Goal: Task Accomplishment & Management: Manage account settings

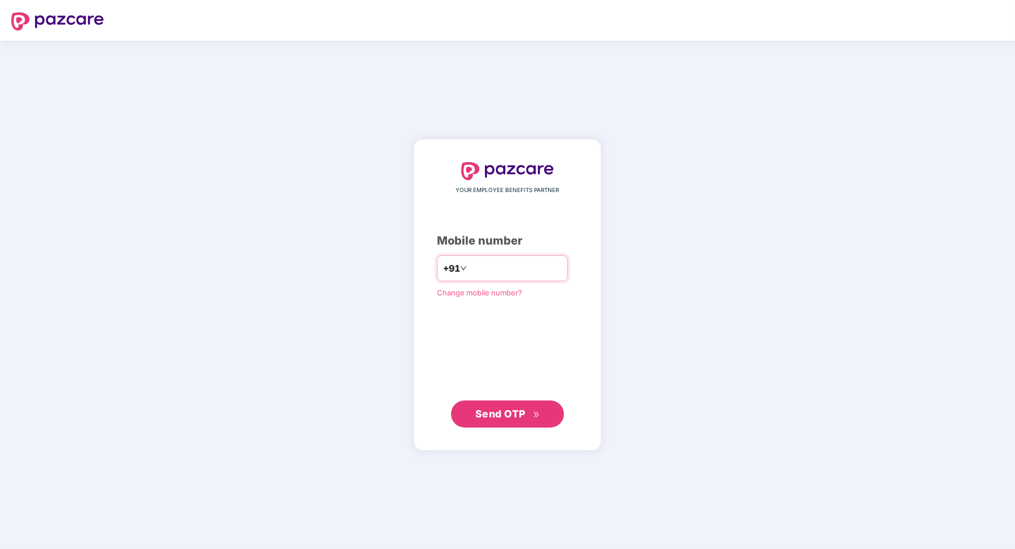
type input "**********"
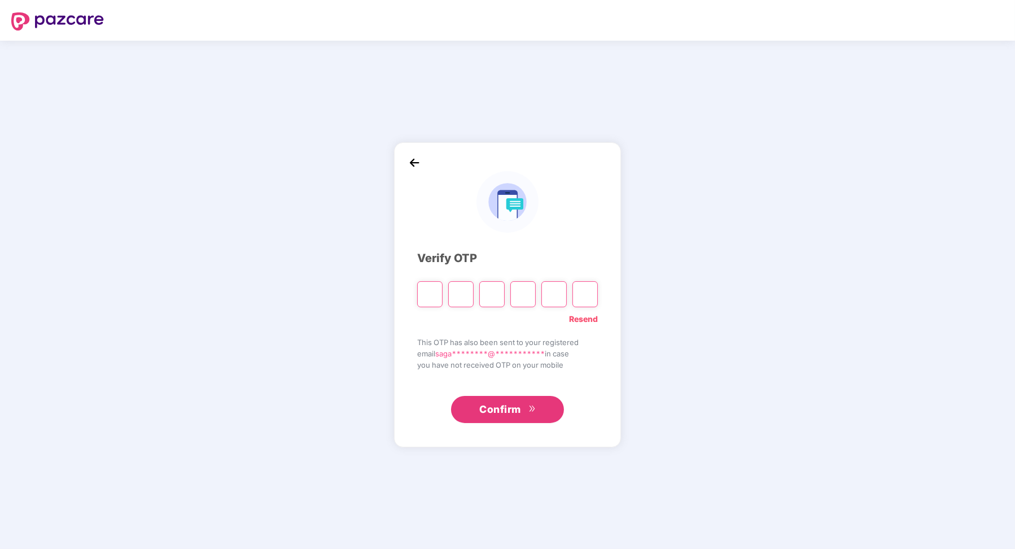
paste input "*"
type input "*"
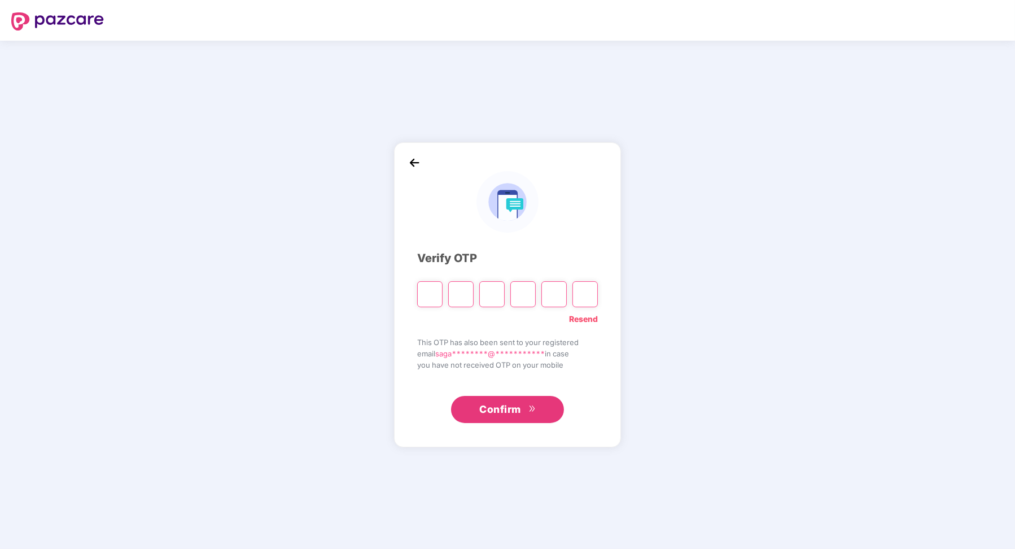
type input "*"
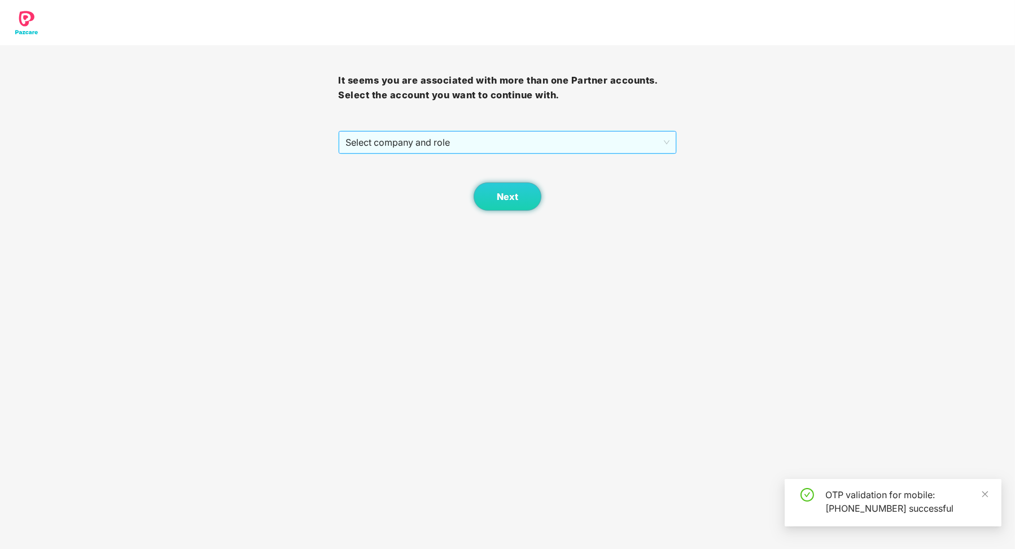
click at [473, 142] on span "Select company and role" at bounding box center [506, 142] width 323 height 21
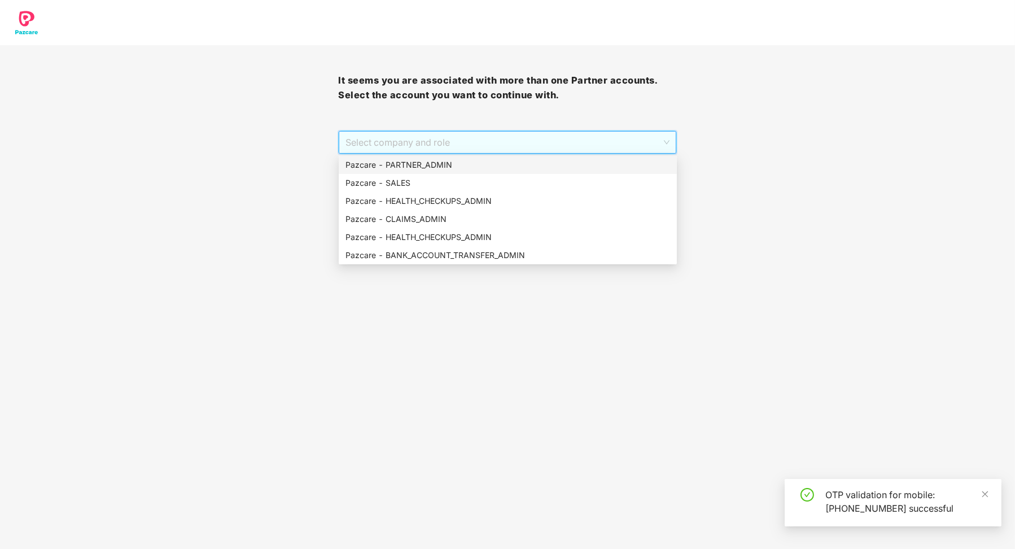
click at [456, 166] on div "Pazcare - PARTNER_ADMIN" at bounding box center [507, 165] width 325 height 12
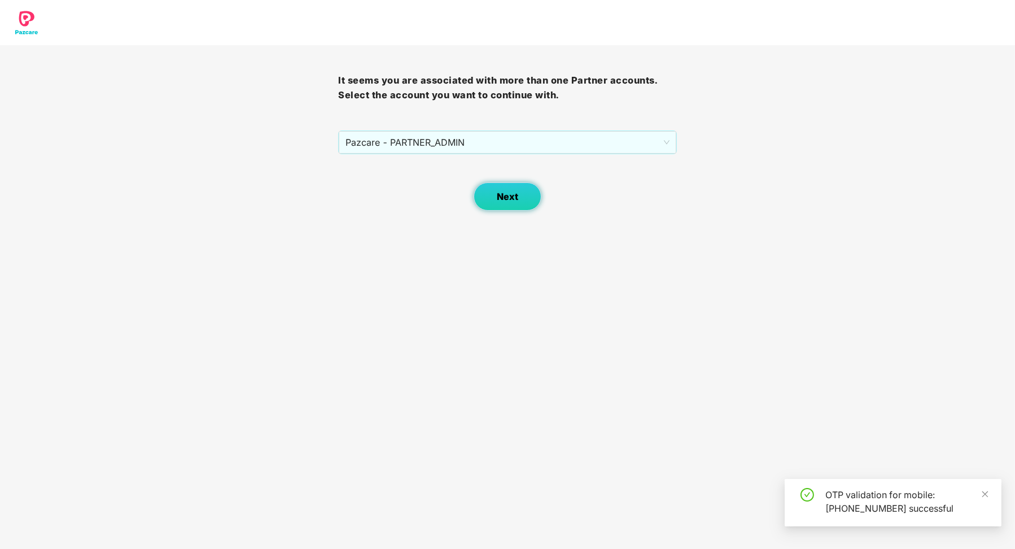
click at [510, 195] on span "Next" at bounding box center [507, 196] width 21 height 11
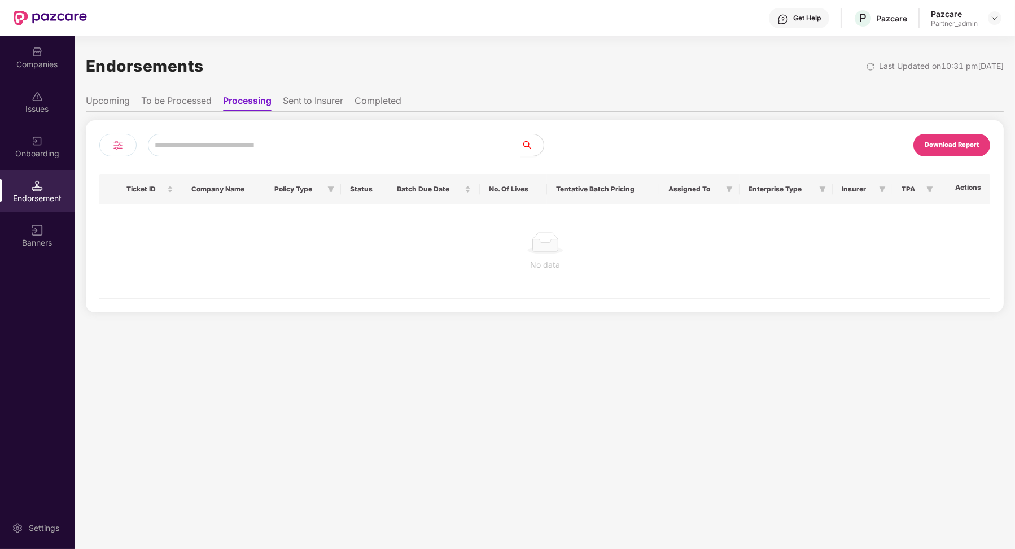
click at [190, 96] on li "To be Processed" at bounding box center [176, 103] width 71 height 16
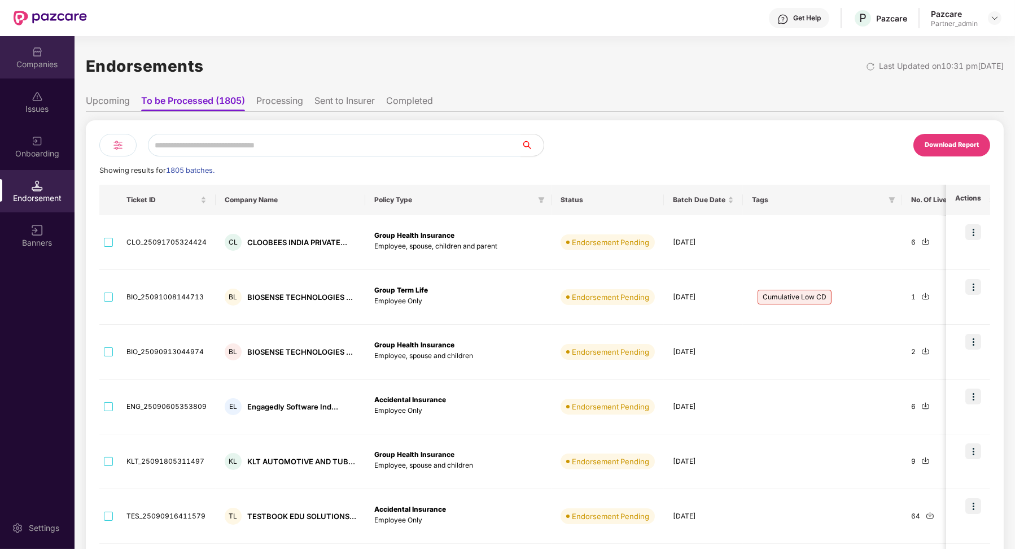
click at [64, 64] on div "Companies" at bounding box center [37, 64] width 75 height 11
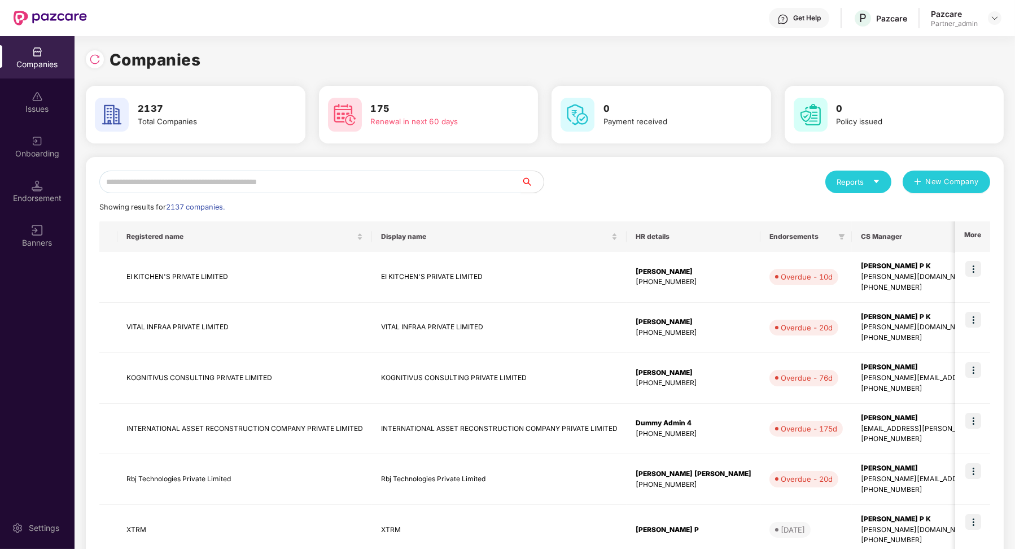
click at [192, 182] on input "text" at bounding box center [310, 181] width 422 height 23
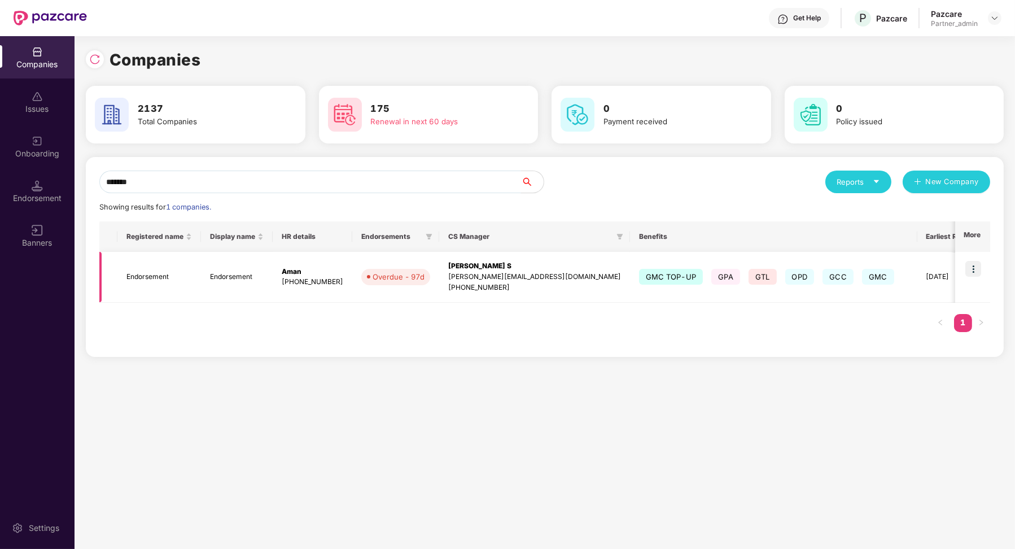
type input "*******"
click at [220, 282] on td "Endorsement" at bounding box center [237, 277] width 72 height 51
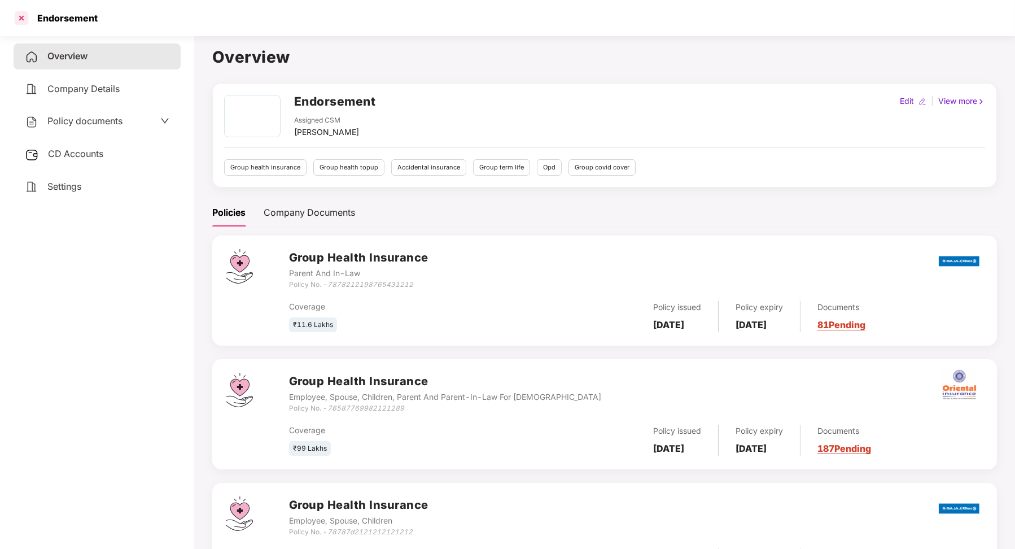
click at [24, 23] on div at bounding box center [21, 18] width 18 height 18
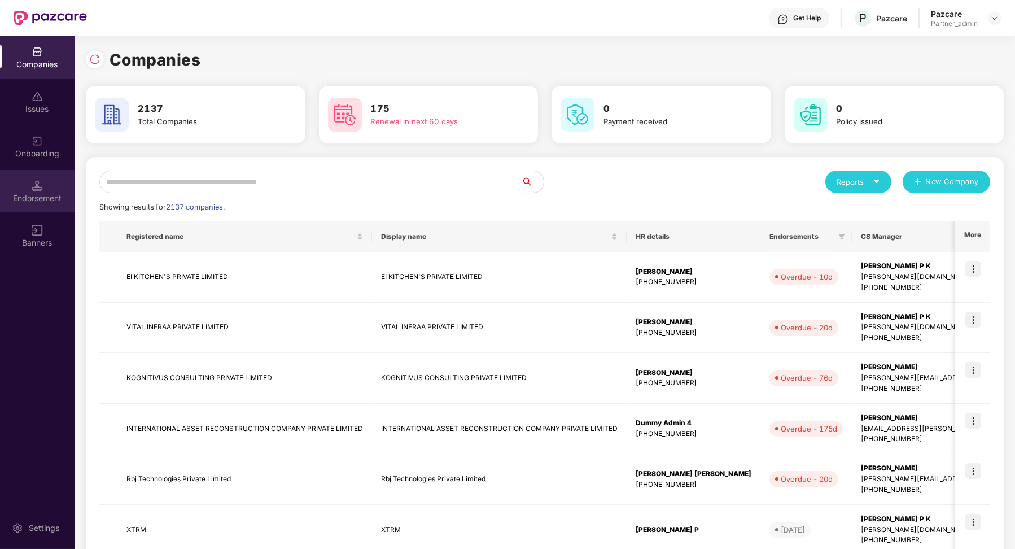
click at [51, 194] on div "Endorsement" at bounding box center [37, 197] width 75 height 11
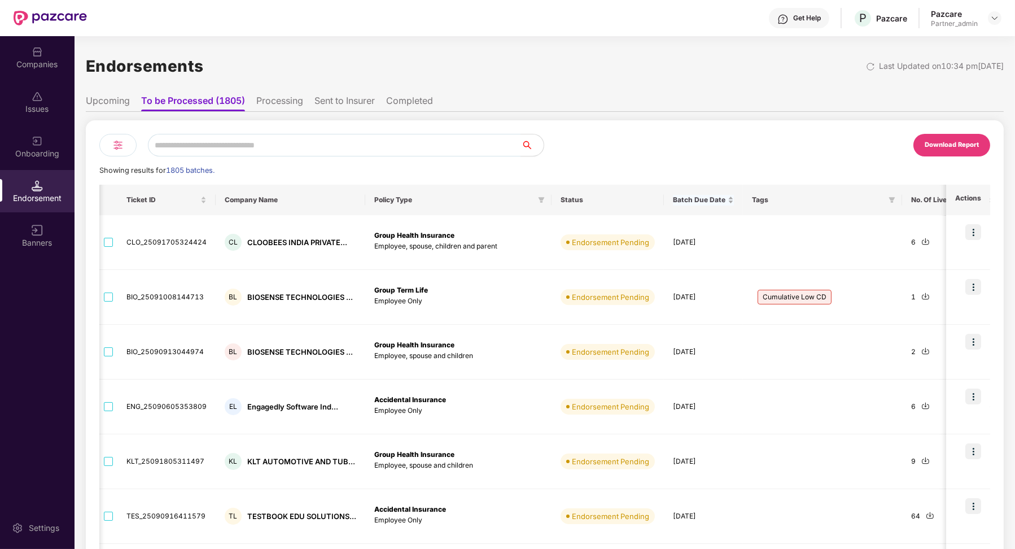
scroll to position [0, 80]
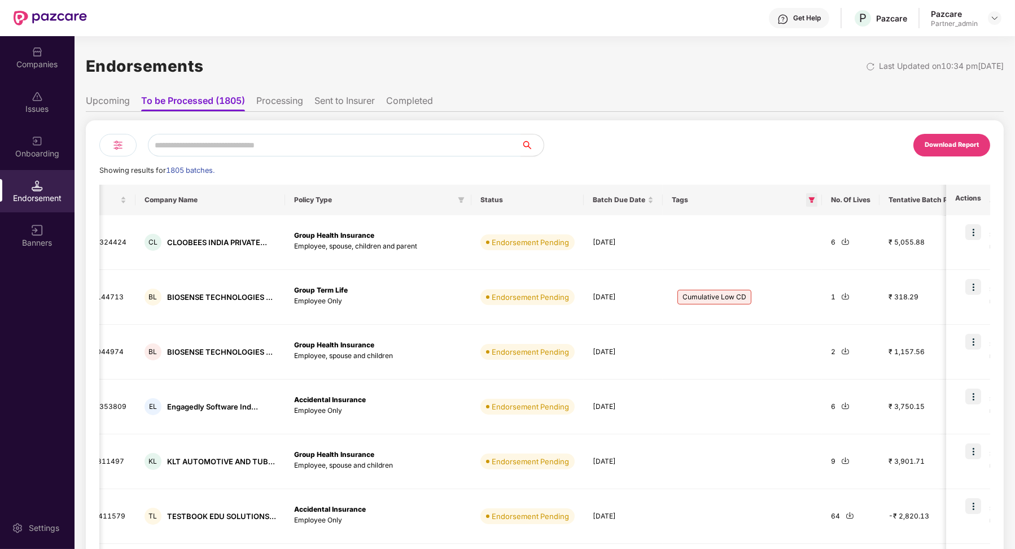
click at [810, 200] on icon "filter" at bounding box center [811, 199] width 7 height 7
click at [117, 108] on li "Upcoming" at bounding box center [108, 103] width 44 height 16
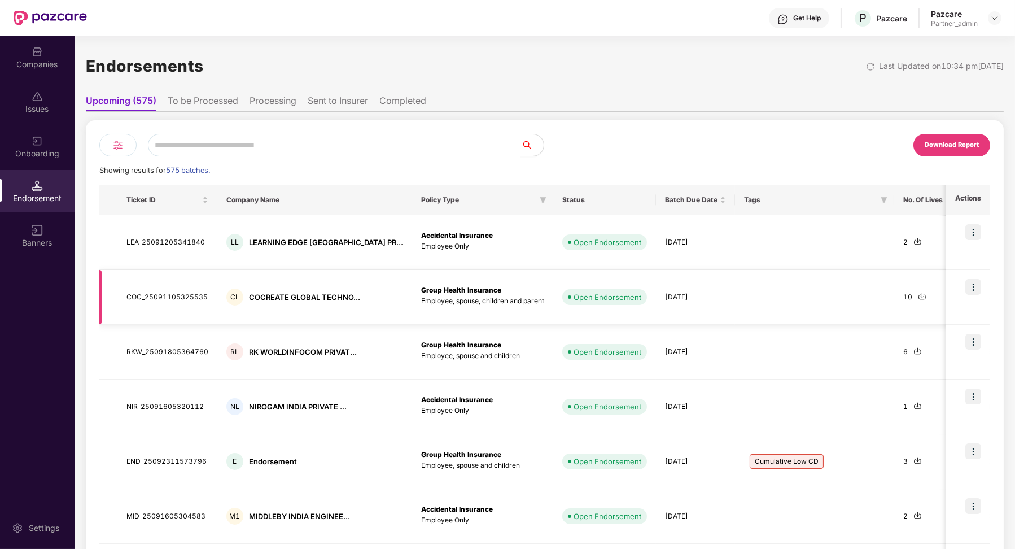
scroll to position [0, 21]
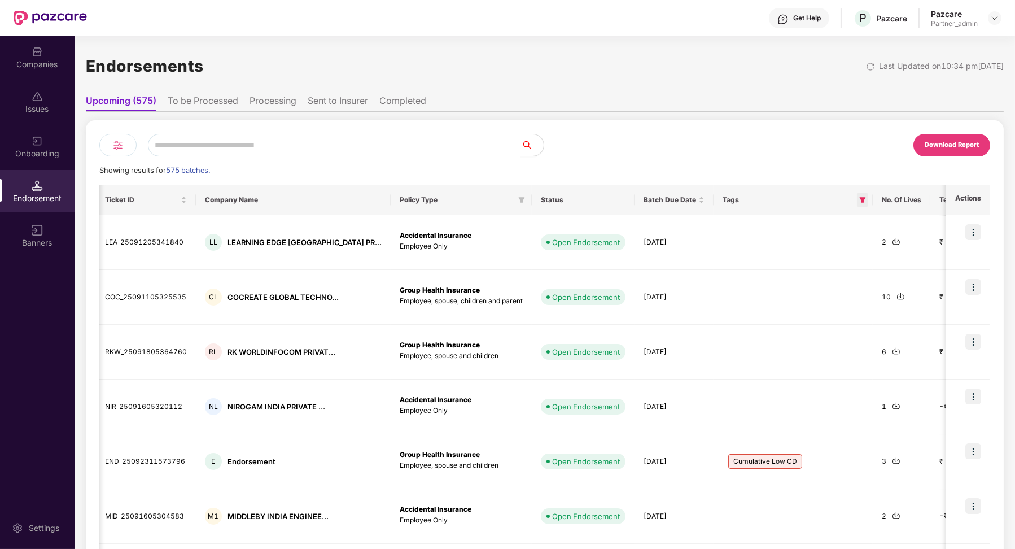
click at [860, 201] on icon "filter" at bounding box center [863, 200] width 6 height 6
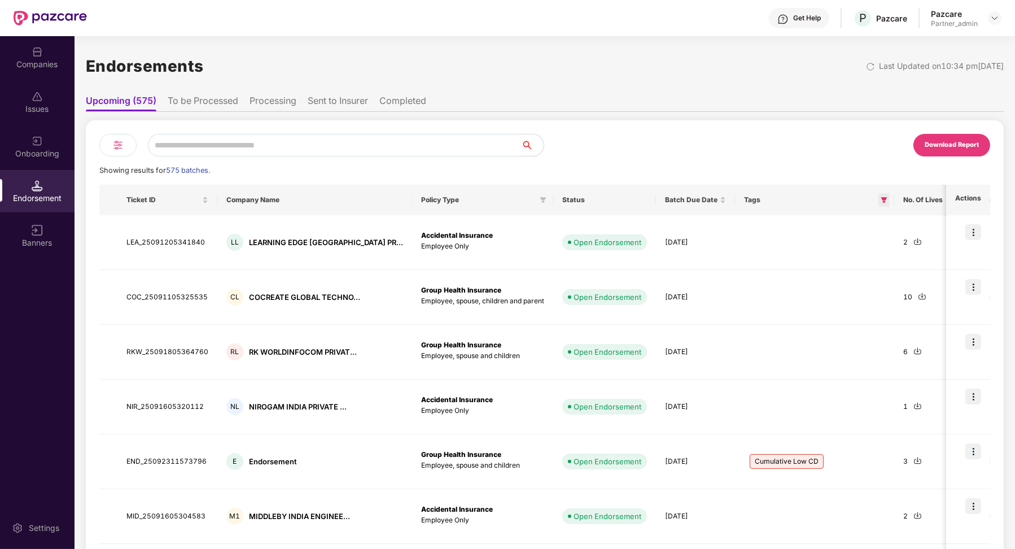
click at [880, 201] on icon "filter" at bounding box center [883, 199] width 7 height 7
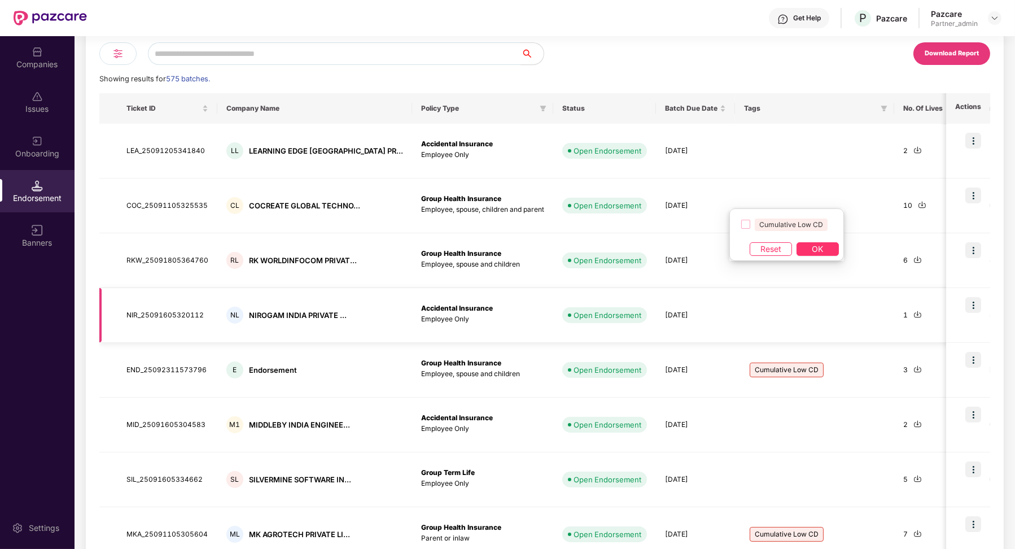
click at [735, 288] on td at bounding box center [814, 315] width 159 height 55
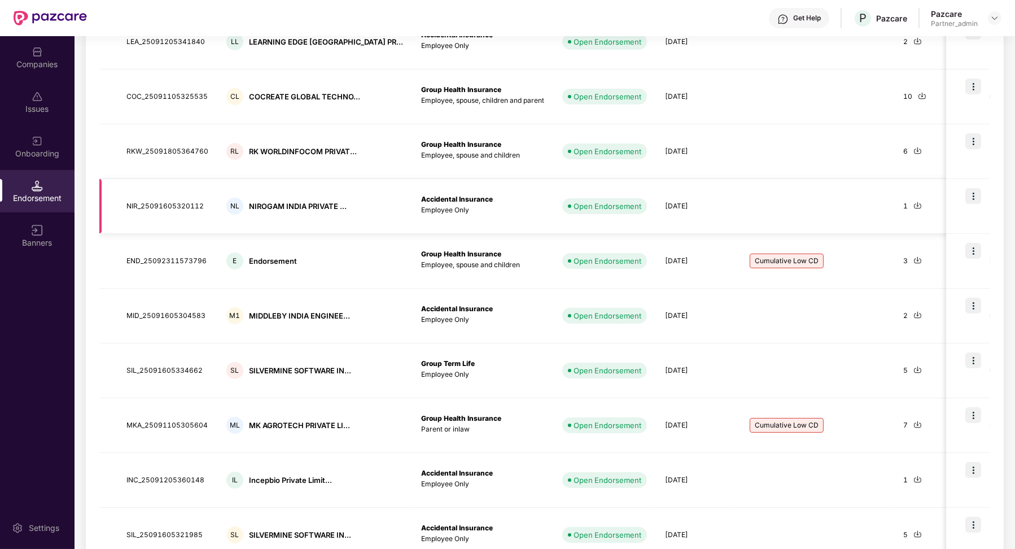
scroll to position [265, 0]
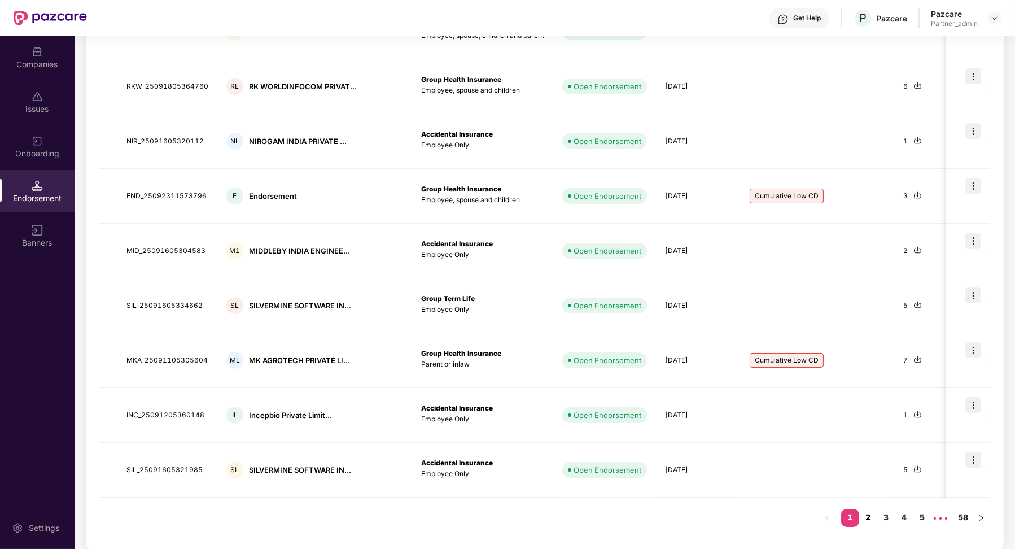
click at [865, 512] on link "2" at bounding box center [868, 517] width 18 height 17
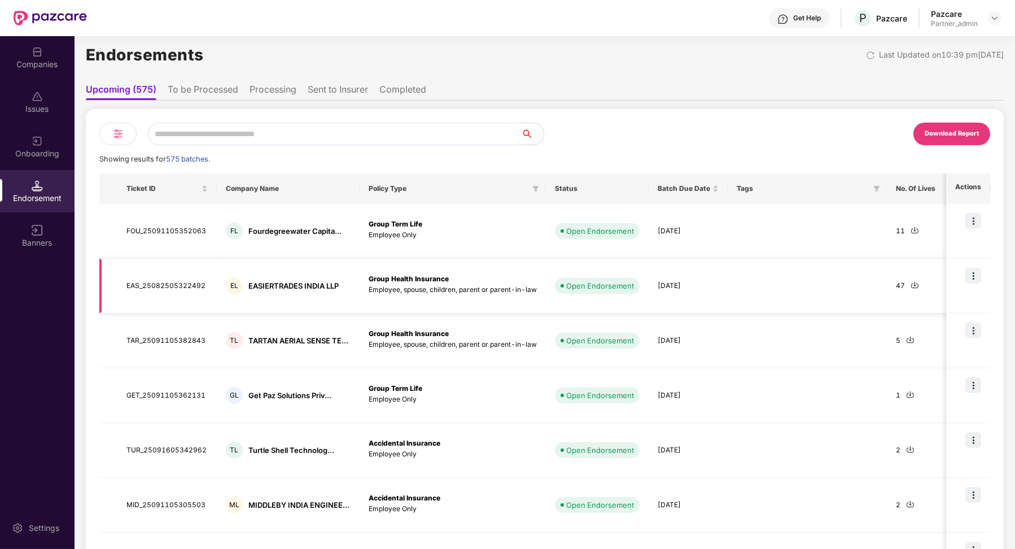
scroll to position [0, 0]
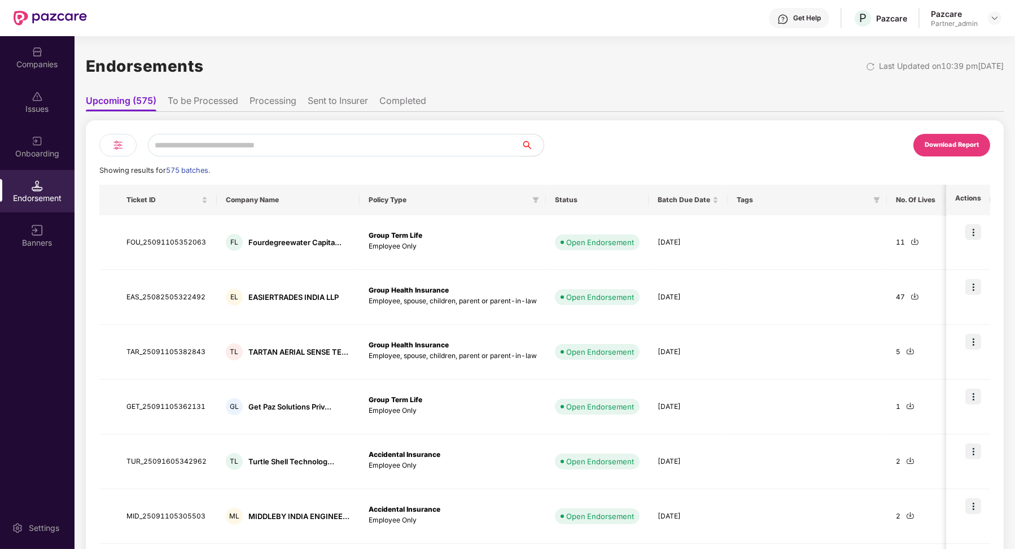
click at [206, 99] on li "To be Processed" at bounding box center [203, 103] width 71 height 16
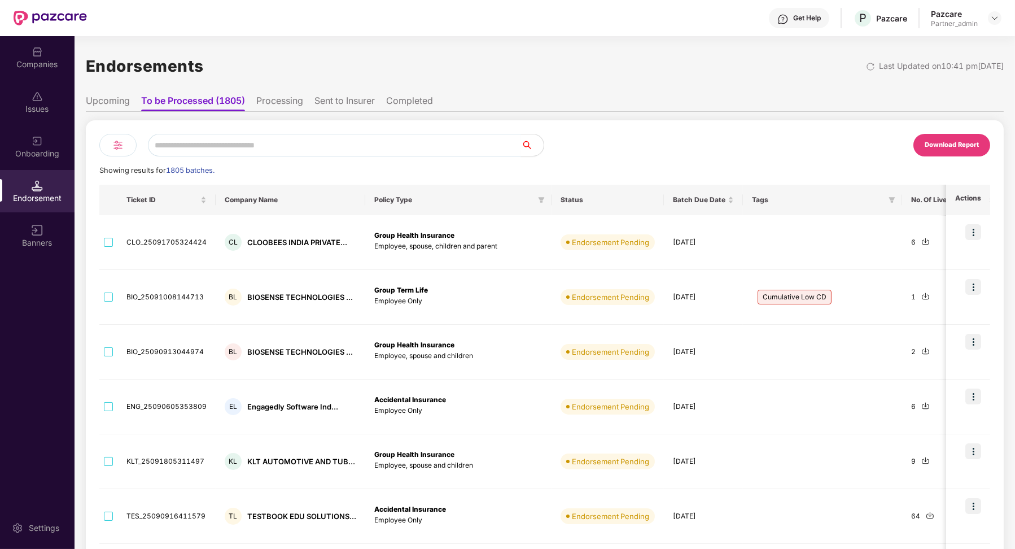
click at [190, 143] on input "text" at bounding box center [334, 145] width 373 height 23
type input "**********"
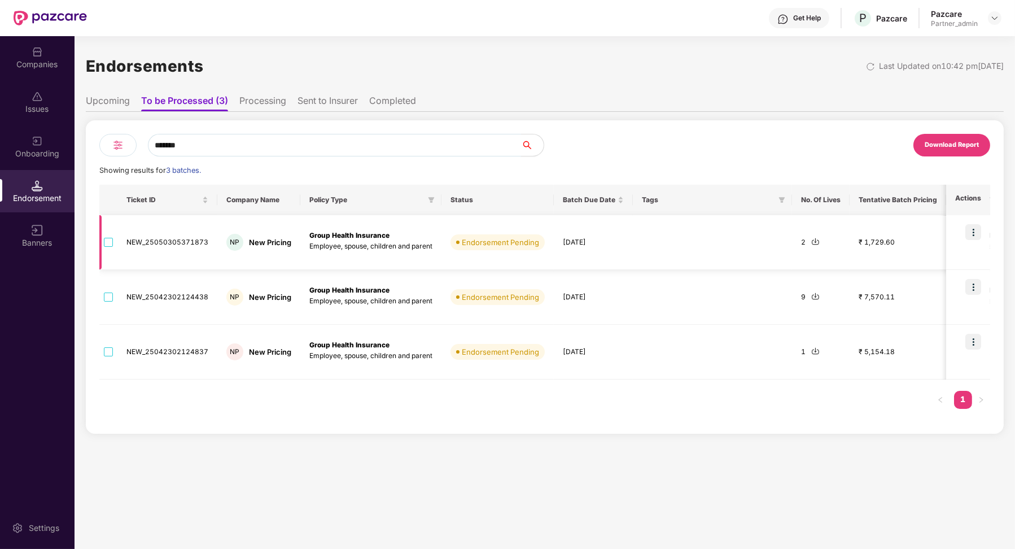
type input "*******"
drag, startPoint x: 247, startPoint y: 239, endPoint x: 288, endPoint y: 239, distance: 41.2
click at [288, 239] on div "New Pricing" at bounding box center [270, 242] width 42 height 11
copy div "New Pricing"
click at [49, 60] on div "Companies" at bounding box center [37, 64] width 75 height 11
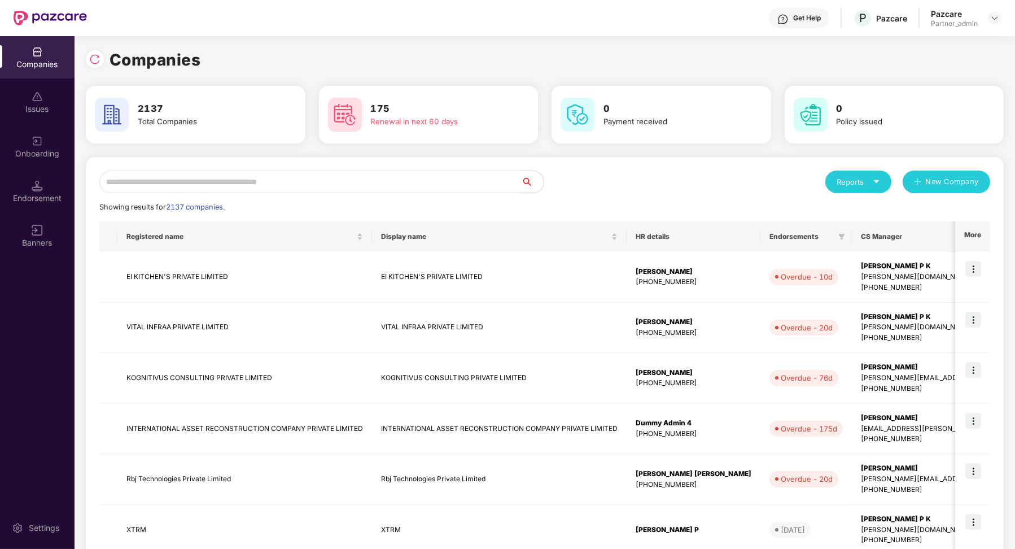
click at [197, 181] on input "text" at bounding box center [310, 181] width 422 height 23
paste input "**********"
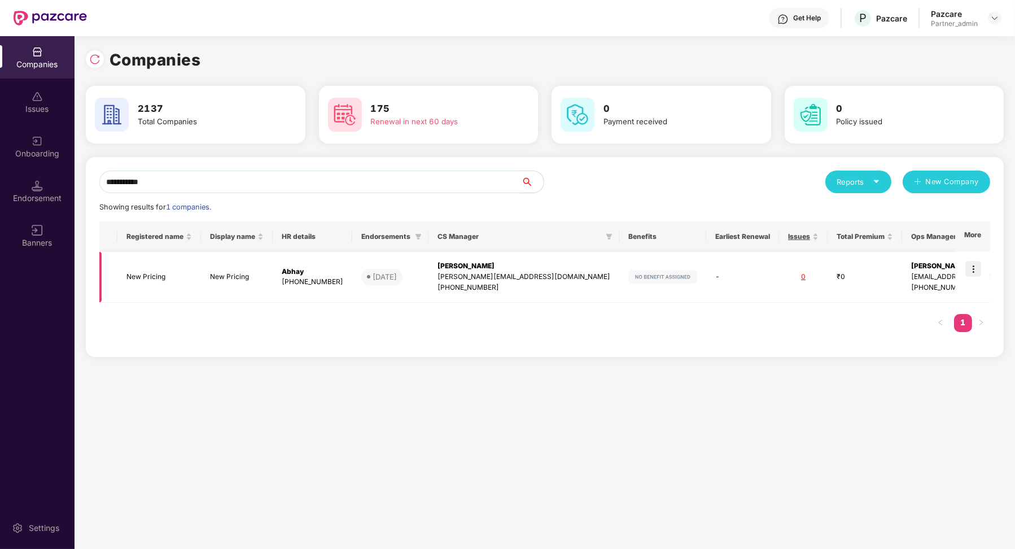
type input "**********"
click at [830, 288] on td "₹0" at bounding box center [864, 277] width 75 height 51
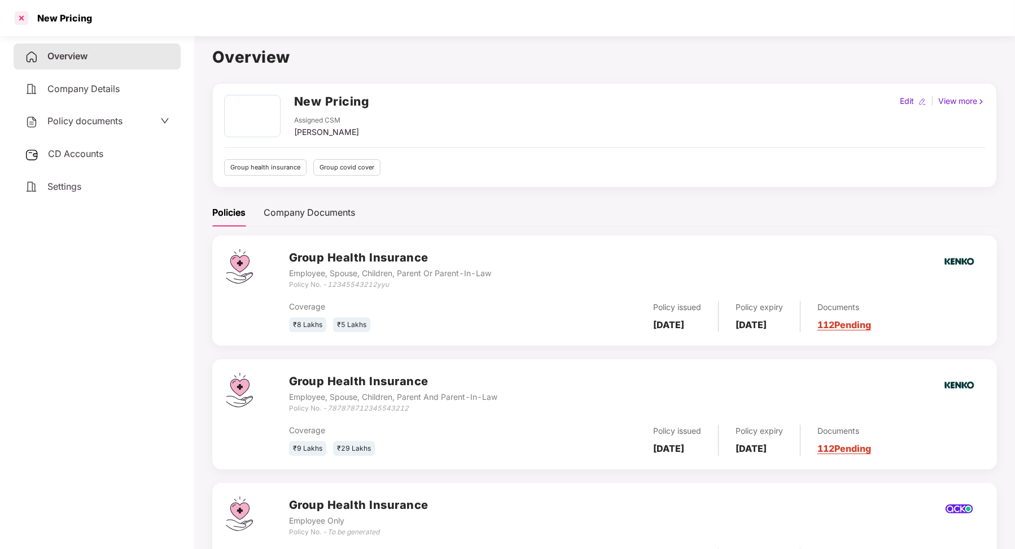
click at [22, 20] on div at bounding box center [21, 18] width 18 height 18
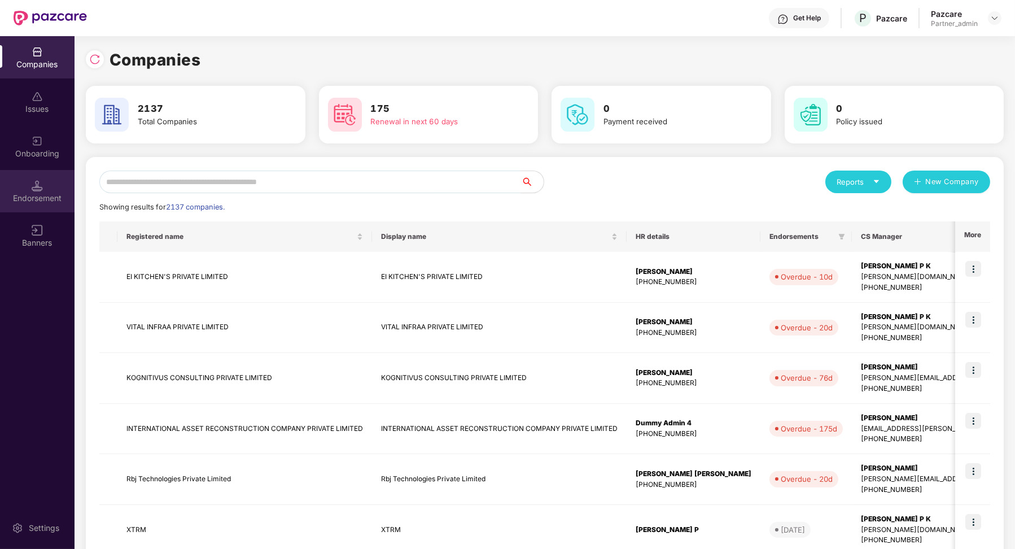
click at [50, 204] on div "Endorsement" at bounding box center [37, 191] width 75 height 42
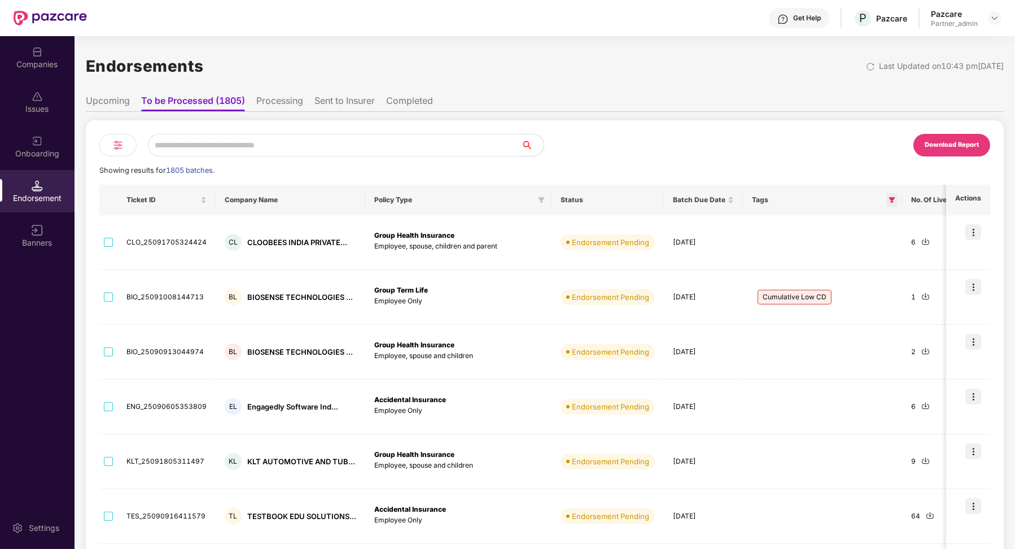
click at [889, 202] on icon "filter" at bounding box center [892, 200] width 6 height 6
click at [866, 263] on div "Cumulative Low CD Policy Expired Reset OK" at bounding box center [837, 245] width 115 height 75
click at [867, 268] on span "OK" at bounding box center [868, 271] width 11 height 12
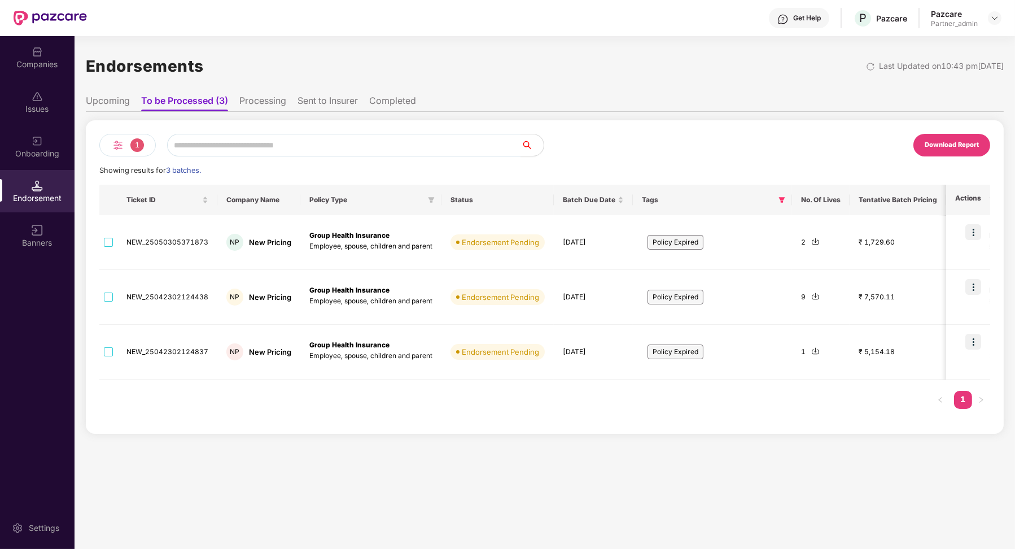
click at [345, 102] on li "Sent to Insurer" at bounding box center [327, 103] width 60 height 16
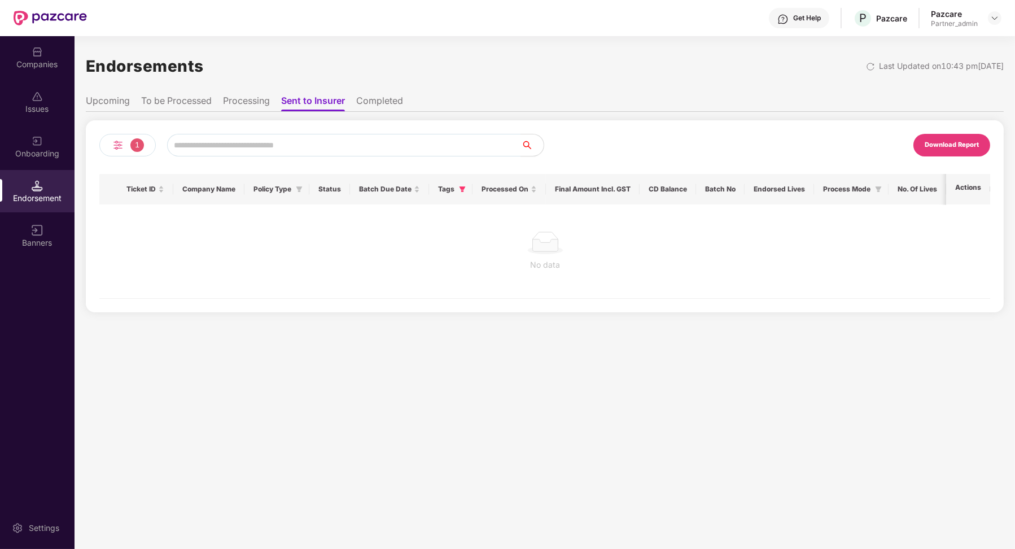
click at [375, 98] on li "Completed" at bounding box center [379, 103] width 47 height 16
click at [192, 106] on li "To be Processed" at bounding box center [176, 103] width 71 height 16
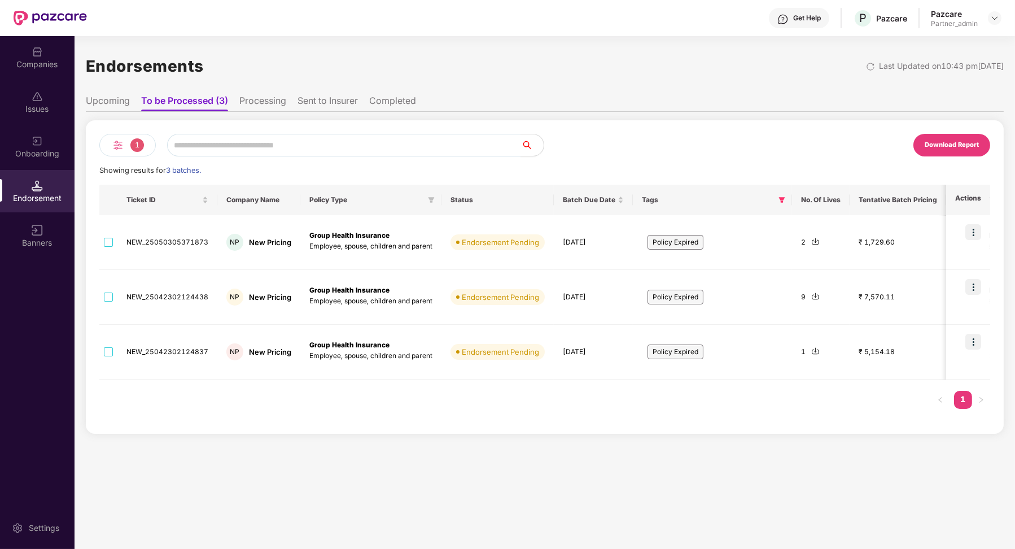
click at [111, 104] on li "Upcoming" at bounding box center [108, 103] width 44 height 16
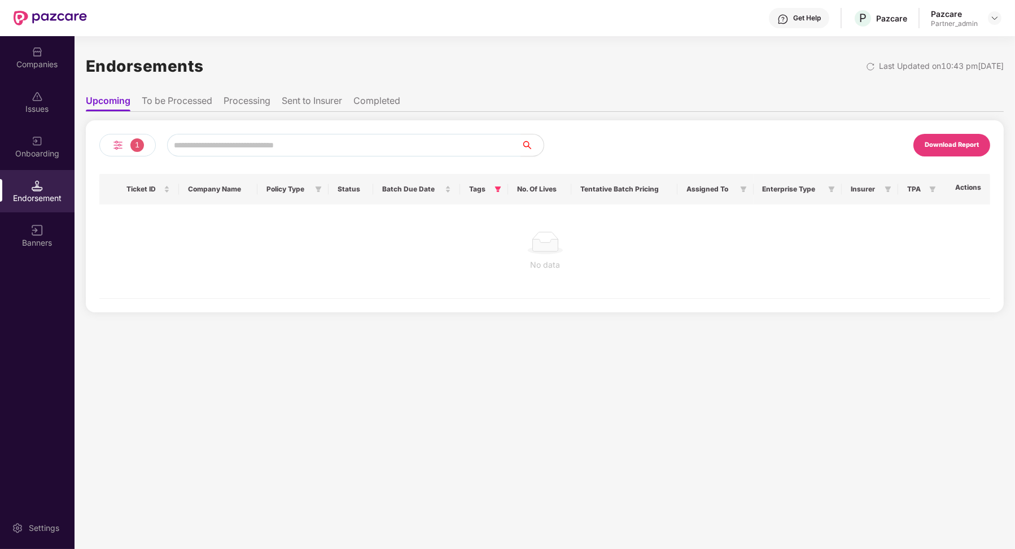
click at [112, 146] on img at bounding box center [118, 145] width 14 height 14
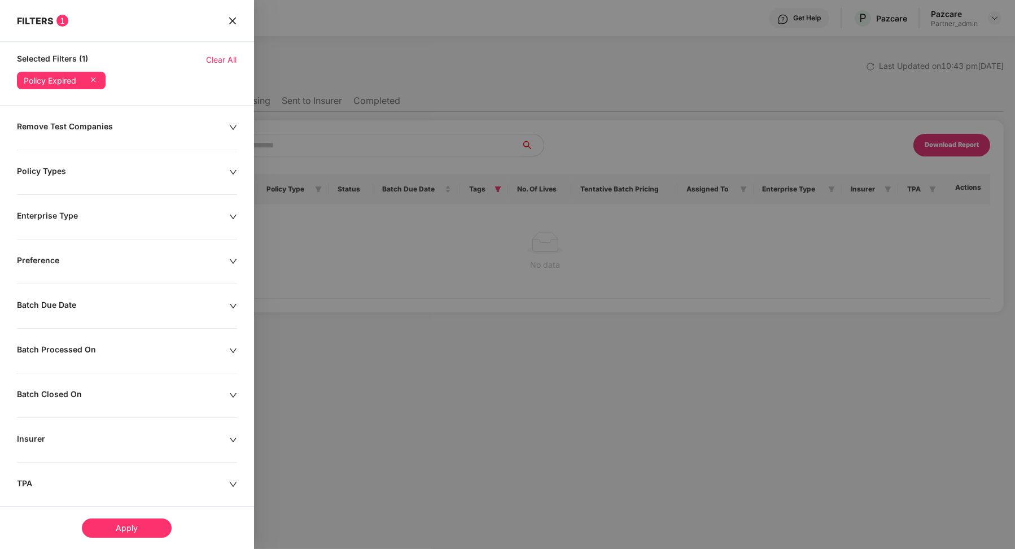
click at [226, 60] on span "Clear All" at bounding box center [222, 60] width 30 height 12
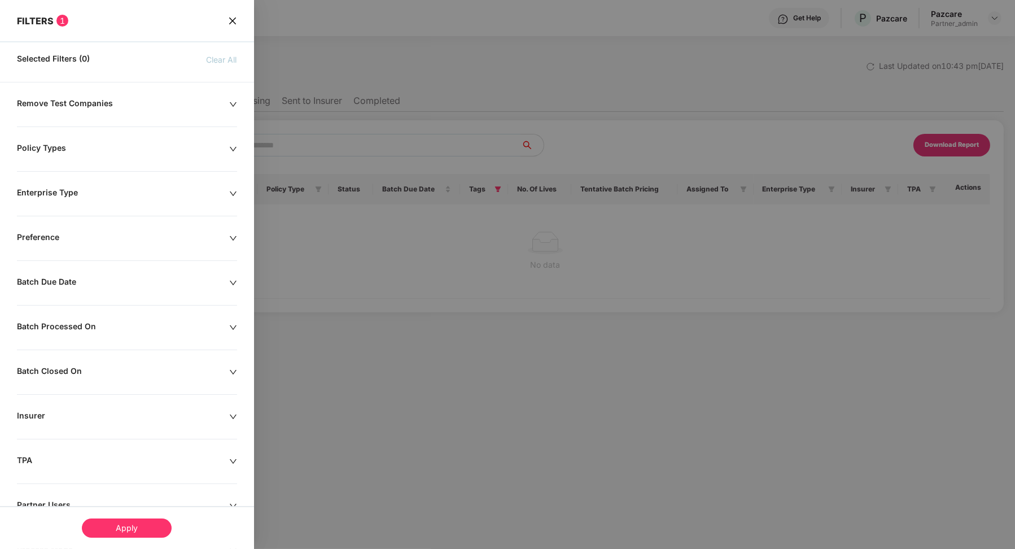
click at [234, 24] on icon "close" at bounding box center [232, 20] width 9 height 9
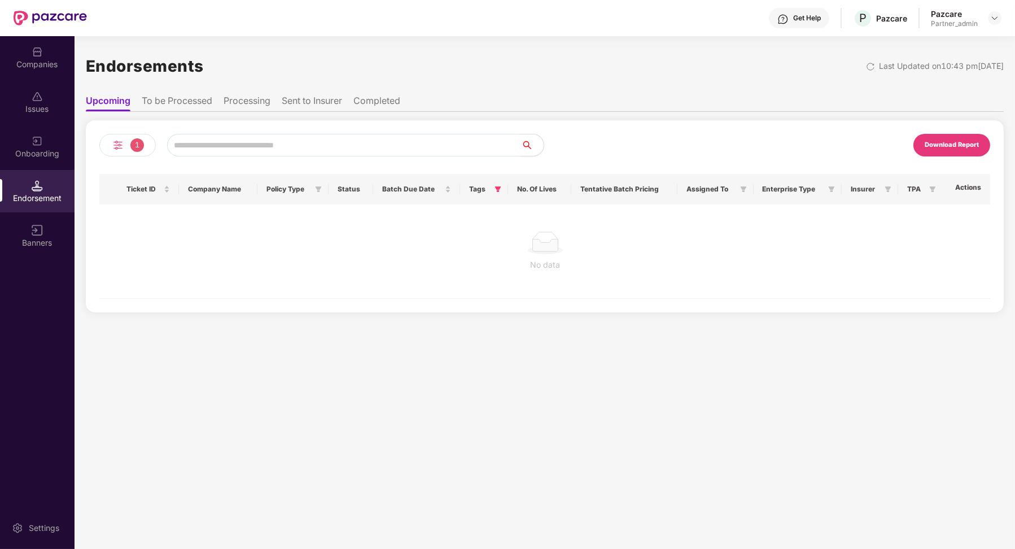
click at [133, 153] on div "1" at bounding box center [127, 145] width 56 height 23
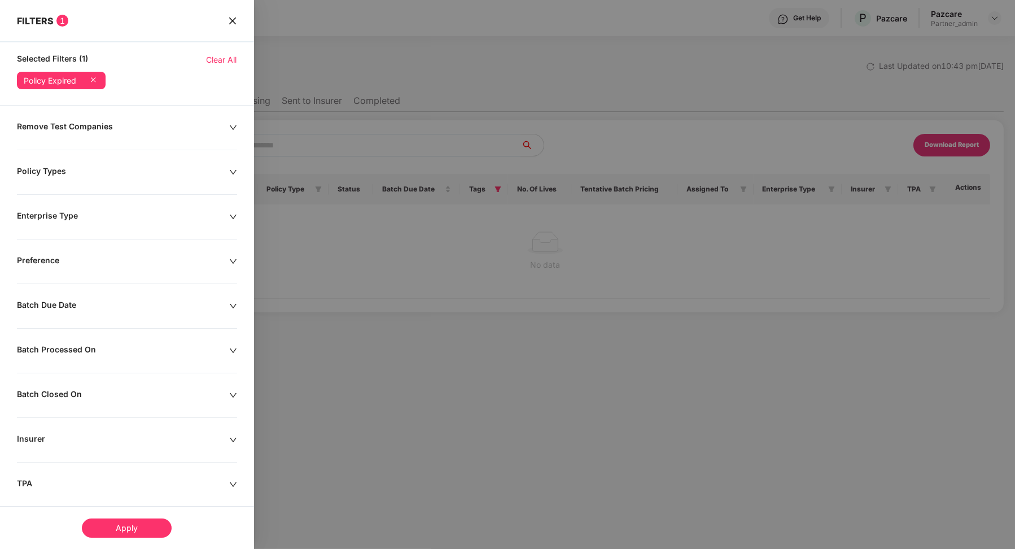
click at [221, 56] on span "Clear All" at bounding box center [222, 60] width 30 height 12
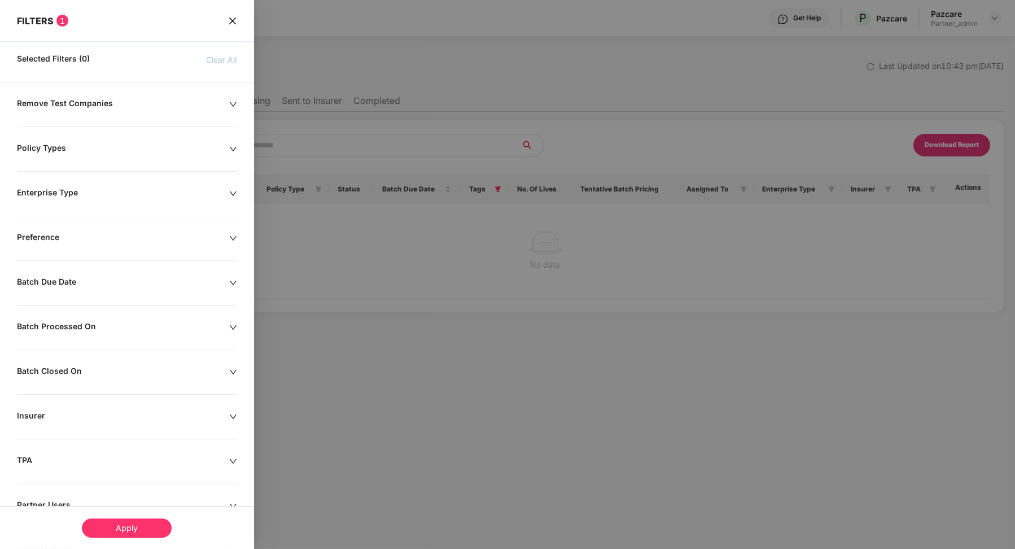
click at [146, 540] on div "Apply" at bounding box center [127, 527] width 254 height 43
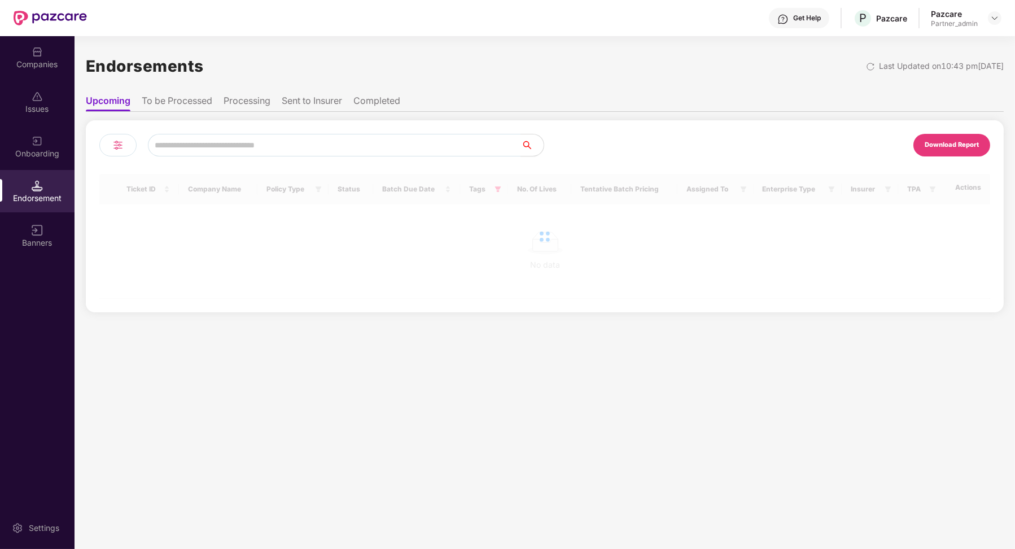
click at [146, 524] on div "Endorsements Last Updated on 10:43 pm, 23 Sep 2025 Upcoming To be Processed Pro…" at bounding box center [545, 292] width 940 height 512
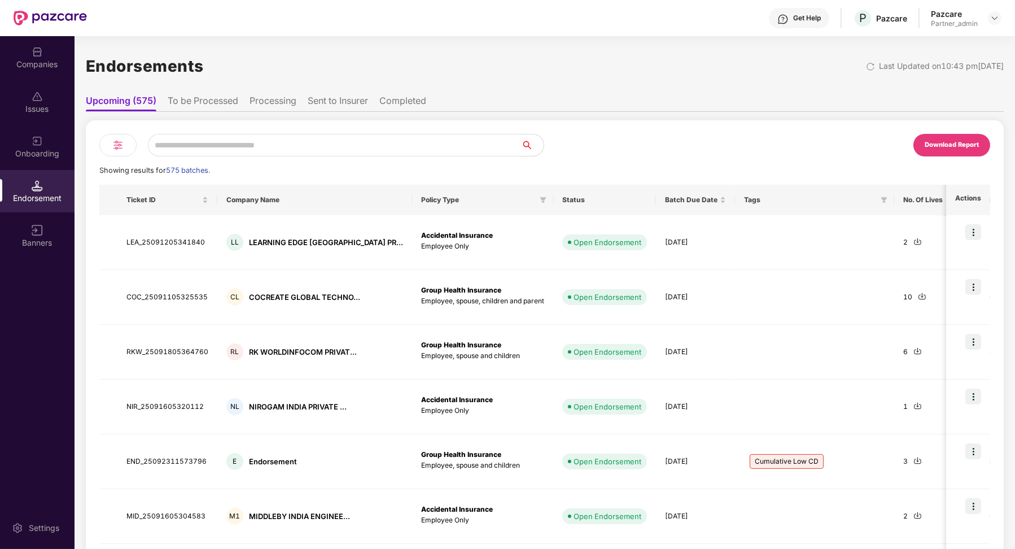
click at [292, 150] on input "text" at bounding box center [334, 145] width 373 height 23
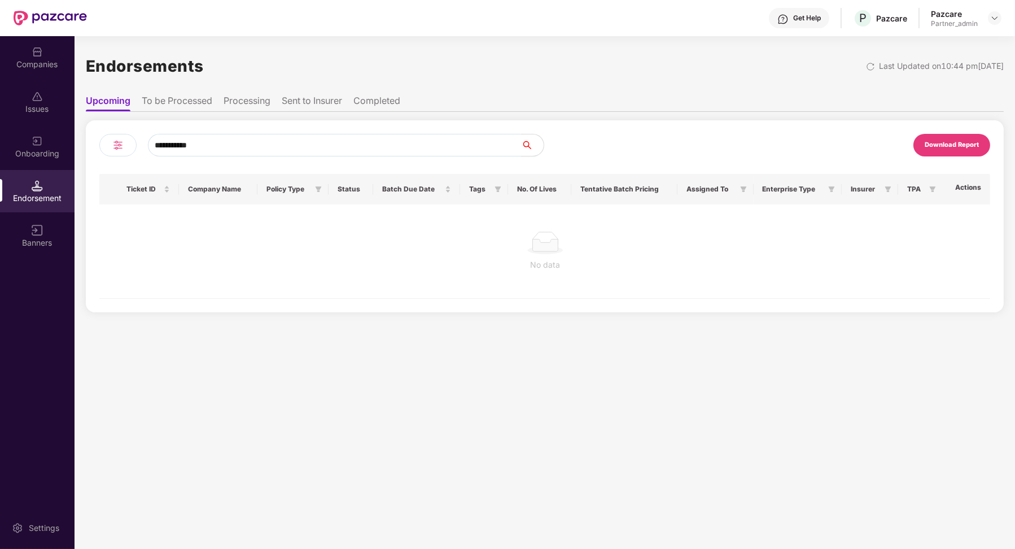
click at [176, 149] on input "**********" at bounding box center [334, 145] width 373 height 23
type input "**********"
click at [178, 93] on ul "Upcoming To be Processed Processing Sent to Insurer Completed" at bounding box center [545, 100] width 918 height 23
click at [179, 100] on li "To be Processed" at bounding box center [177, 103] width 71 height 16
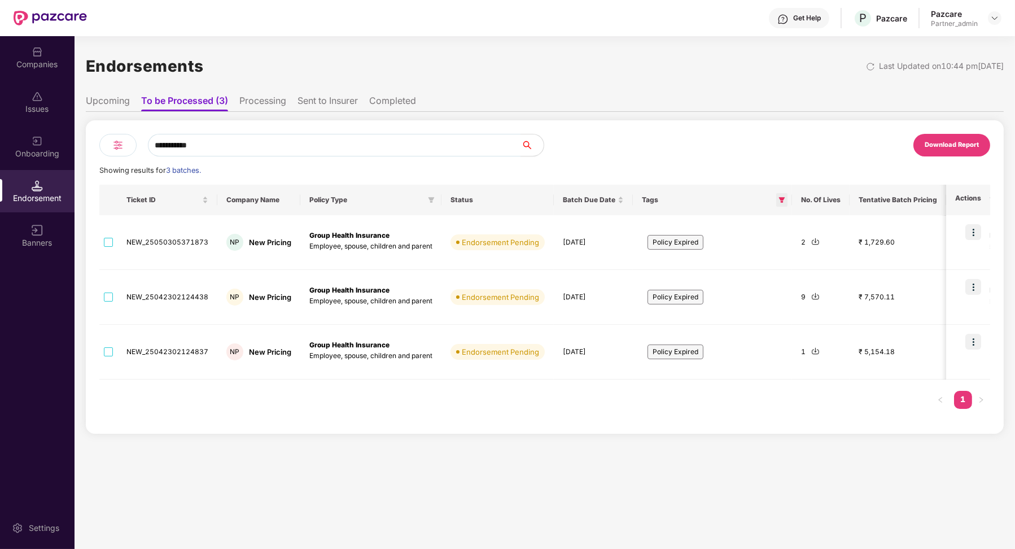
click at [781, 198] on icon "filter" at bounding box center [782, 200] width 6 height 6
click at [741, 178] on div "**********" at bounding box center [544, 277] width 891 height 286
click at [420, 134] on input "**********" at bounding box center [334, 145] width 373 height 23
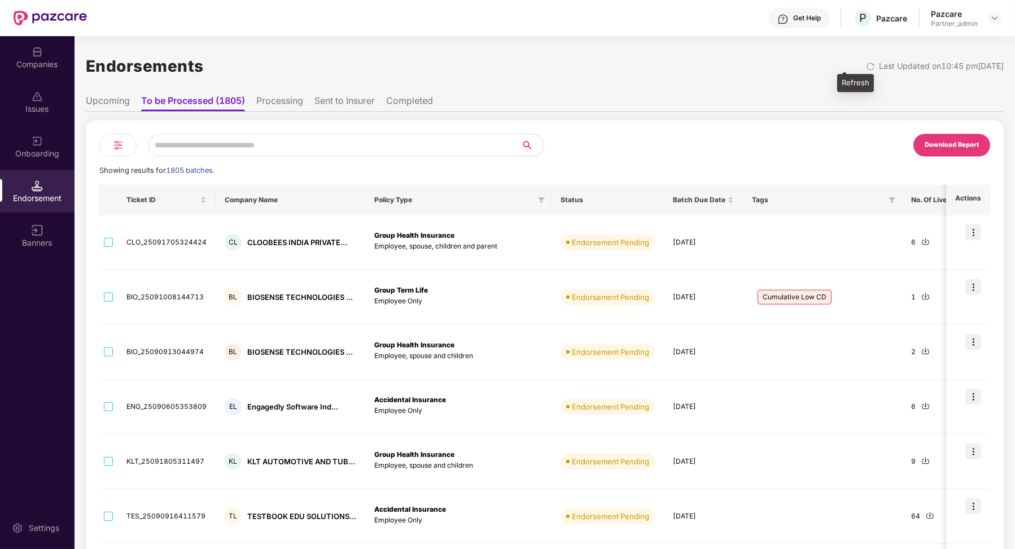
click at [866, 64] on img at bounding box center [870, 66] width 9 height 9
click at [887, 203] on span at bounding box center [891, 200] width 11 height 14
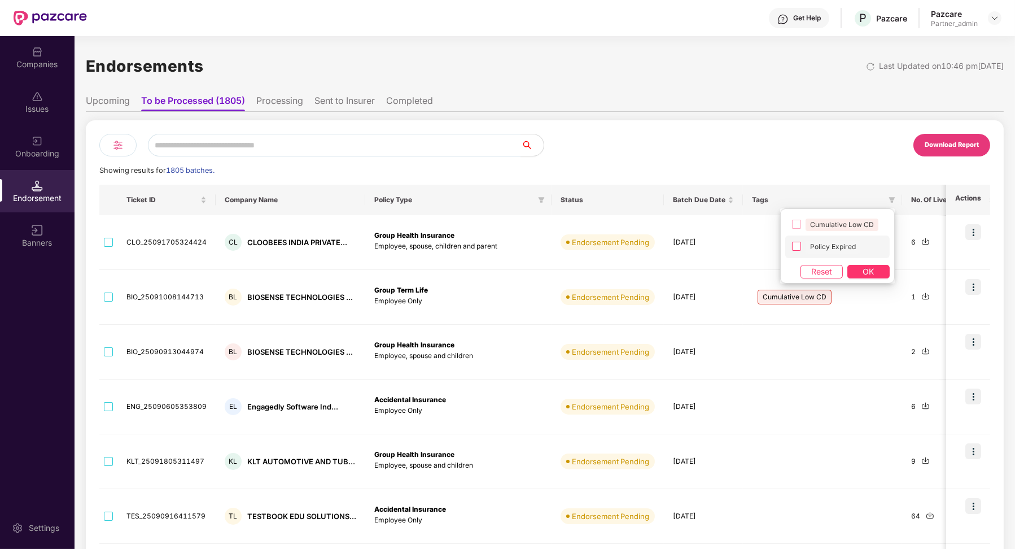
click at [804, 247] on span "Policy Expired" at bounding box center [833, 246] width 64 height 13
click at [863, 268] on span "OK" at bounding box center [868, 271] width 11 height 12
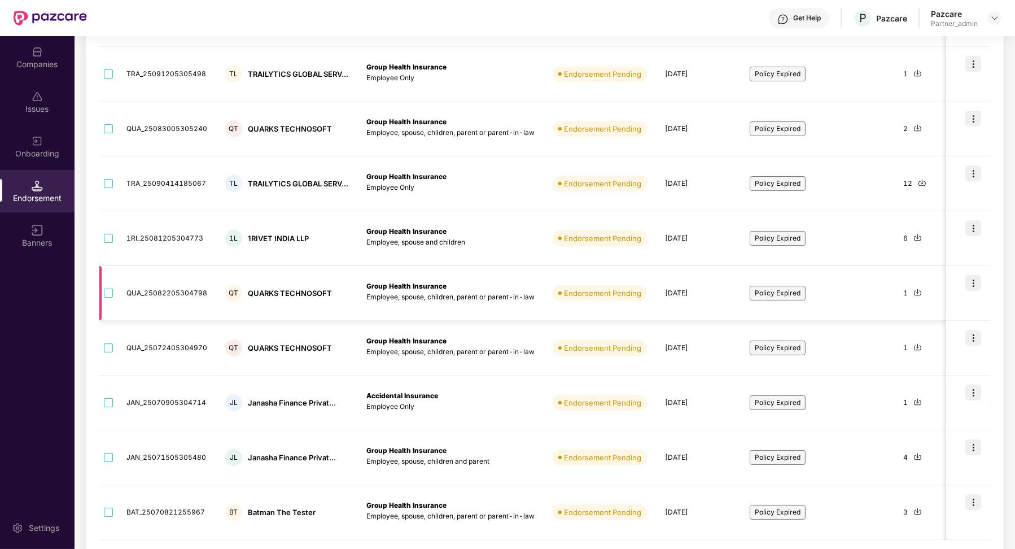
scroll to position [265, 0]
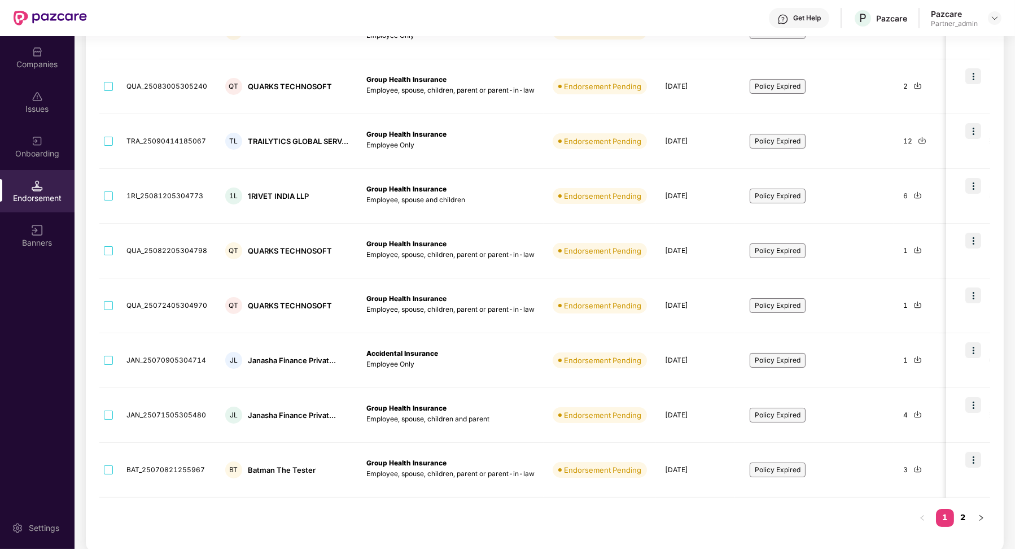
click at [959, 513] on link "2" at bounding box center [963, 517] width 18 height 17
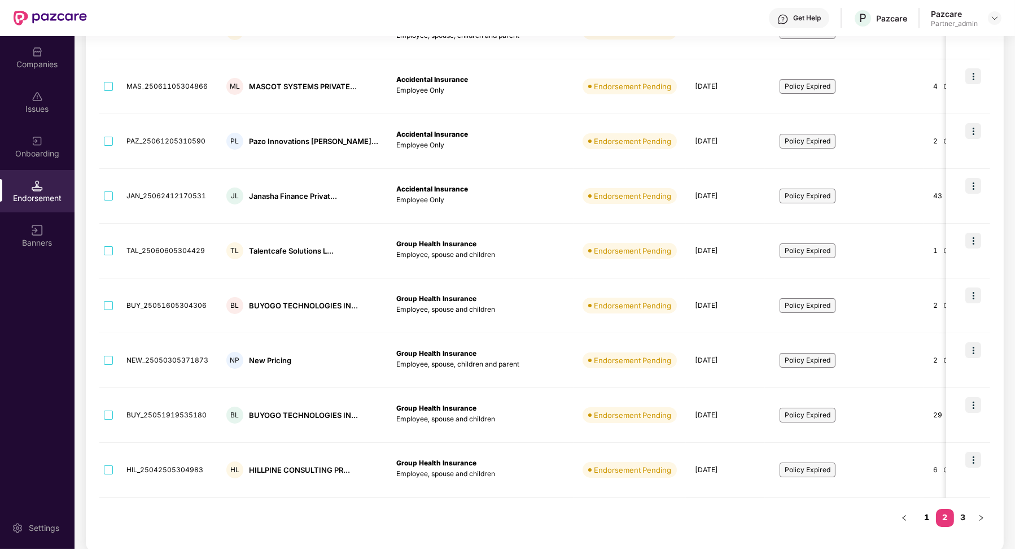
click at [923, 514] on link "1" at bounding box center [927, 517] width 18 height 17
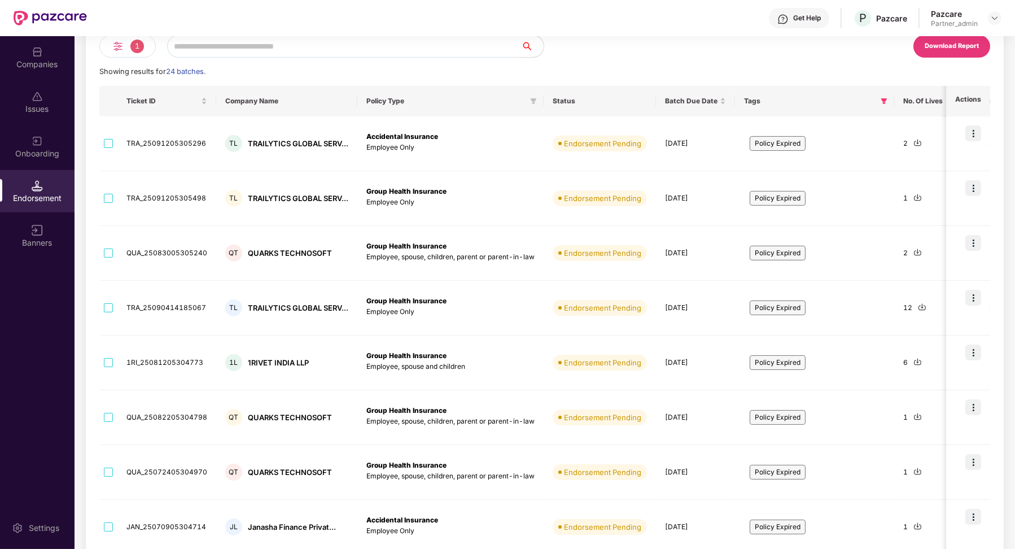
scroll to position [75, 0]
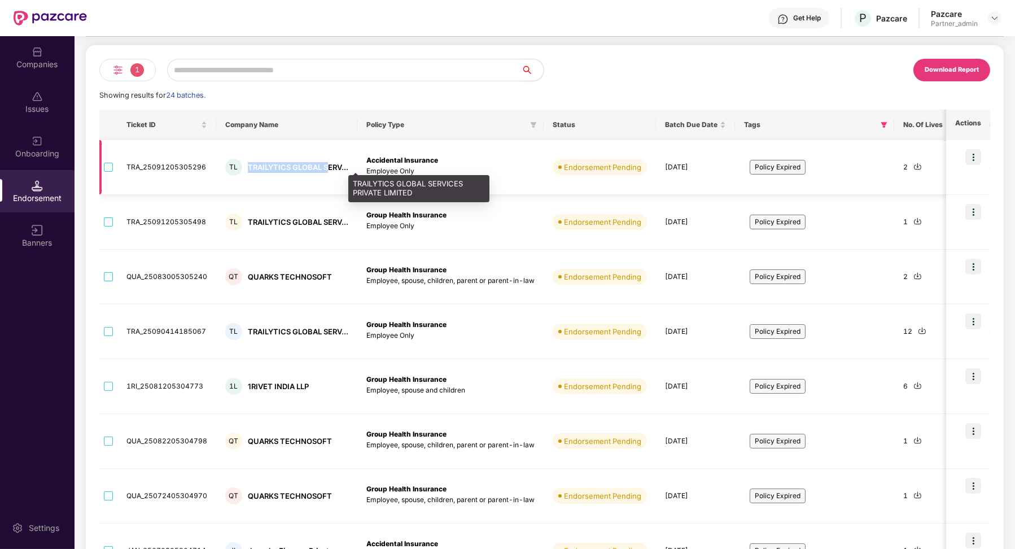
drag, startPoint x: 248, startPoint y: 163, endPoint x: 328, endPoint y: 168, distance: 80.3
click at [328, 168] on div "TRAILYTICS GLOBAL SERV..." at bounding box center [298, 167] width 100 height 11
copy div "TRAILYTICS GLOBAL S"
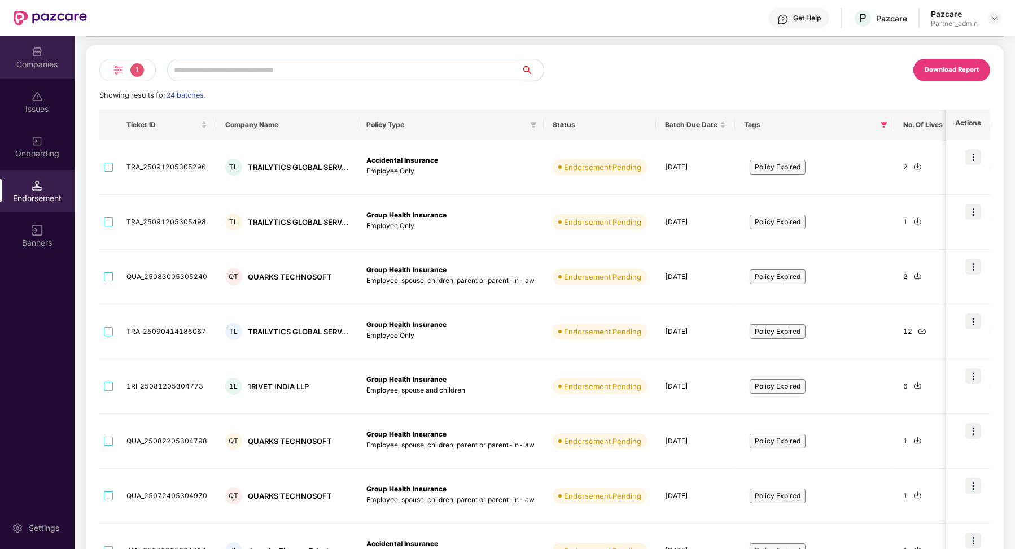
click at [47, 50] on div "Companies" at bounding box center [37, 57] width 75 height 42
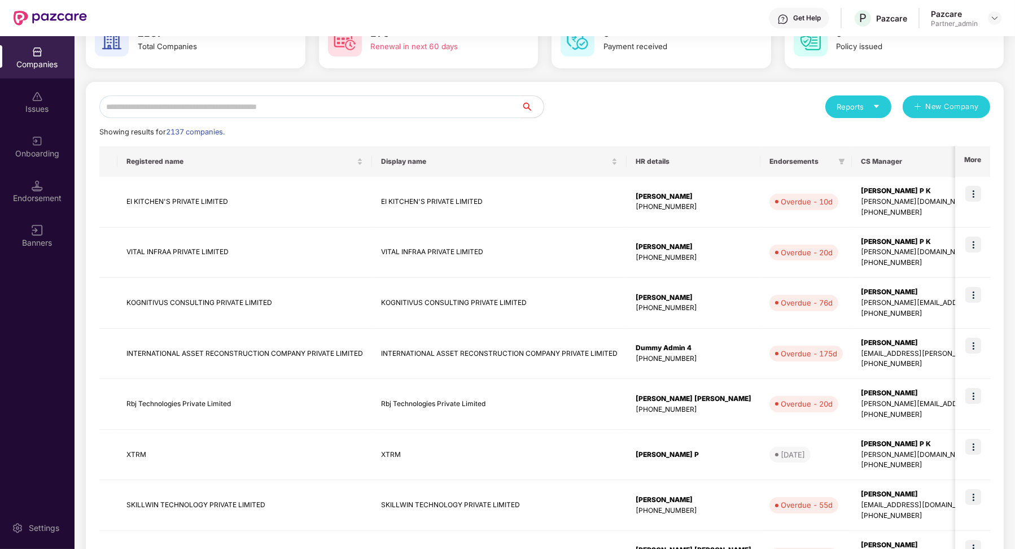
scroll to position [0, 0]
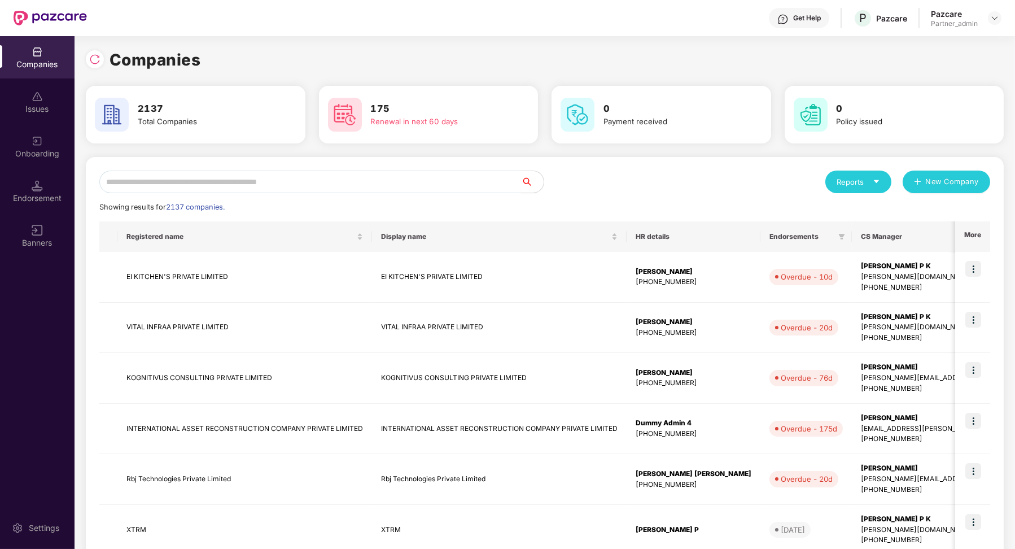
click at [198, 183] on input "text" at bounding box center [310, 181] width 422 height 23
paste input "**********"
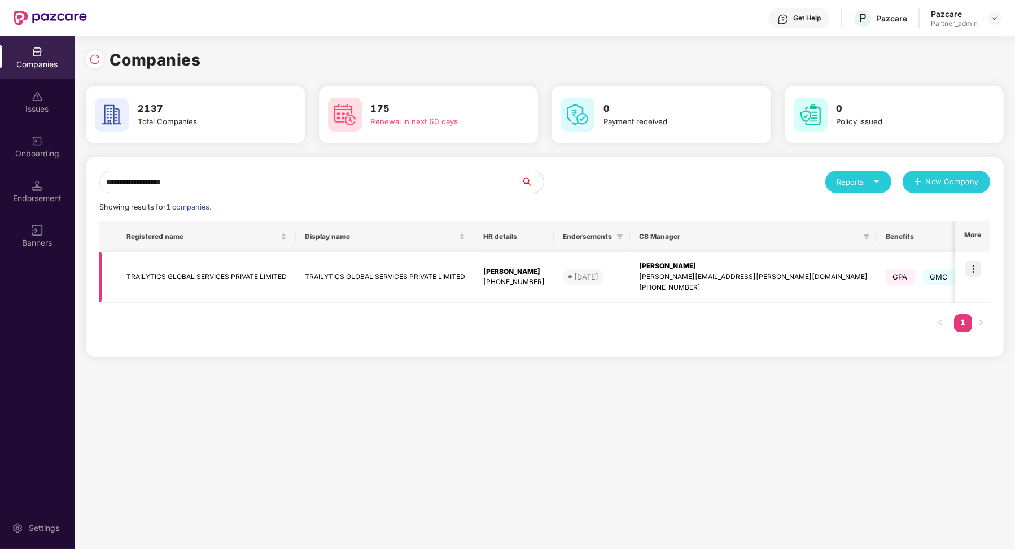
type input "**********"
click at [978, 272] on img at bounding box center [973, 269] width 16 height 16
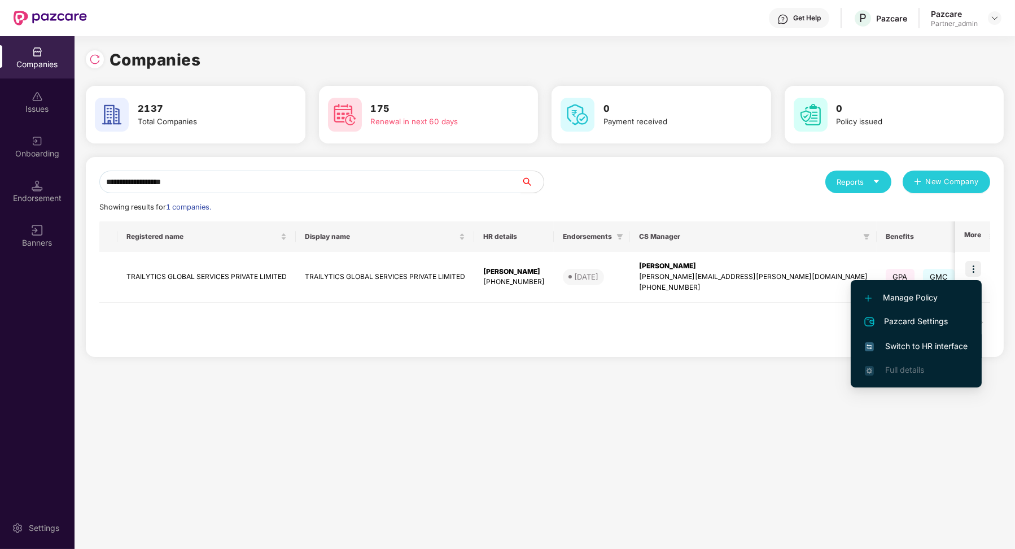
click at [921, 347] on span "Switch to HR interface" at bounding box center [916, 346] width 103 height 12
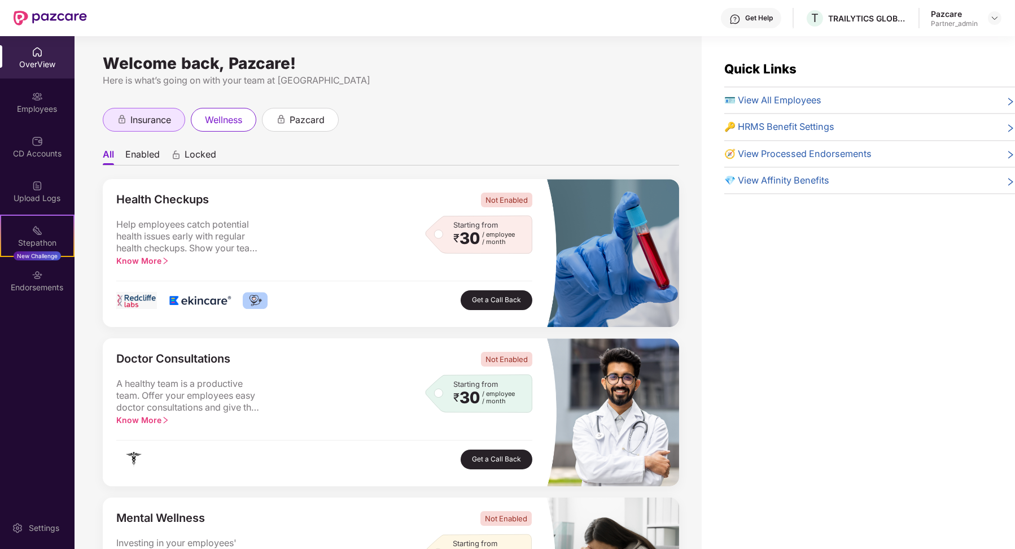
click at [145, 125] on span "insurance" at bounding box center [150, 120] width 41 height 14
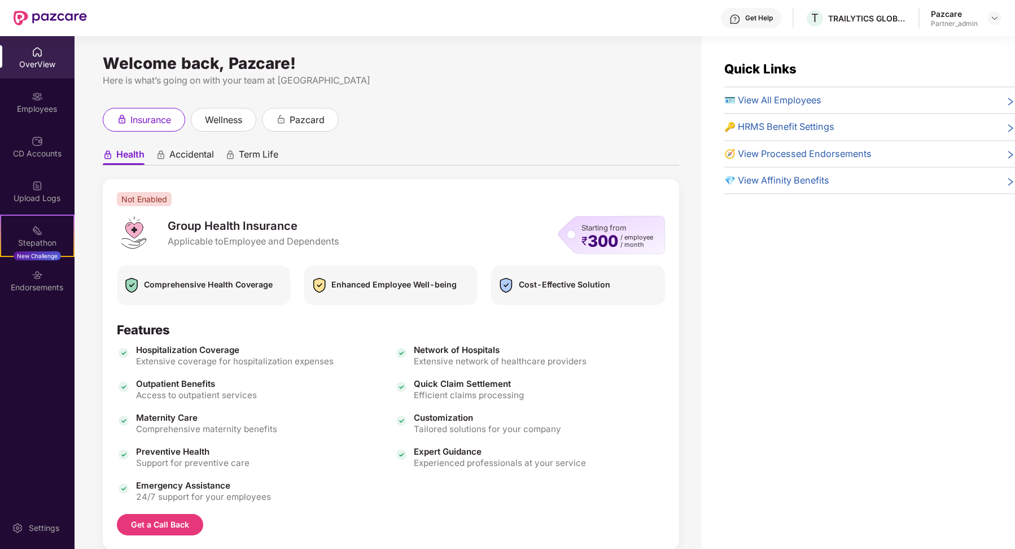
scroll to position [26, 0]
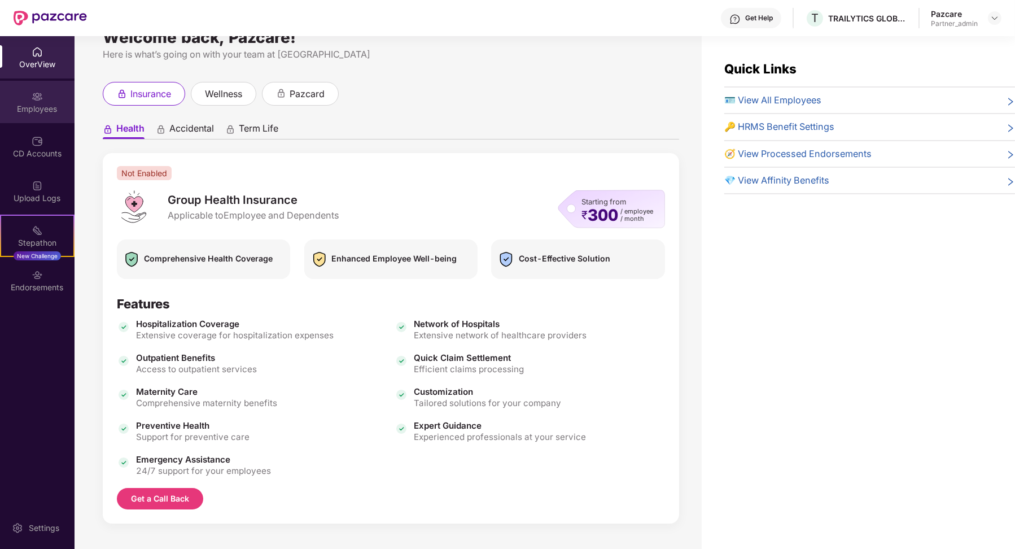
click at [31, 117] on div "Employees" at bounding box center [37, 102] width 75 height 42
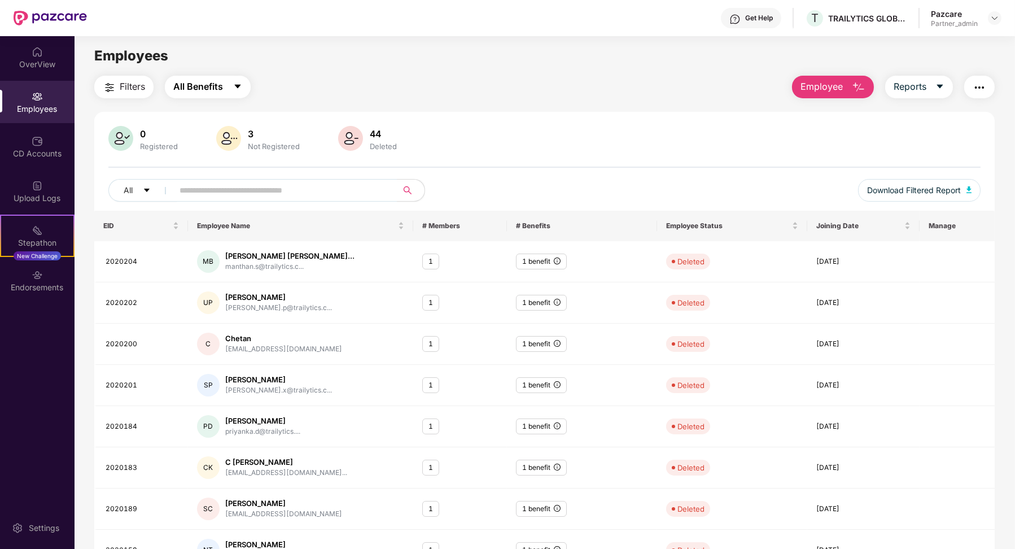
click at [240, 93] on button "All Benefits" at bounding box center [208, 87] width 86 height 23
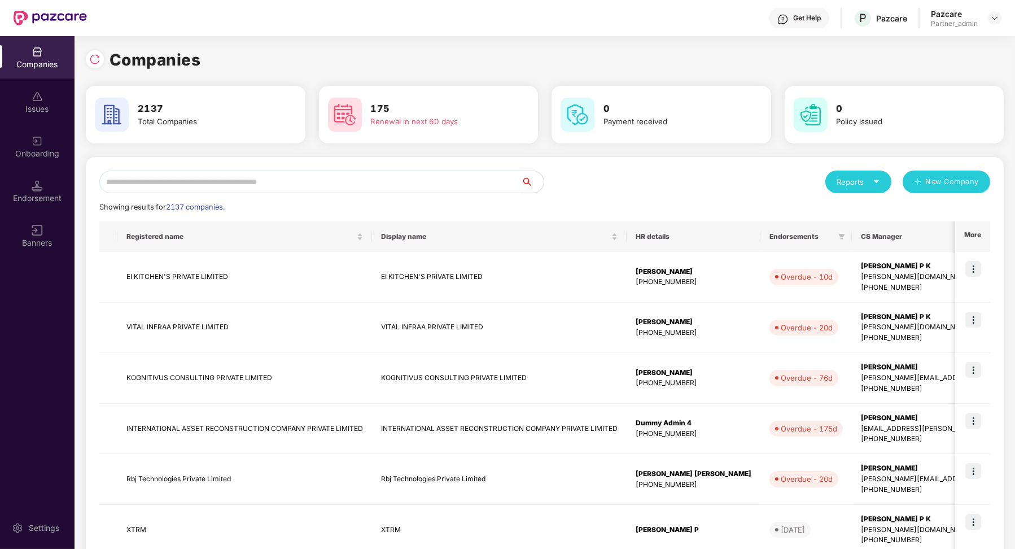
click at [155, 180] on input "text" at bounding box center [310, 181] width 422 height 23
paste input "**********"
type input "**********"
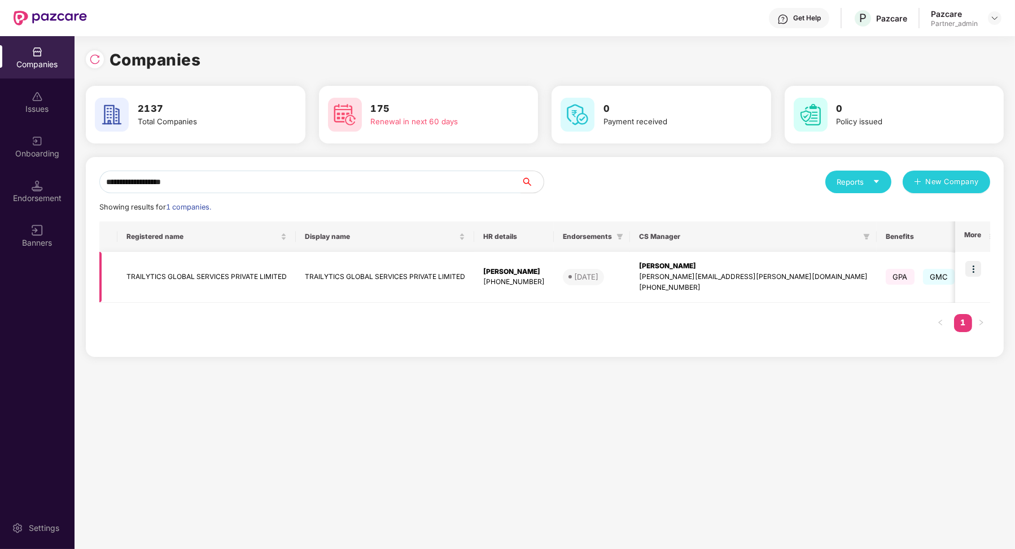
click at [248, 288] on td "TRAILYTICS GLOBAL SERVICES PRIVATE LIMITED" at bounding box center [206, 277] width 178 height 51
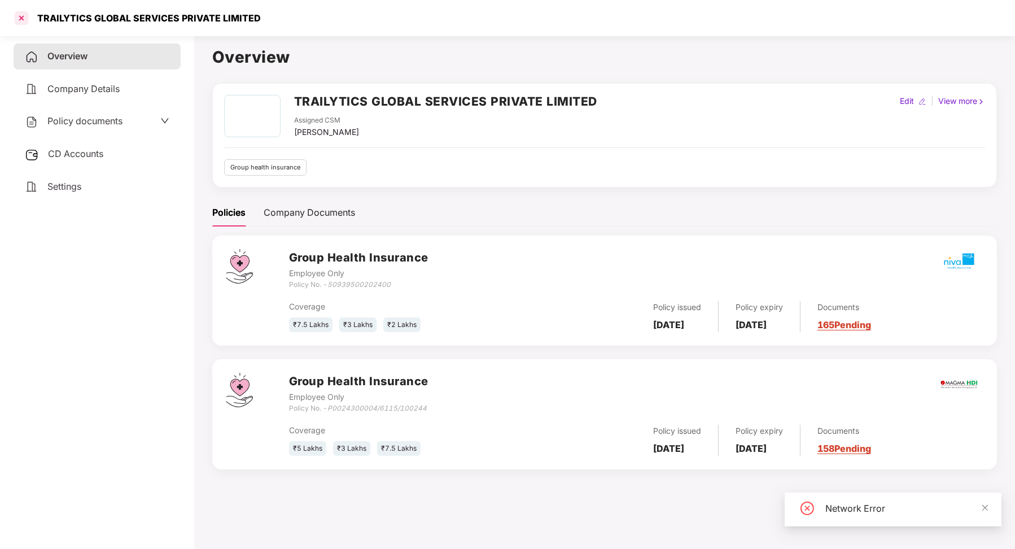
click at [22, 16] on div at bounding box center [21, 18] width 18 height 18
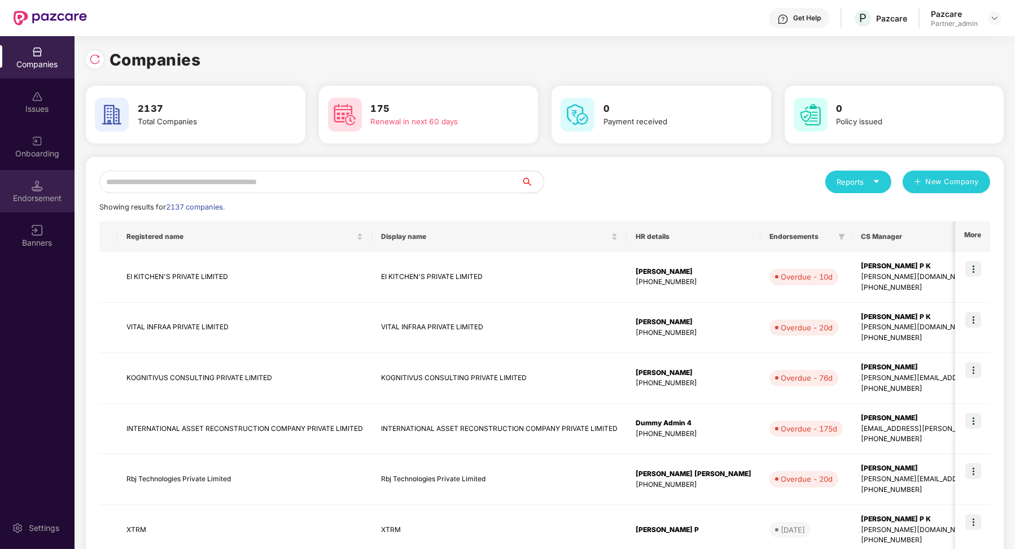
click at [45, 194] on div "Endorsement" at bounding box center [37, 197] width 75 height 11
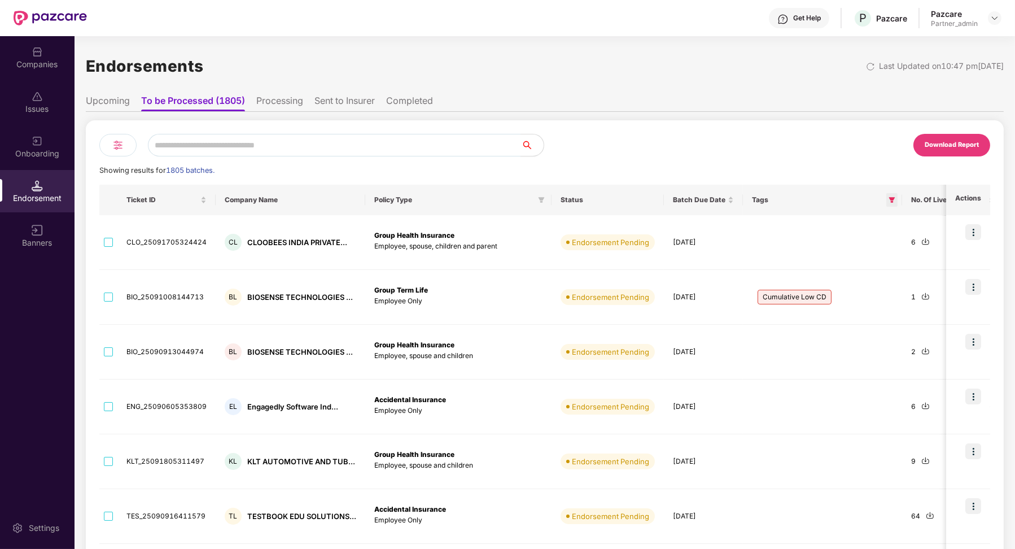
click at [888, 203] on icon "filter" at bounding box center [891, 199] width 7 height 7
click at [783, 249] on div "Cumulative Low CD Policy Expired Reset OK" at bounding box center [837, 245] width 115 height 75
click at [868, 265] on button "OK" at bounding box center [868, 272] width 42 height 14
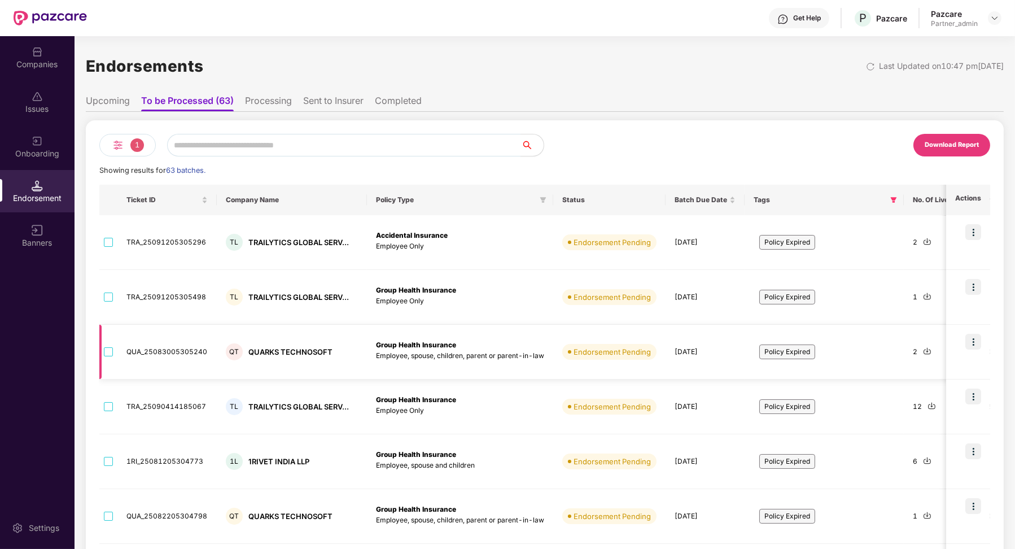
scroll to position [265, 0]
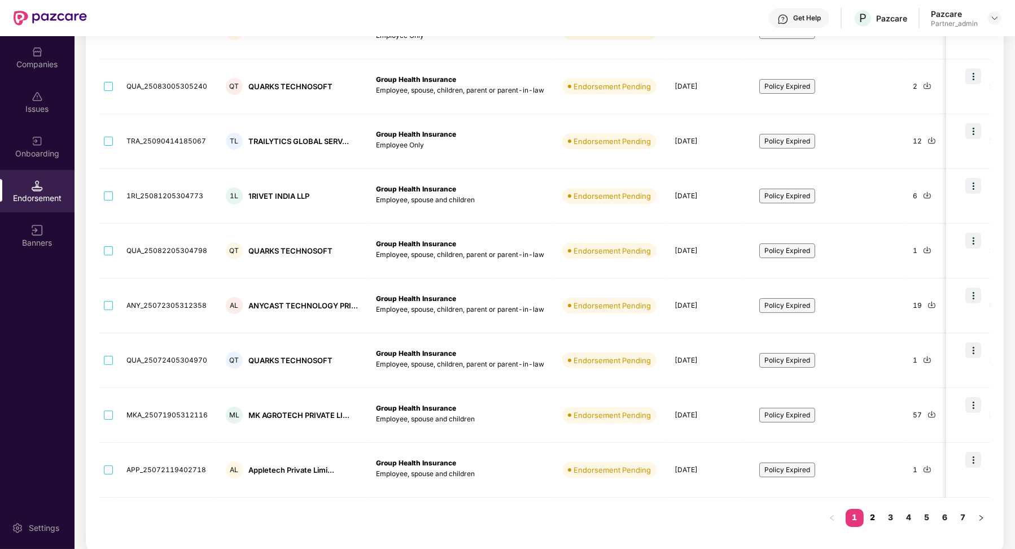
click at [871, 517] on link "2" at bounding box center [873, 517] width 18 height 17
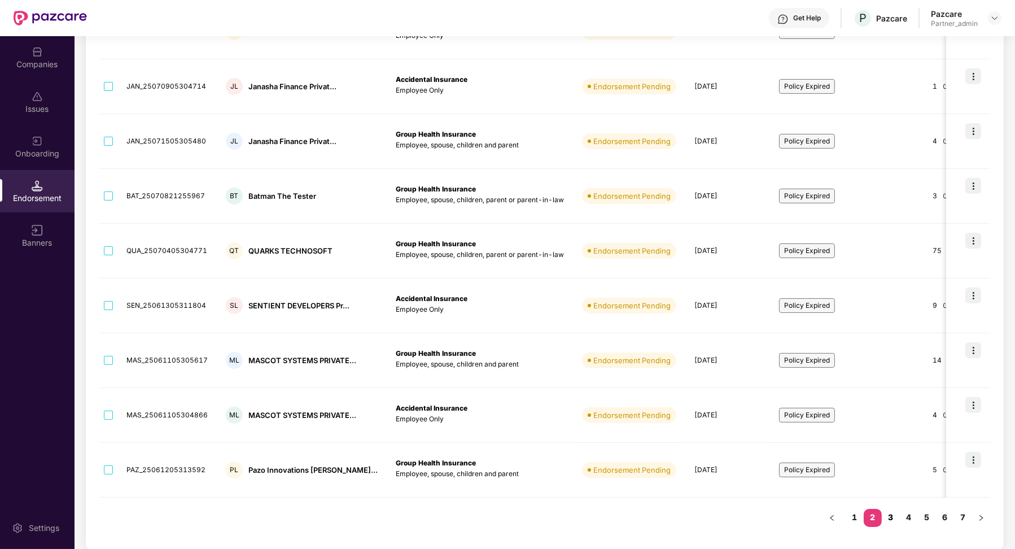
click at [896, 519] on link "3" at bounding box center [891, 517] width 18 height 17
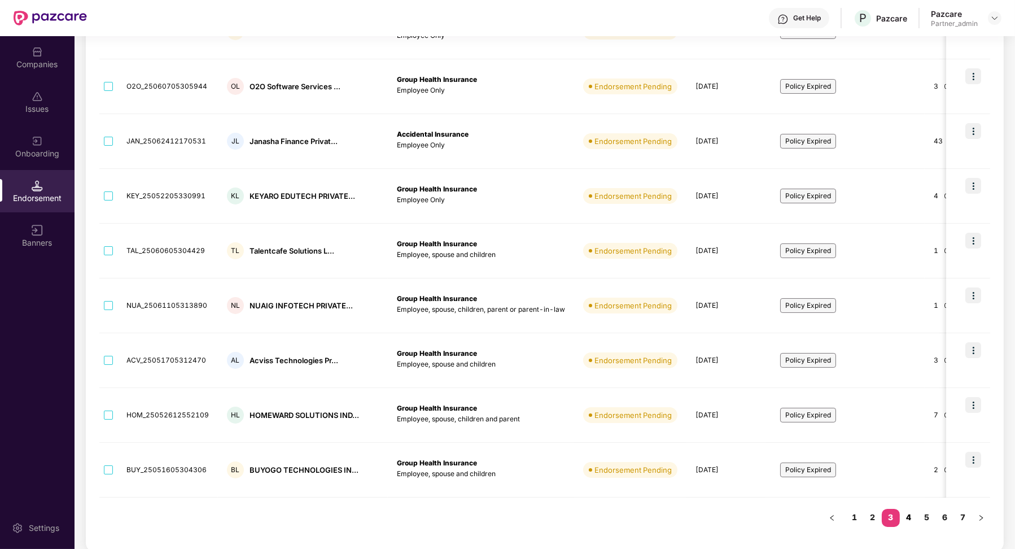
click at [916, 516] on link "4" at bounding box center [909, 517] width 18 height 17
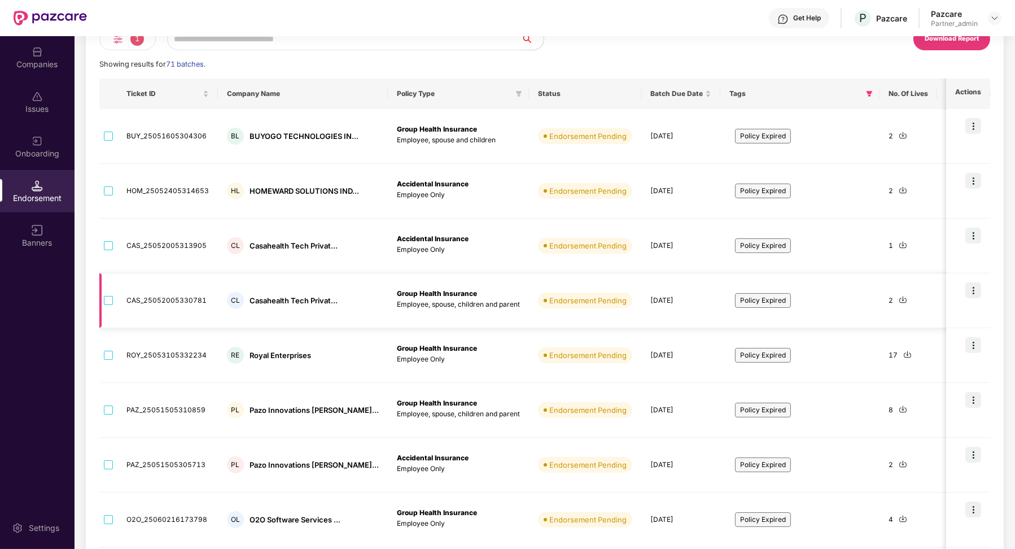
scroll to position [0, 0]
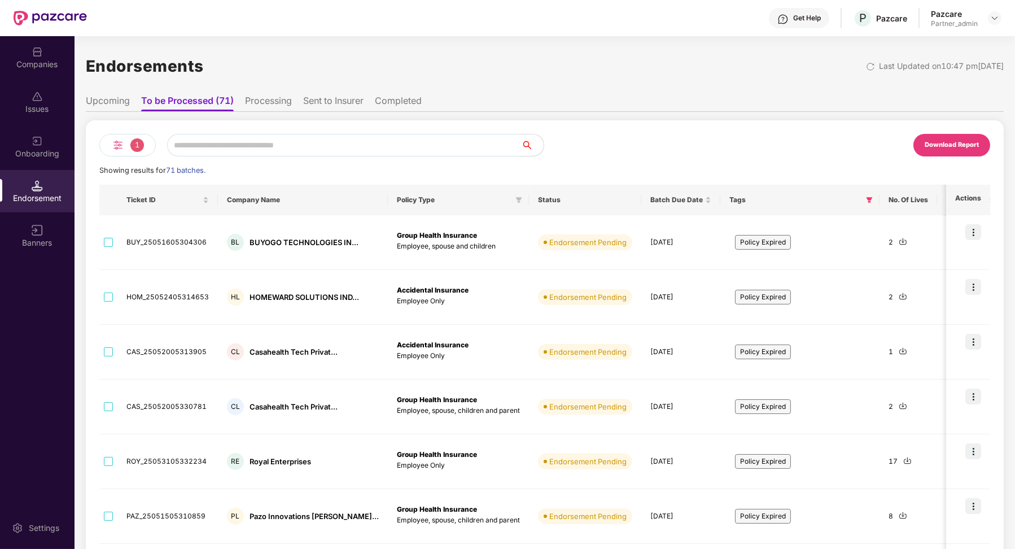
click at [307, 99] on li "Sent to Insurer" at bounding box center [333, 103] width 60 height 16
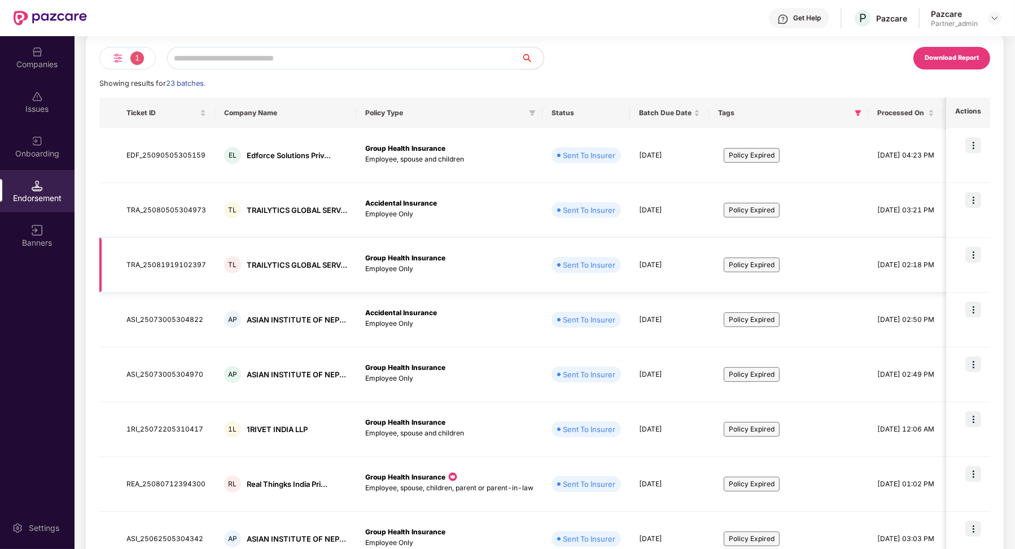
scroll to position [265, 0]
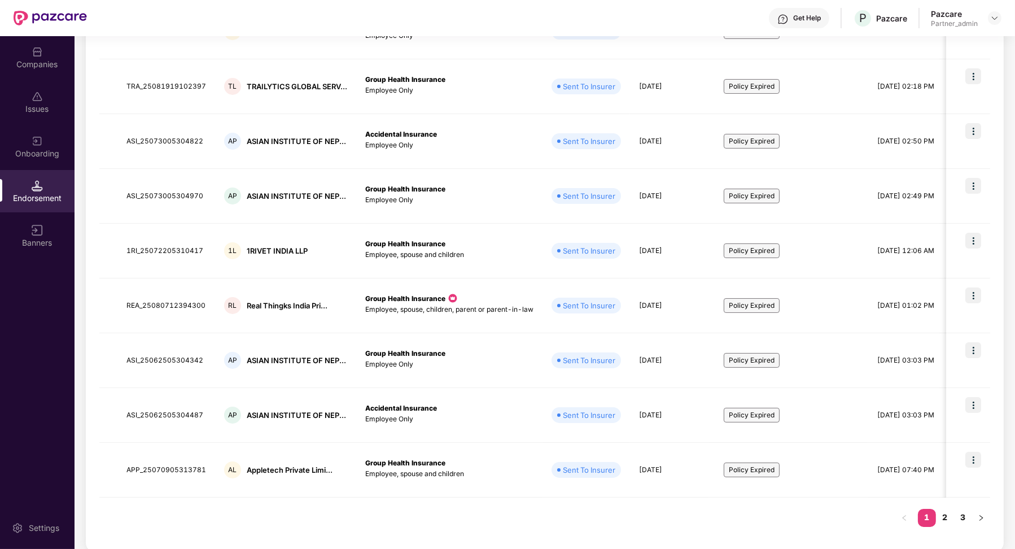
click at [945, 527] on div "Ticket ID Company Name Policy Type Status Batch Due Date Tags Processed On Fina…" at bounding box center [544, 228] width 891 height 619
click at [947, 524] on div "Ticket ID Company Name Policy Type Status Batch Due Date Tags Processed On Fina…" at bounding box center [544, 228] width 891 height 619
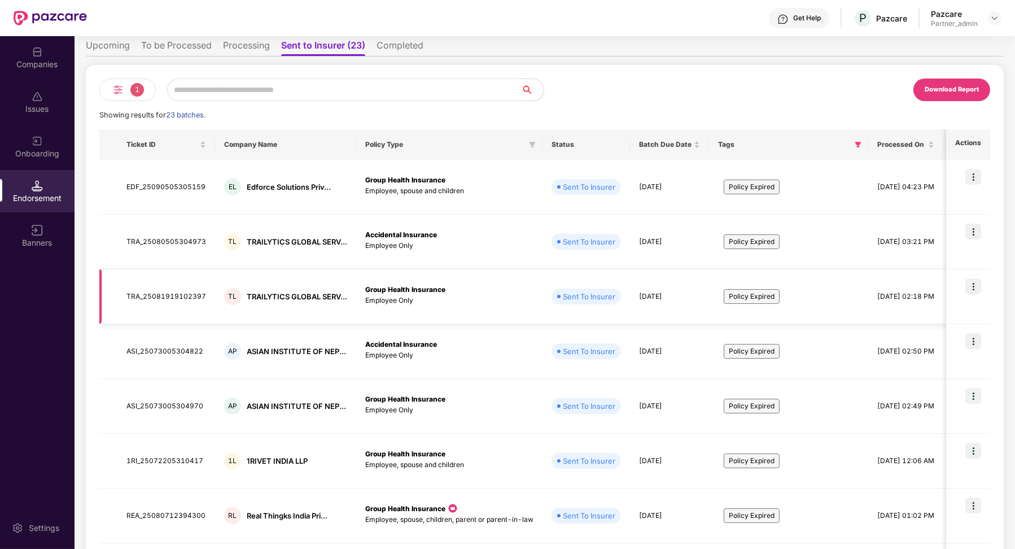
scroll to position [0, 0]
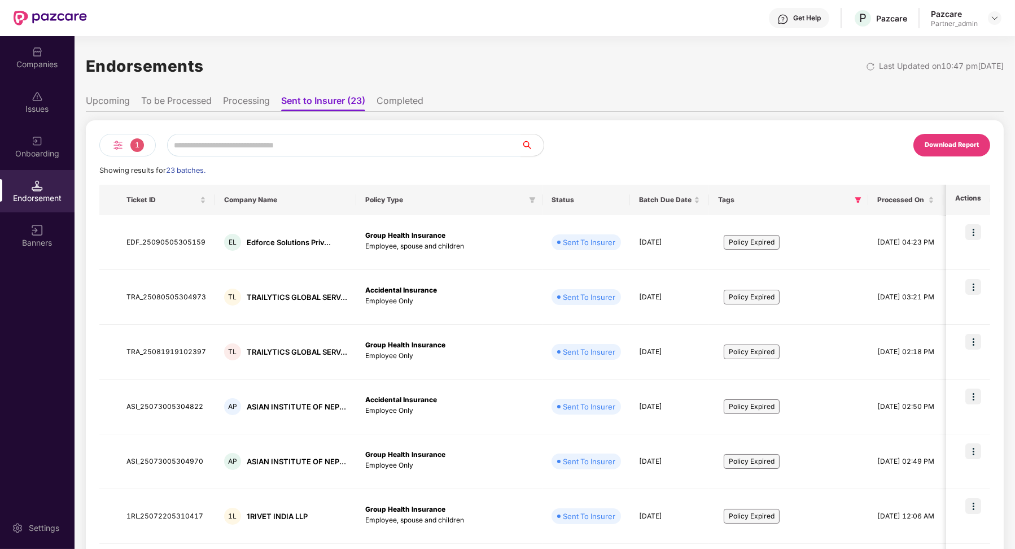
click at [398, 101] on li "Completed" at bounding box center [399, 103] width 47 height 16
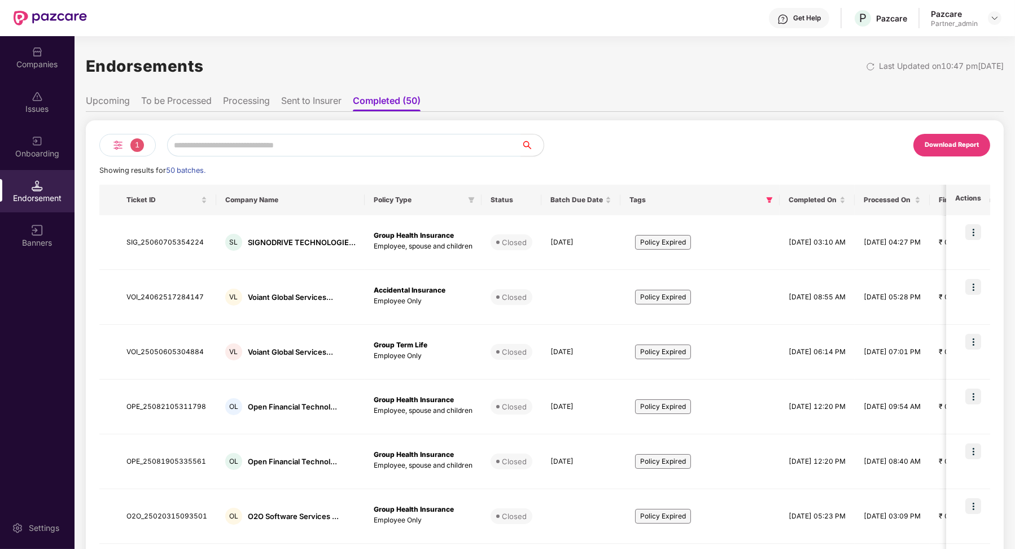
click at [130, 103] on ul "Upcoming To be Processed Processing Sent to Insurer Completed (50)" at bounding box center [545, 100] width 918 height 23
click at [162, 100] on li "To be Processed" at bounding box center [176, 103] width 71 height 16
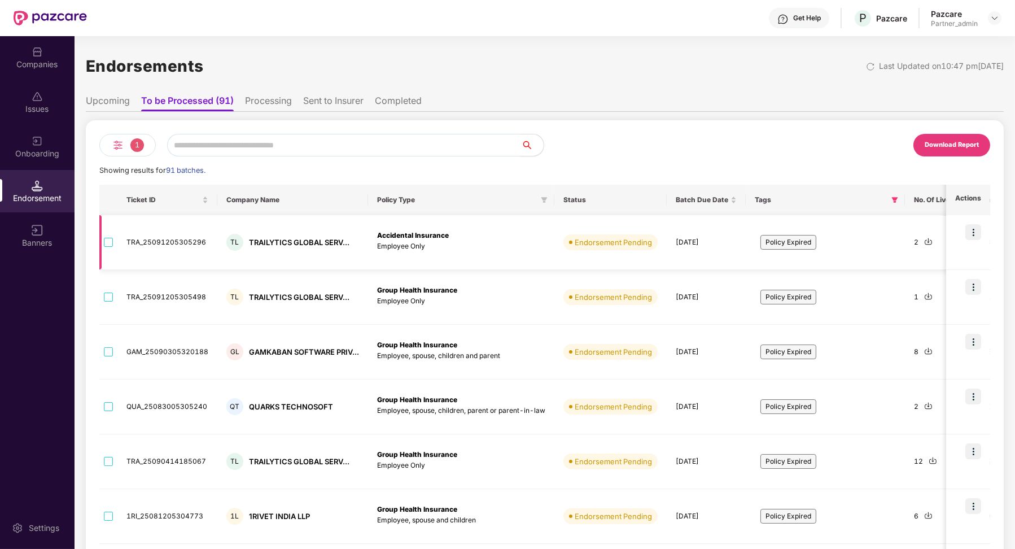
drag, startPoint x: 678, startPoint y: 244, endPoint x: 712, endPoint y: 244, distance: 33.3
click at [713, 244] on td "18 Sep 2025" at bounding box center [706, 242] width 79 height 55
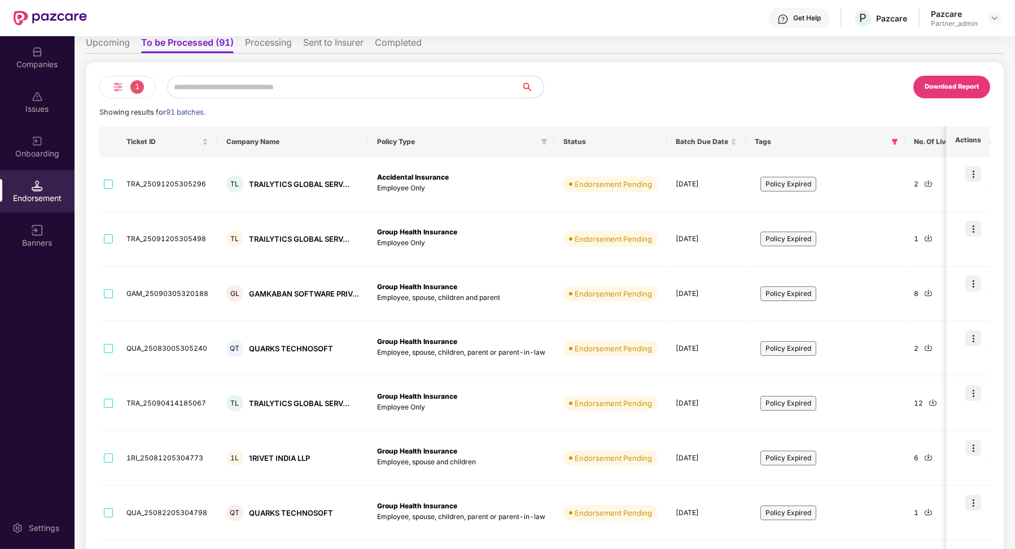
scroll to position [94, 0]
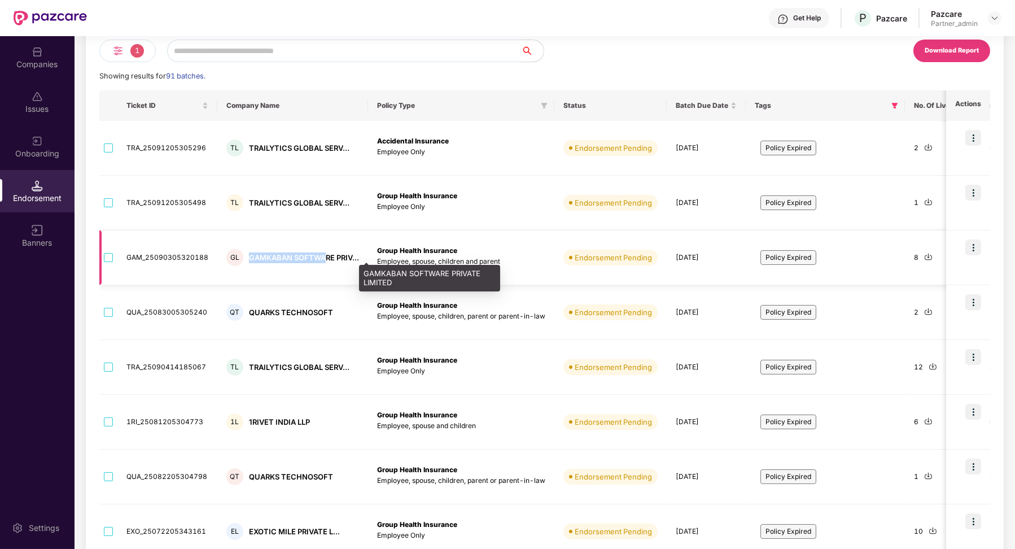
drag, startPoint x: 244, startPoint y: 253, endPoint x: 322, endPoint y: 253, distance: 77.9
click at [323, 253] on div "GL GAMKABAN SOFTWARE PRIV..." at bounding box center [292, 257] width 133 height 17
copy div "GAMKABAN SOFTWA"
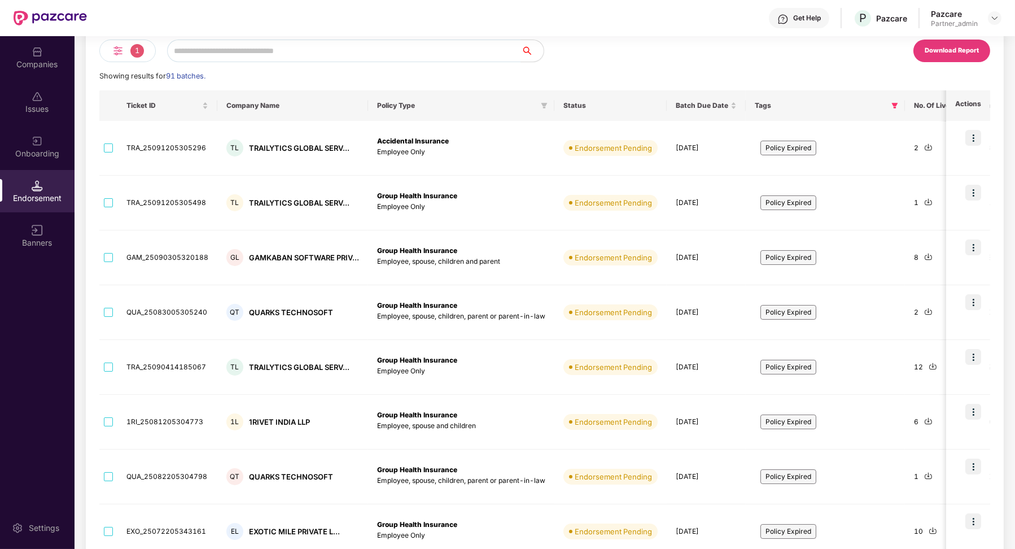
click at [37, 70] on div "Companies" at bounding box center [37, 57] width 75 height 42
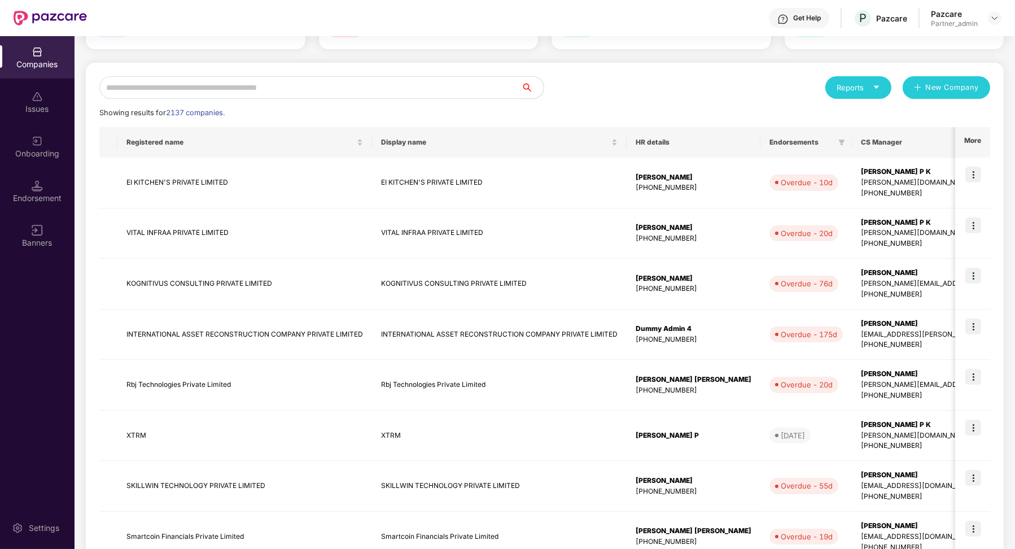
scroll to position [0, 0]
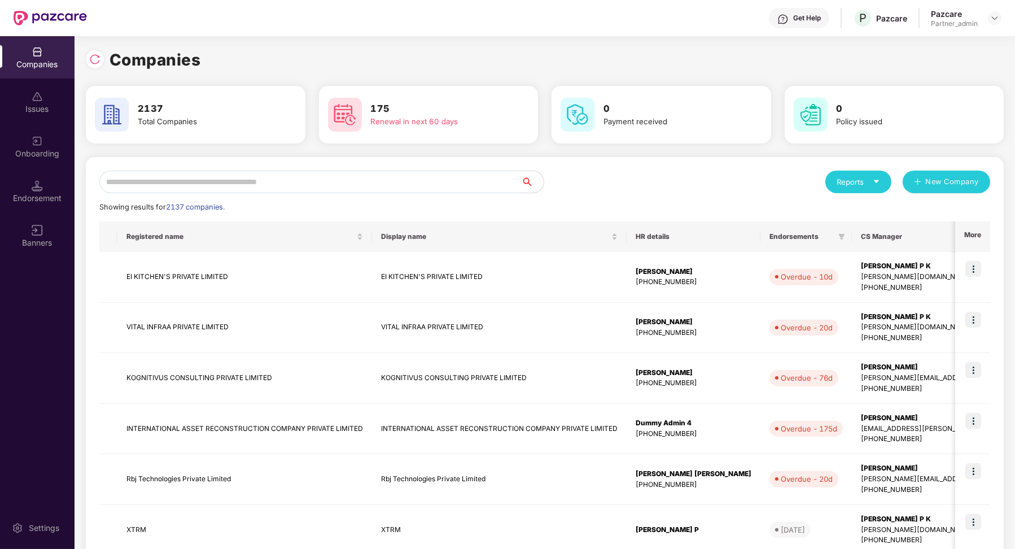
click at [154, 176] on input "text" at bounding box center [310, 181] width 422 height 23
paste input "**********"
type input "**********"
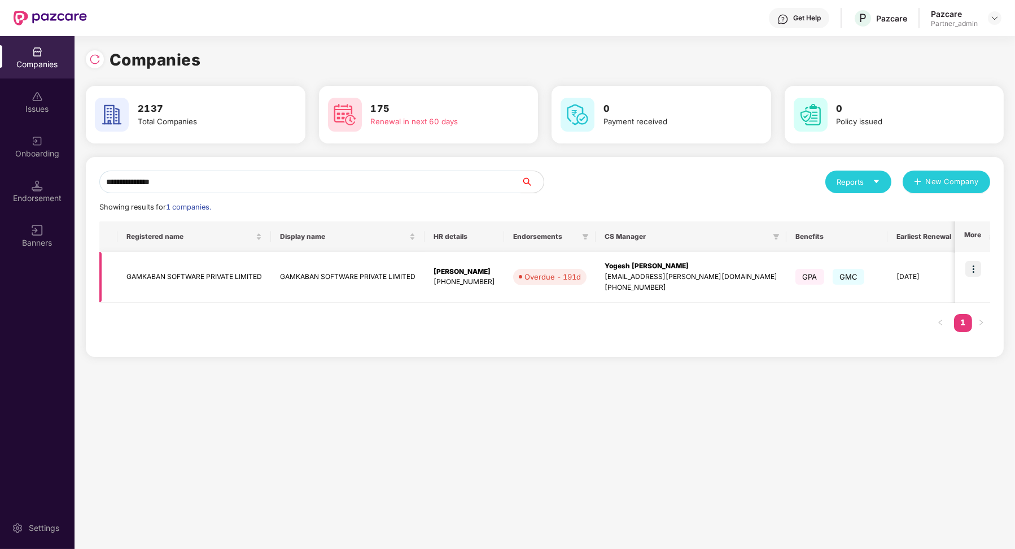
click at [267, 267] on td "GAMKABAN SOFTWARE PRIVATE LIMITED" at bounding box center [194, 277] width 154 height 51
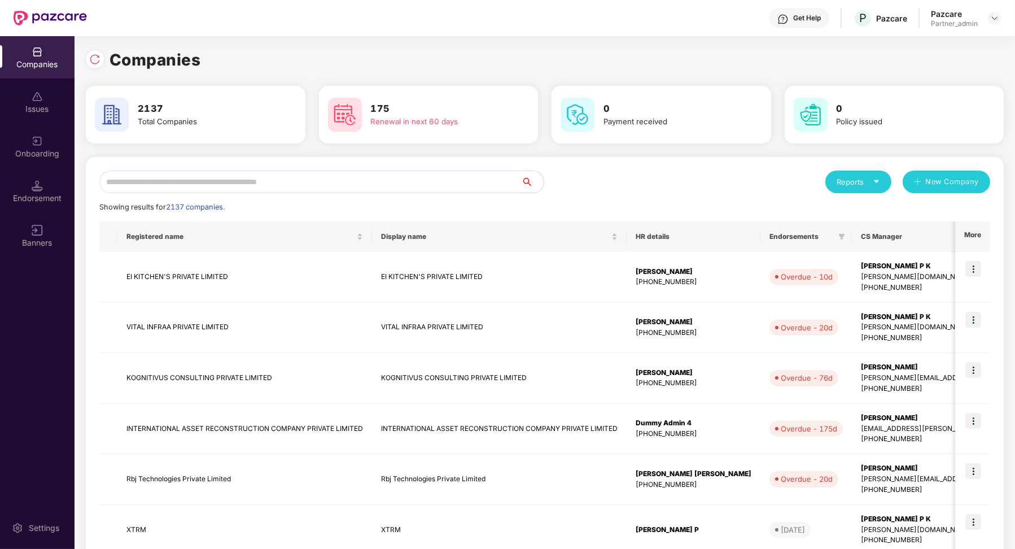
click at [51, 194] on div "Endorsement" at bounding box center [37, 197] width 75 height 11
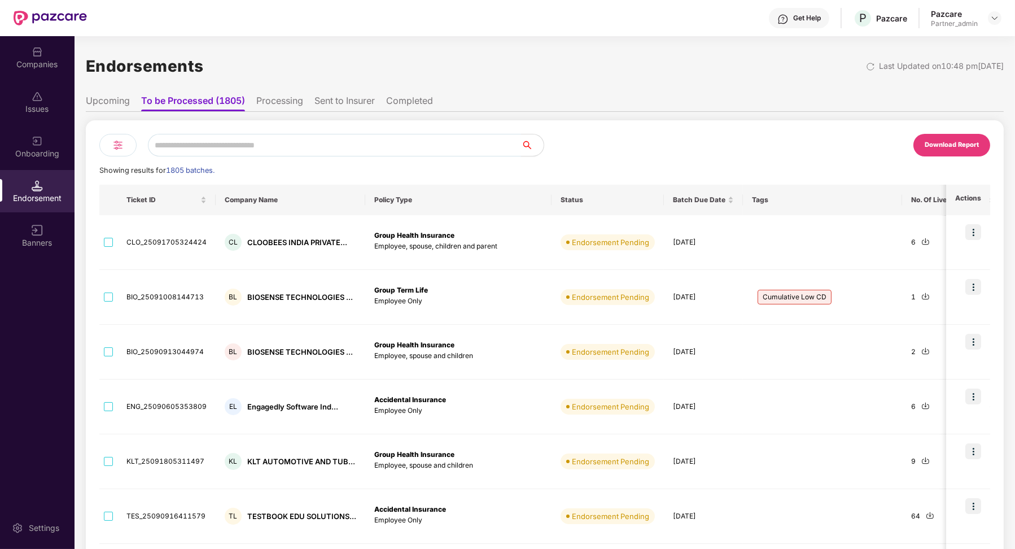
click at [213, 155] on input "text" at bounding box center [334, 145] width 373 height 23
paste input "**********"
type input "**********"
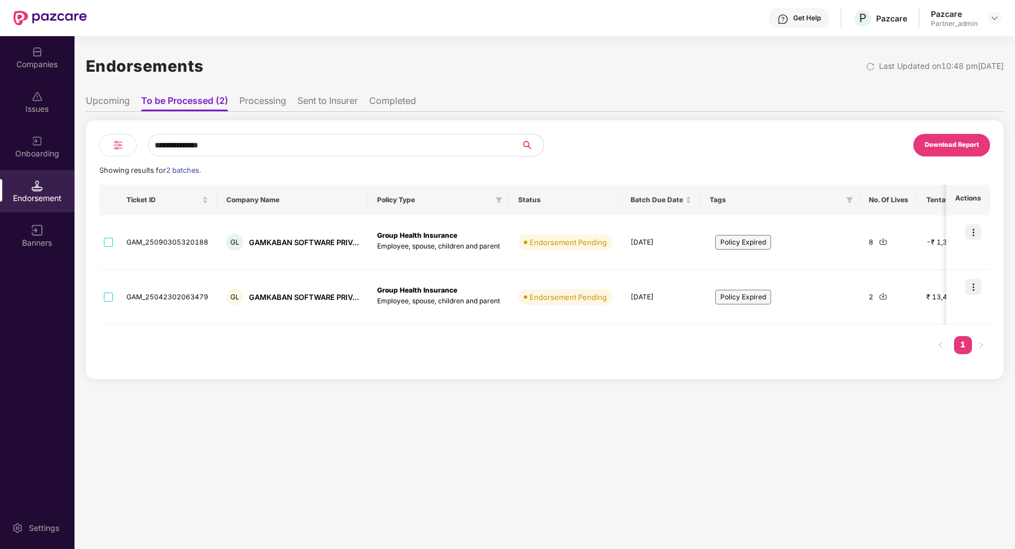
drag, startPoint x: 251, startPoint y: 152, endPoint x: 146, endPoint y: 138, distance: 105.9
click at [146, 138] on div "**********" at bounding box center [321, 145] width 445 height 23
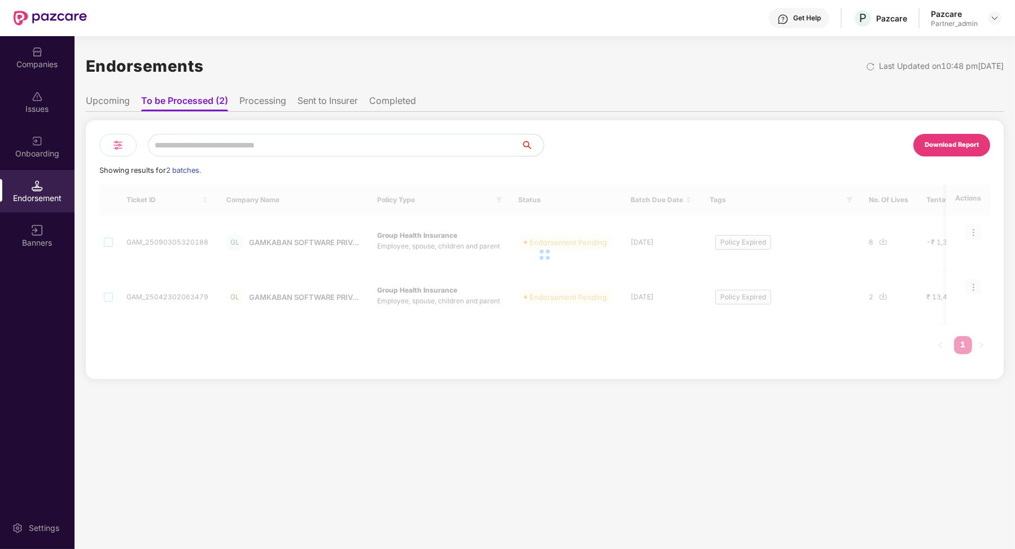
click at [119, 91] on ul "Upcoming To be Processed (2) Processing Sent to Insurer Completed" at bounding box center [545, 100] width 918 height 23
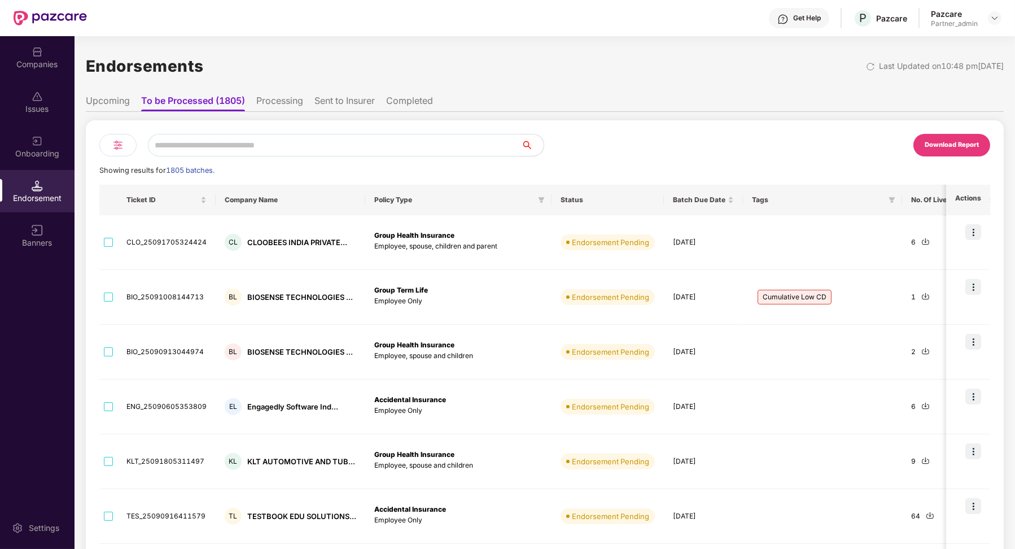
click at [120, 98] on li "Upcoming" at bounding box center [108, 103] width 44 height 16
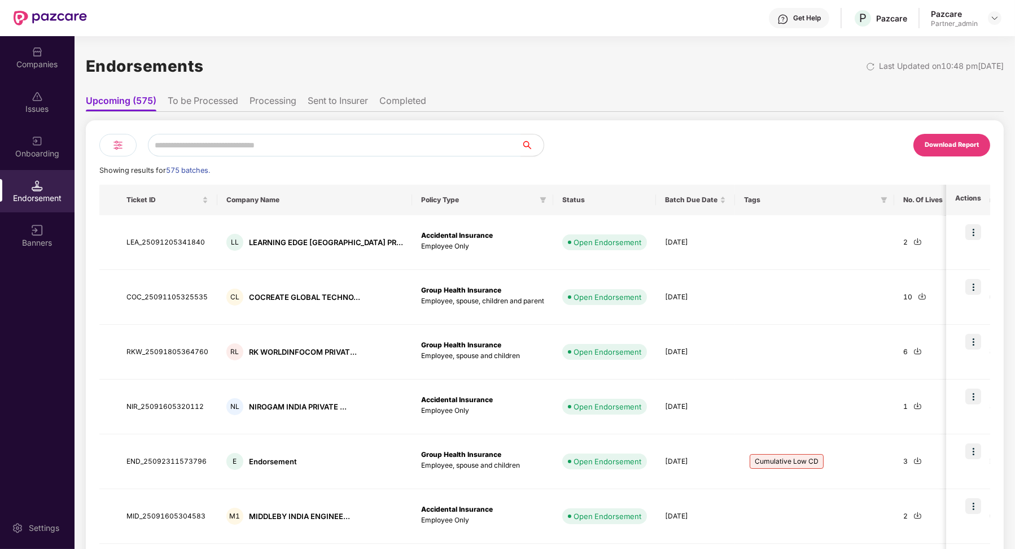
click at [843, 199] on th "Tags" at bounding box center [814, 200] width 159 height 30
click at [878, 199] on span at bounding box center [883, 200] width 11 height 14
click at [796, 243] on span "Policy Expired" at bounding box center [782, 246] width 55 height 12
click at [815, 271] on span "OK" at bounding box center [817, 271] width 11 height 12
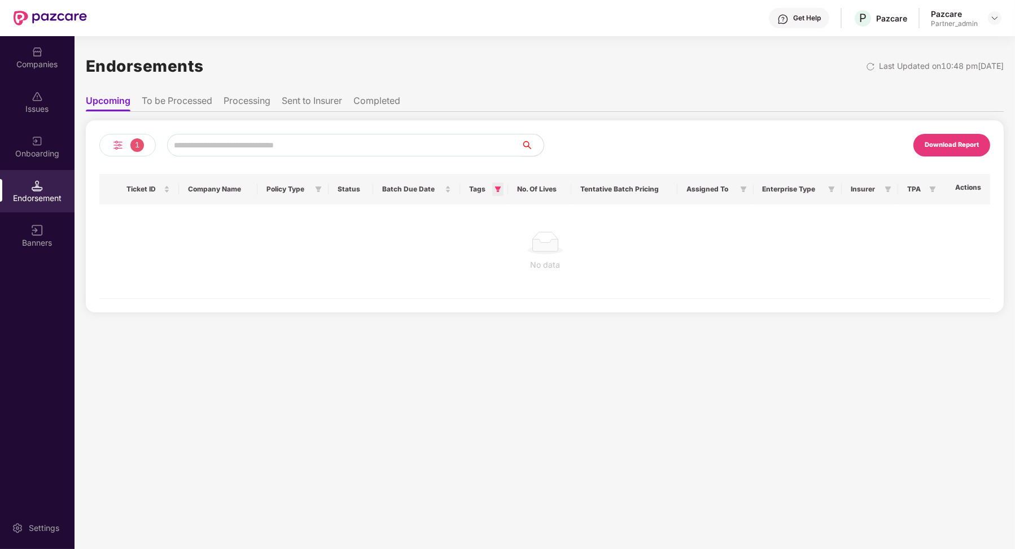
click at [494, 187] on icon "filter" at bounding box center [497, 189] width 7 height 7
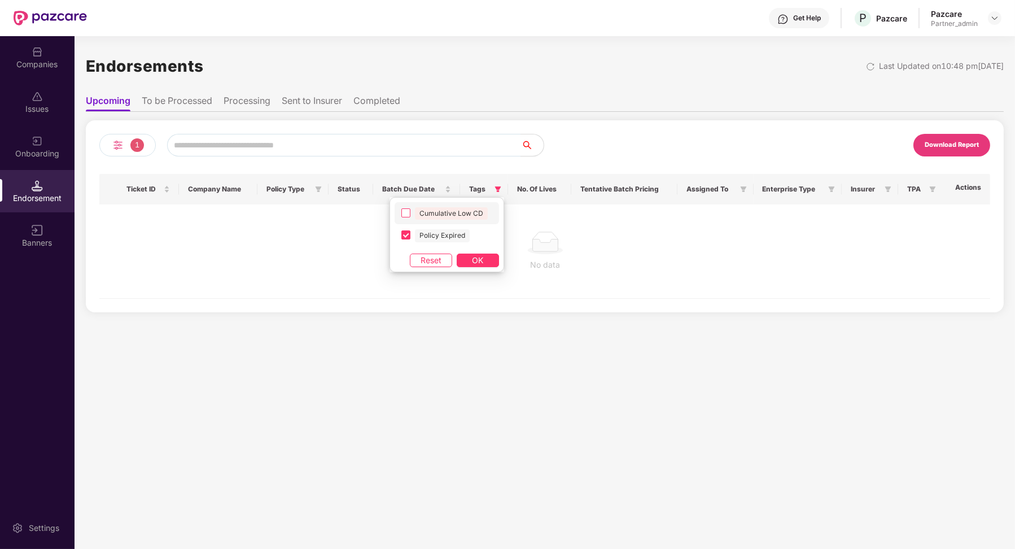
click at [446, 214] on span "Cumulative Low CD" at bounding box center [451, 213] width 73 height 12
click at [446, 231] on span "Policy Expired" at bounding box center [442, 235] width 55 height 12
click at [471, 247] on div "Cumulative Low CD Policy Expired Reset OK" at bounding box center [446, 234] width 115 height 75
click at [472, 257] on span "OK" at bounding box center [477, 260] width 11 height 12
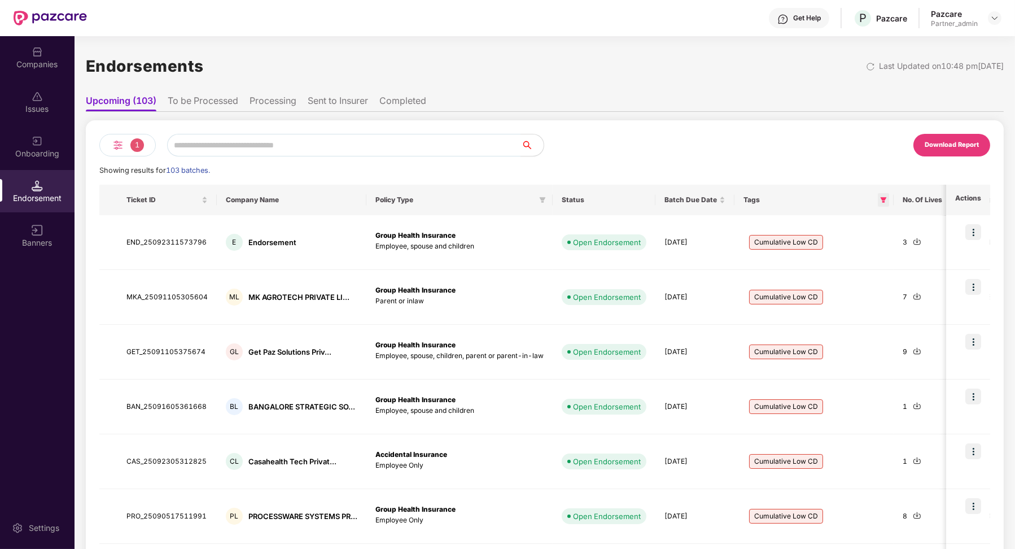
click at [880, 196] on icon "filter" at bounding box center [883, 199] width 7 height 7
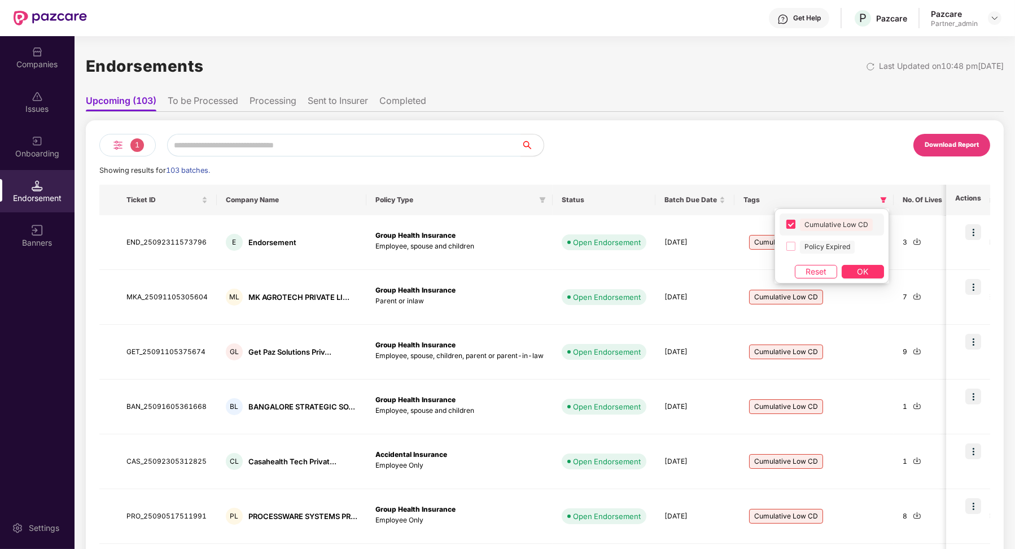
click at [785, 220] on label "Cumulative Low CD" at bounding box center [831, 224] width 104 height 22
click at [825, 251] on span "Policy Expired" at bounding box center [827, 246] width 55 height 12
click at [854, 269] on button "OK" at bounding box center [863, 272] width 42 height 14
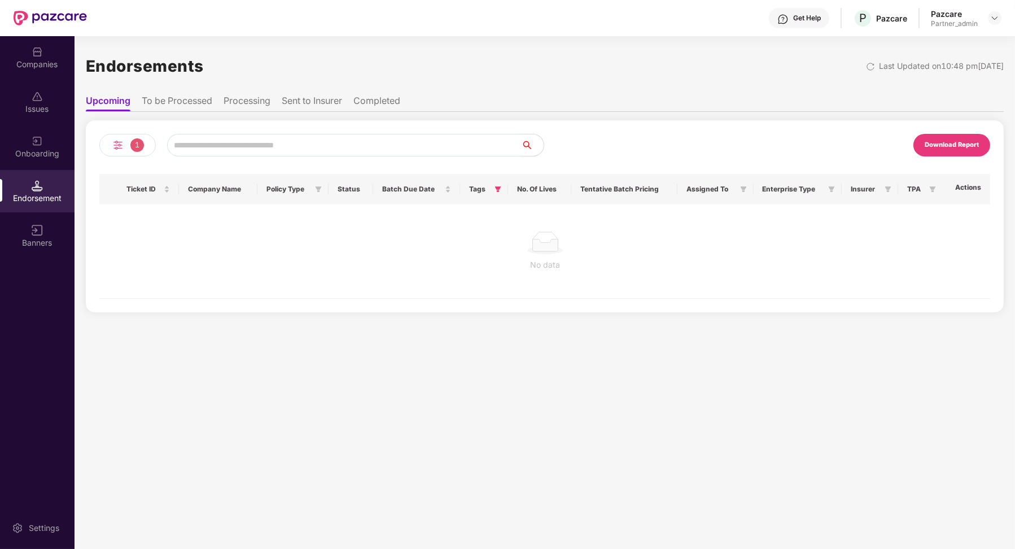
click at [203, 101] on li "To be Processed" at bounding box center [177, 103] width 71 height 16
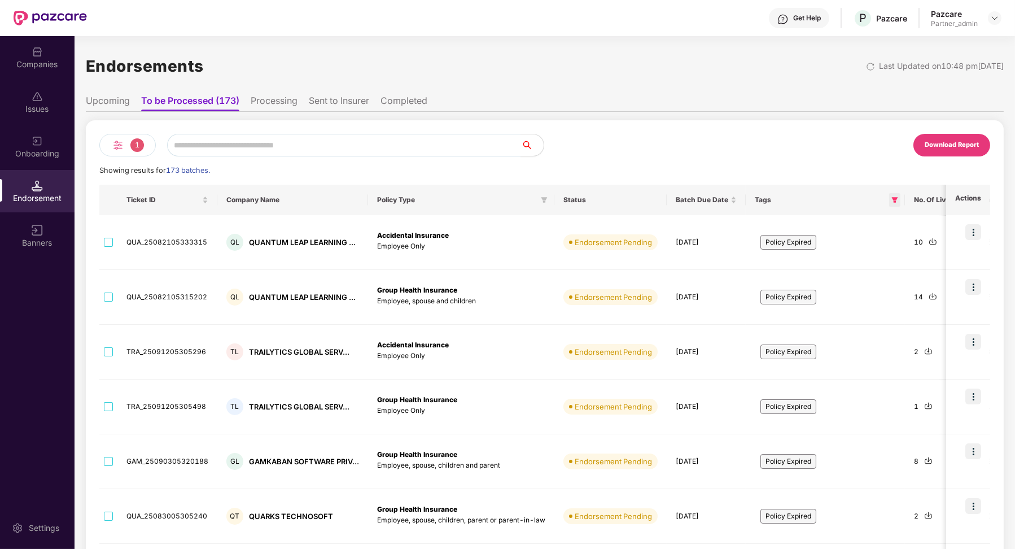
click at [892, 201] on icon "filter" at bounding box center [895, 200] width 6 height 6
click at [799, 251] on label "Policy Expired" at bounding box center [841, 246] width 104 height 22
click at [860, 271] on button "OK" at bounding box center [872, 272] width 42 height 14
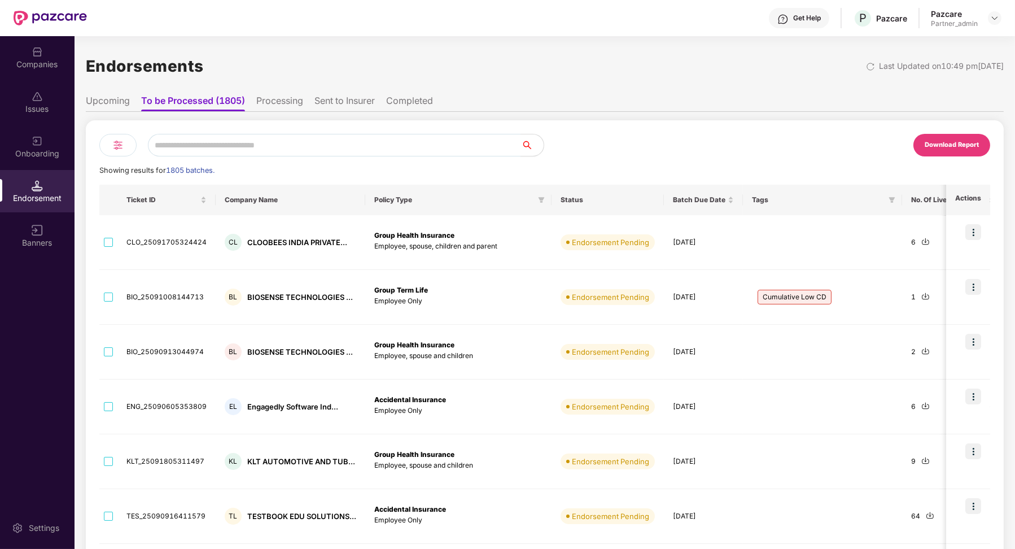
click at [273, 92] on ul "Upcoming To be Processed (1805) Processing Sent to Insurer Completed" at bounding box center [545, 100] width 918 height 23
click at [274, 101] on li "Processing" at bounding box center [279, 103] width 47 height 16
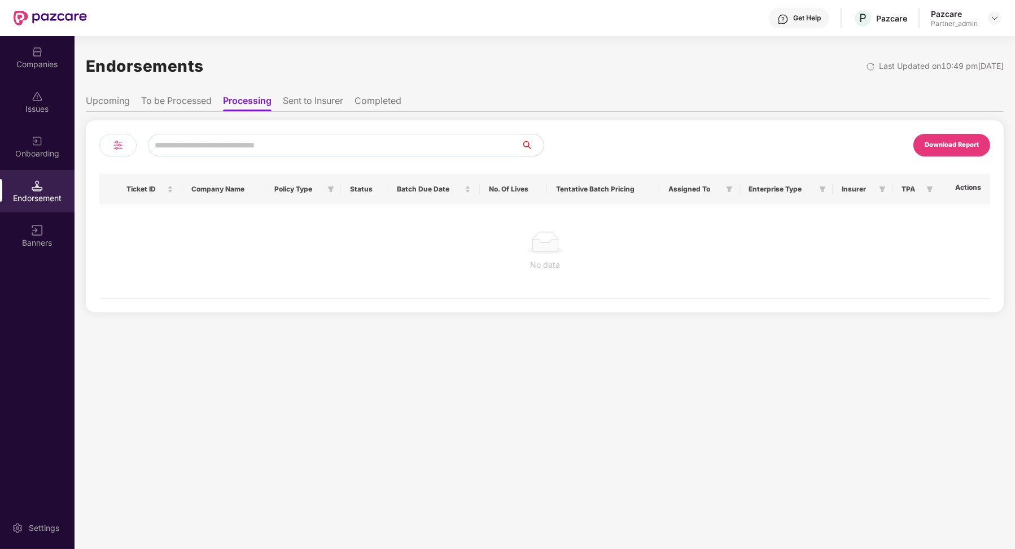
click at [326, 100] on li "Sent to Insurer" at bounding box center [313, 103] width 60 height 16
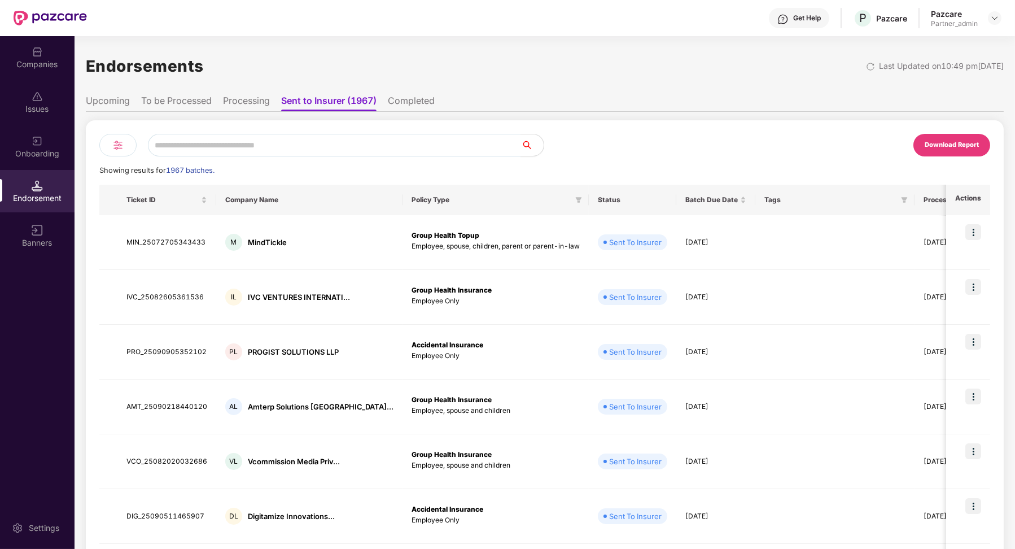
click at [405, 99] on li "Completed" at bounding box center [411, 103] width 47 height 16
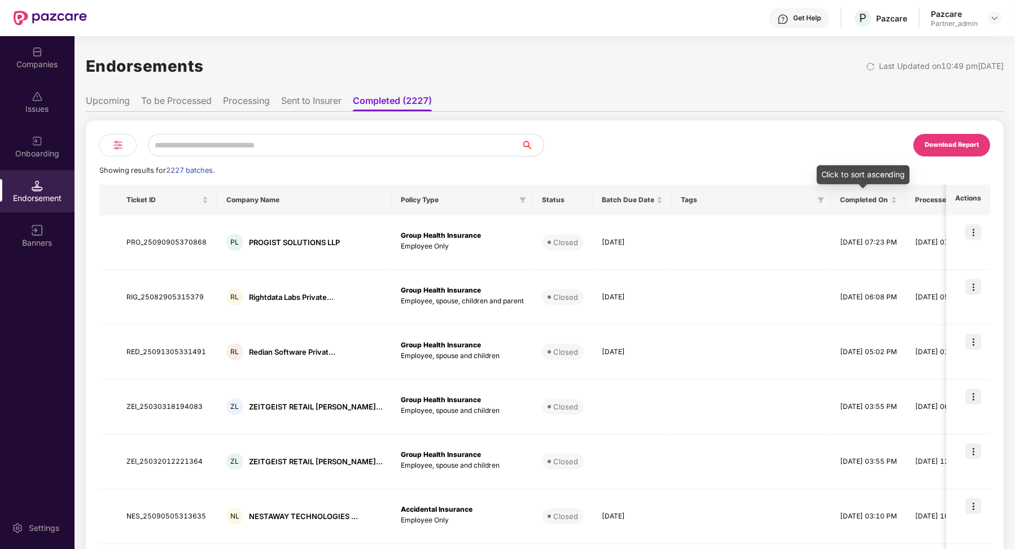
click at [789, 201] on div "Tags" at bounding box center [751, 199] width 141 height 9
click at [817, 200] on icon "filter" at bounding box center [820, 199] width 7 height 7
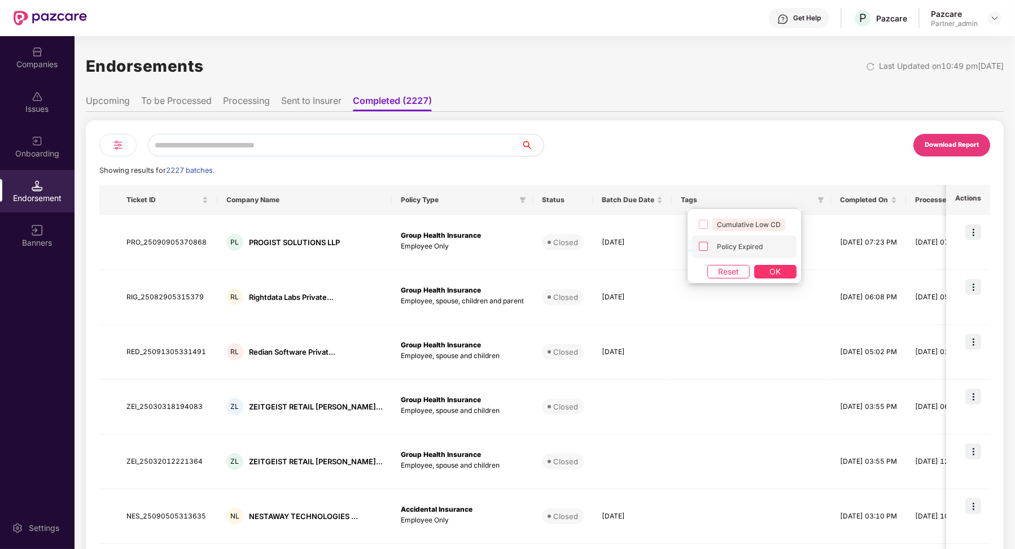
drag, startPoint x: 734, startPoint y: 239, endPoint x: 738, endPoint y: 248, distance: 9.6
click at [734, 239] on label "Policy Expired" at bounding box center [744, 246] width 104 height 22
click at [775, 267] on span "OK" at bounding box center [775, 271] width 11 height 12
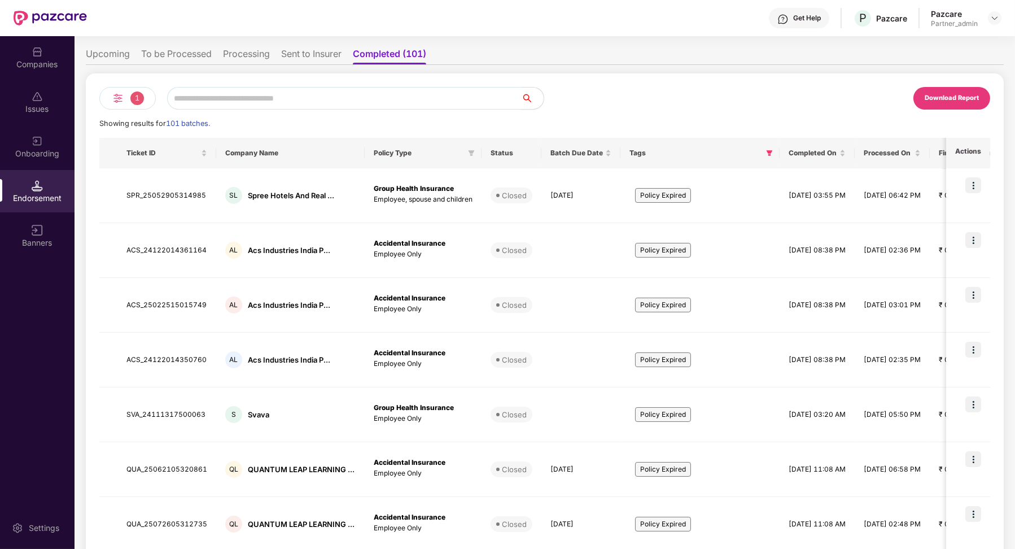
scroll to position [10, 0]
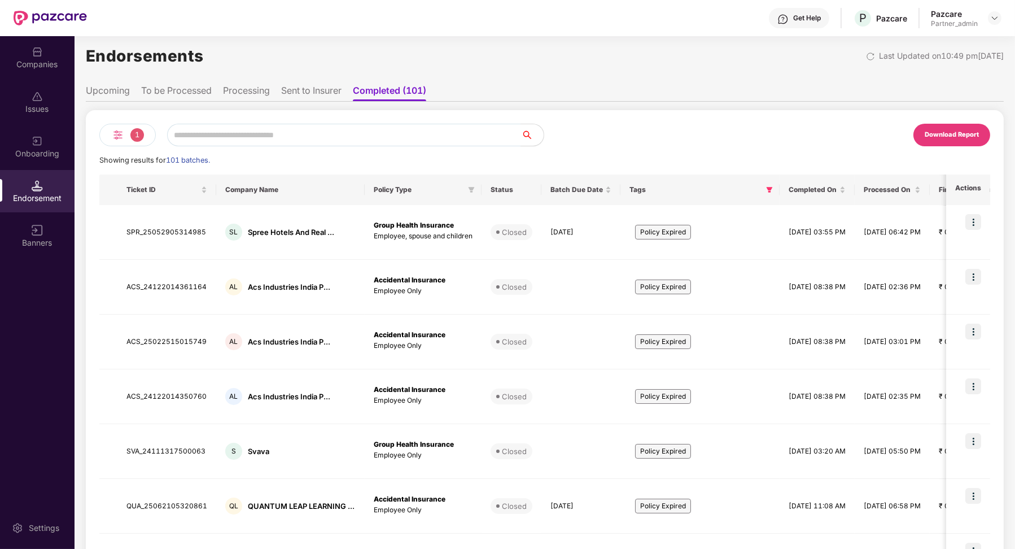
click at [283, 84] on ul "Upcoming To be Processed Processing Sent to Insurer Completed (101)" at bounding box center [545, 90] width 918 height 23
click at [308, 89] on li "Sent to Insurer" at bounding box center [311, 93] width 60 height 16
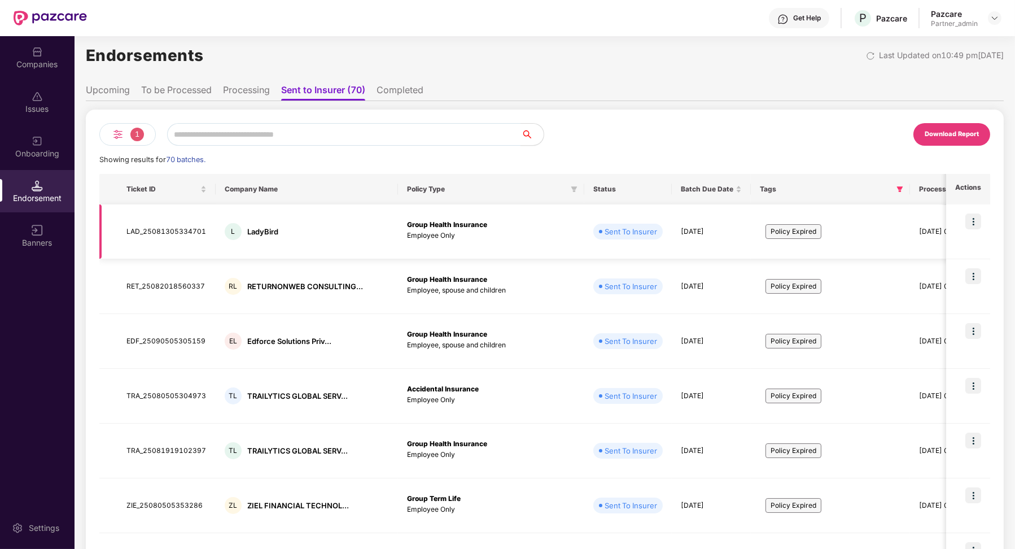
scroll to position [0, 0]
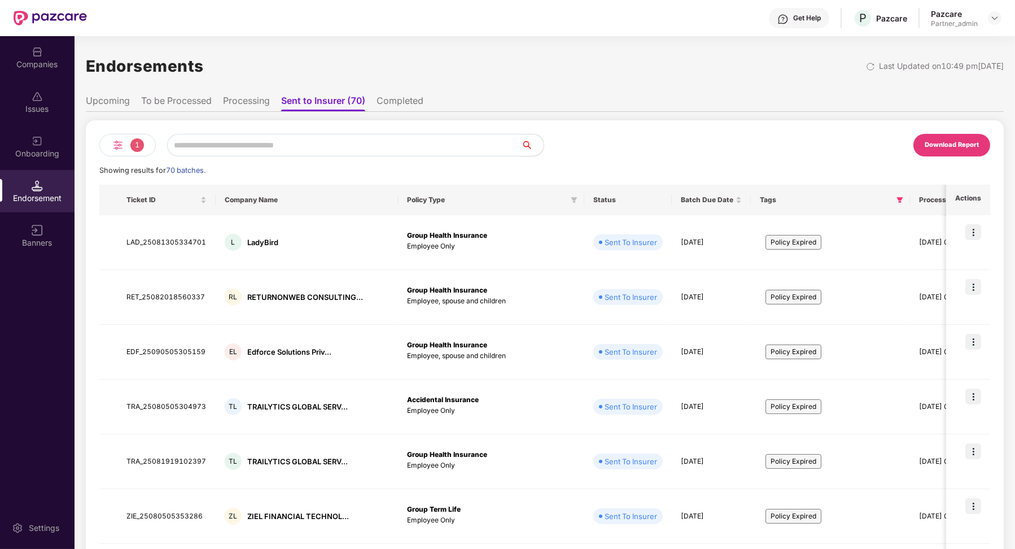
click at [185, 103] on li "To be Processed" at bounding box center [176, 103] width 71 height 16
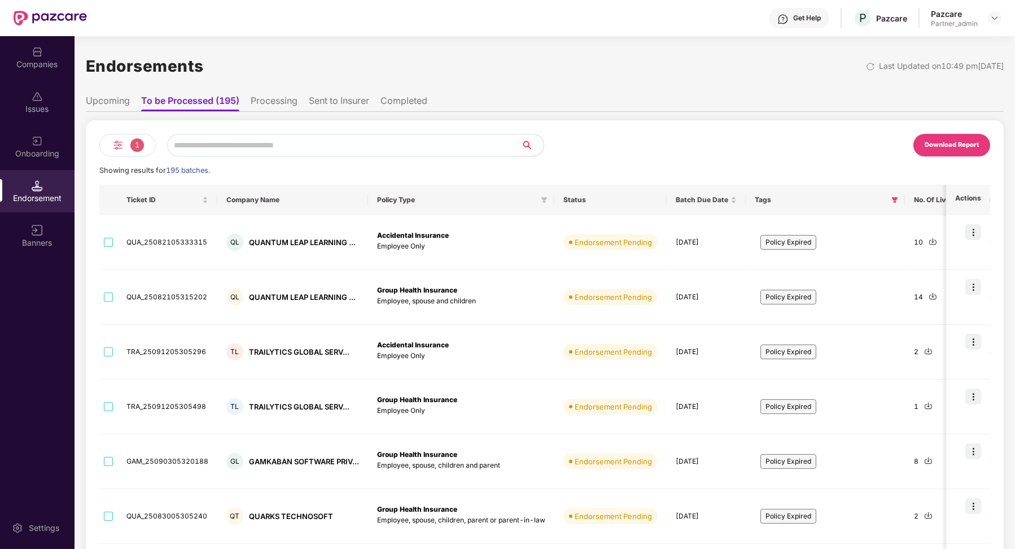
click at [339, 103] on li "Sent to Insurer" at bounding box center [339, 103] width 60 height 16
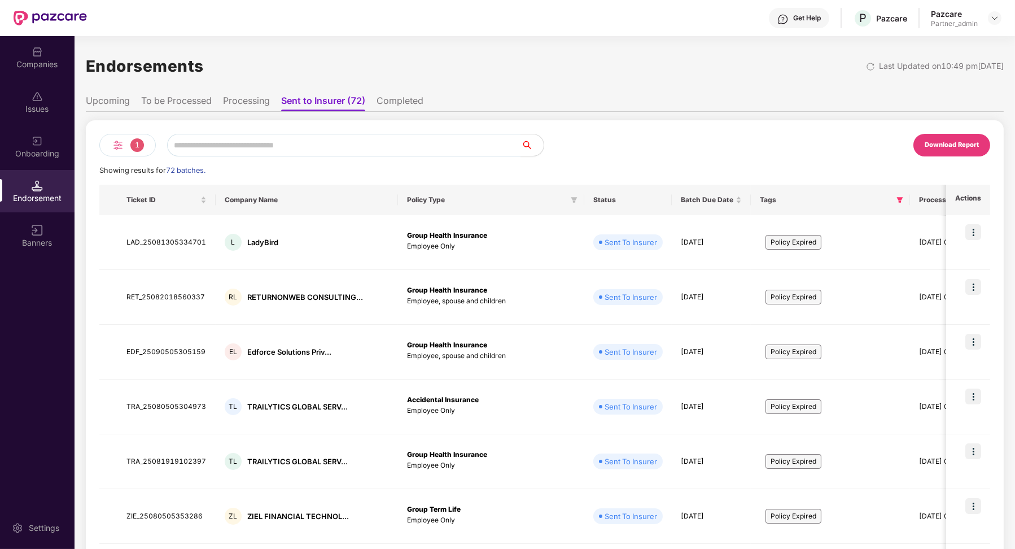
click at [203, 94] on ul "Upcoming To be Processed Processing Sent to Insurer (72) Completed" at bounding box center [545, 100] width 918 height 23
click at [195, 108] on li "To be Processed" at bounding box center [176, 103] width 71 height 16
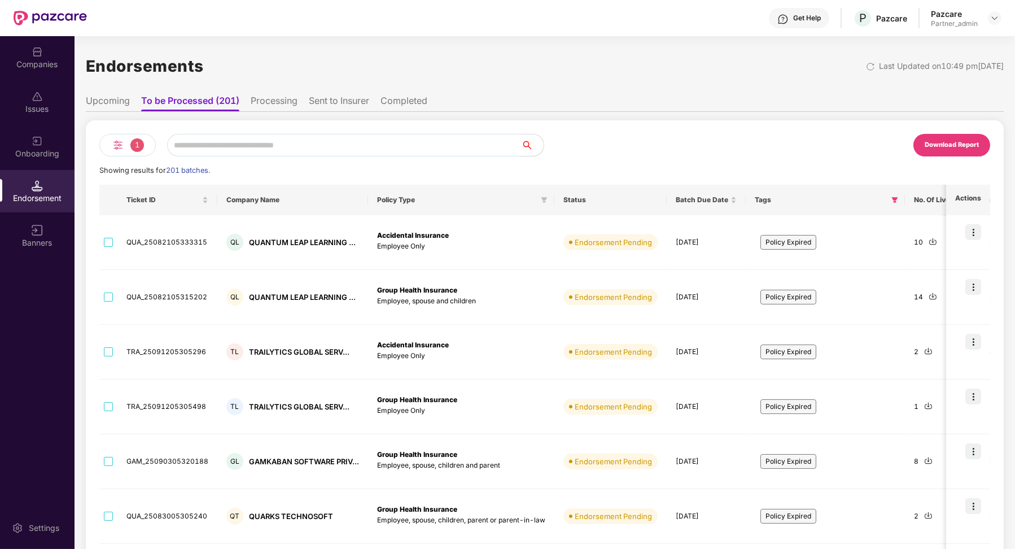
click at [281, 107] on li "Processing" at bounding box center [274, 103] width 47 height 16
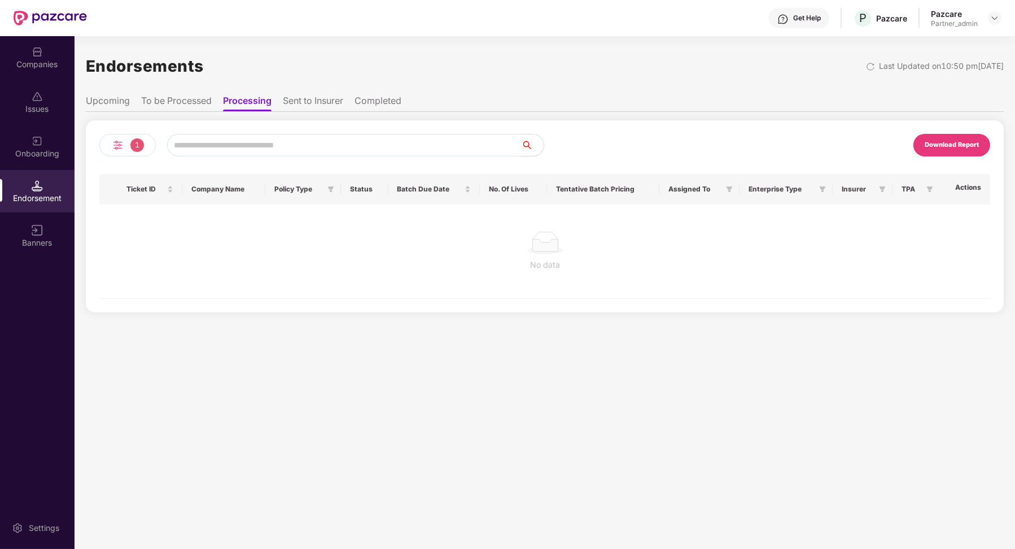
click at [184, 104] on li "To be Processed" at bounding box center [176, 103] width 71 height 16
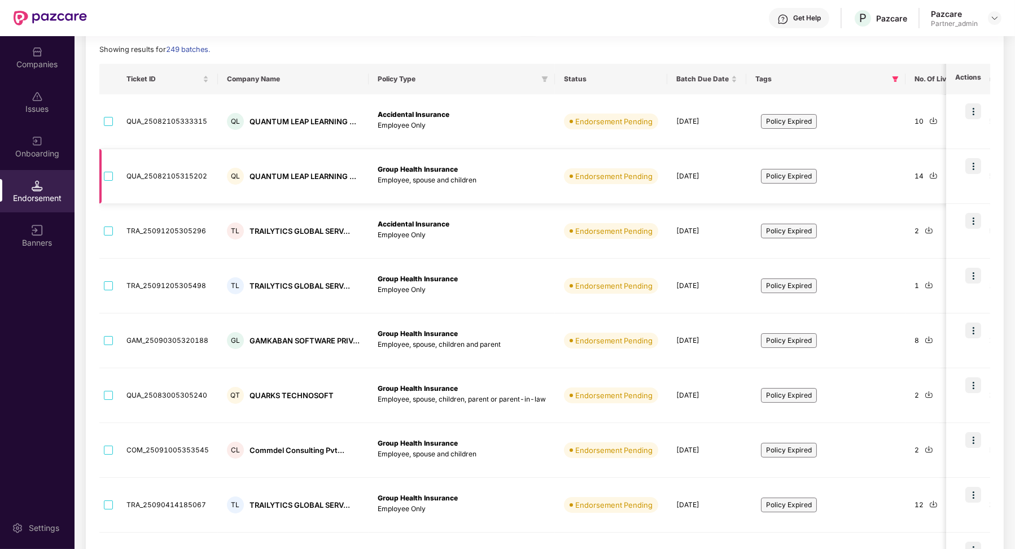
scroll to position [100, 0]
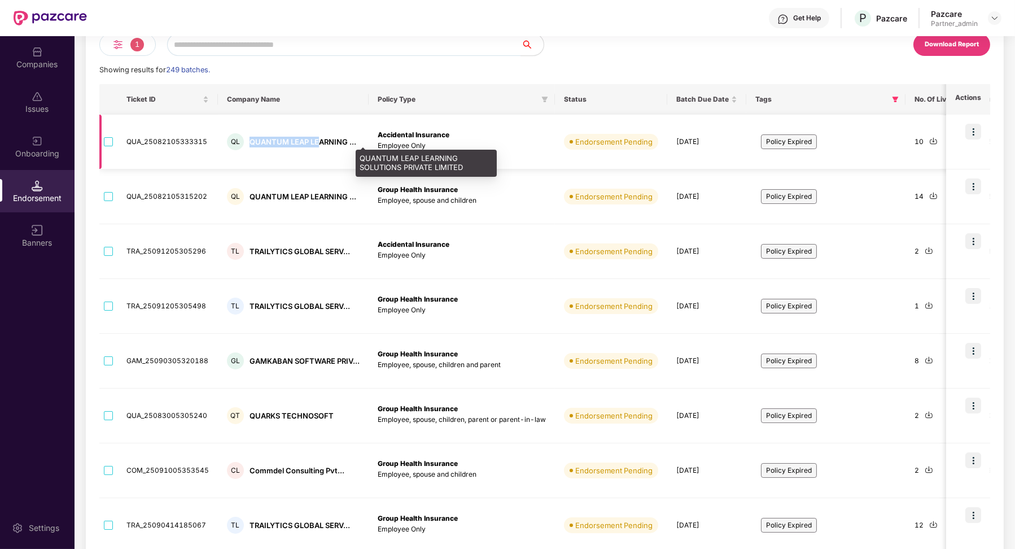
drag, startPoint x: 245, startPoint y: 139, endPoint x: 317, endPoint y: 143, distance: 72.4
click at [317, 143] on div "QL QUANTUM LEAP LEARNING ..." at bounding box center [293, 141] width 133 height 17
copy div "QUANTUM LEAP LE"
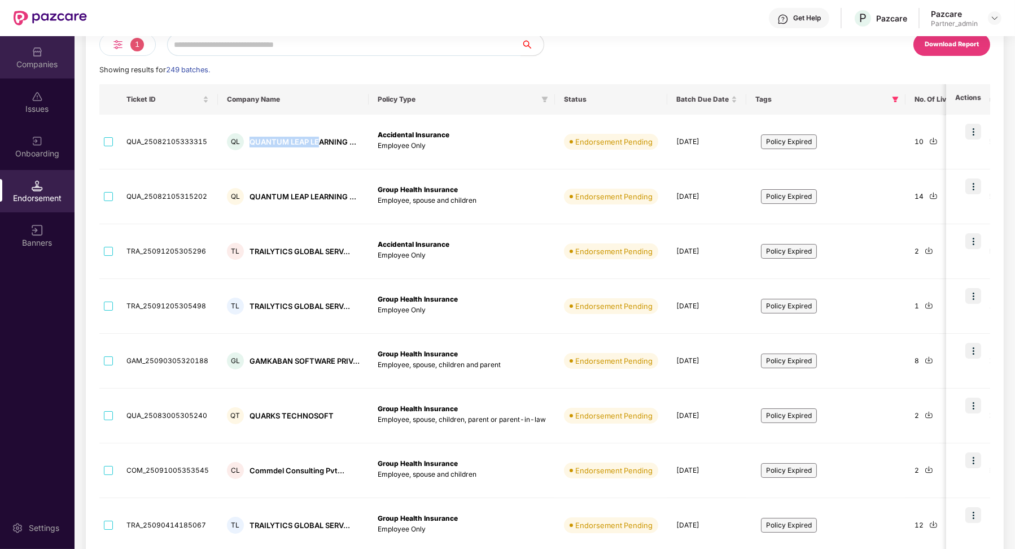
click at [16, 47] on div "Companies" at bounding box center [37, 57] width 75 height 42
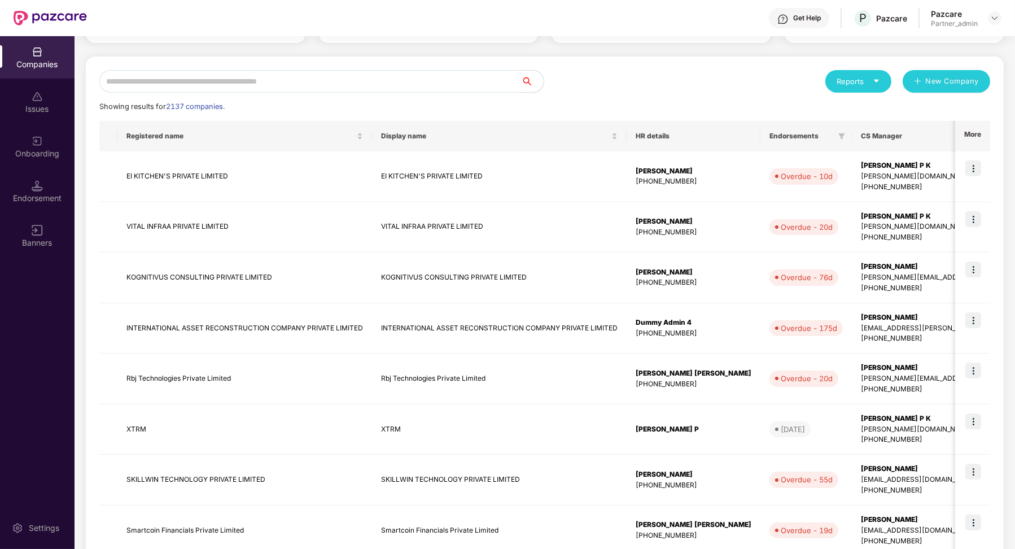
scroll to position [0, 0]
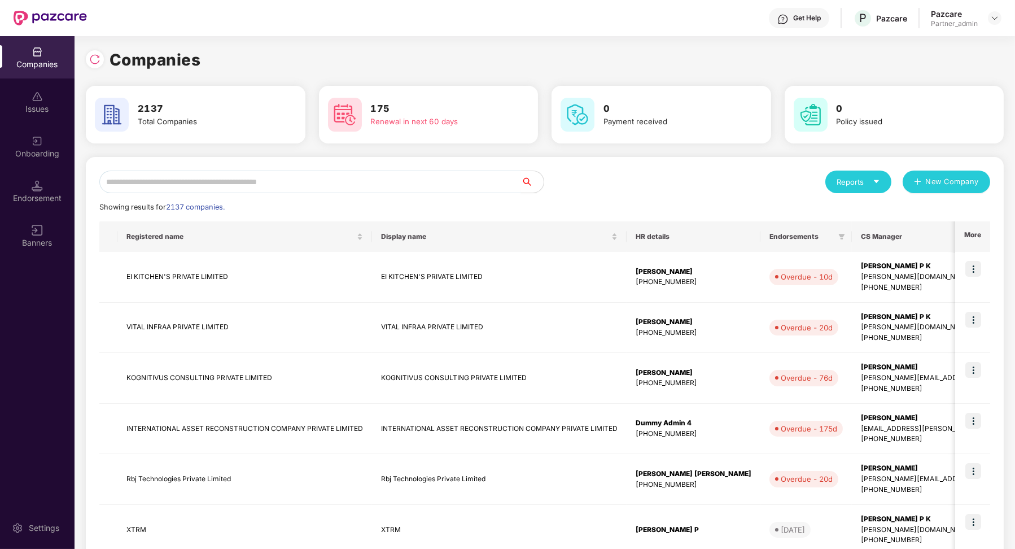
click at [222, 183] on input "text" at bounding box center [310, 181] width 422 height 23
paste input "**********"
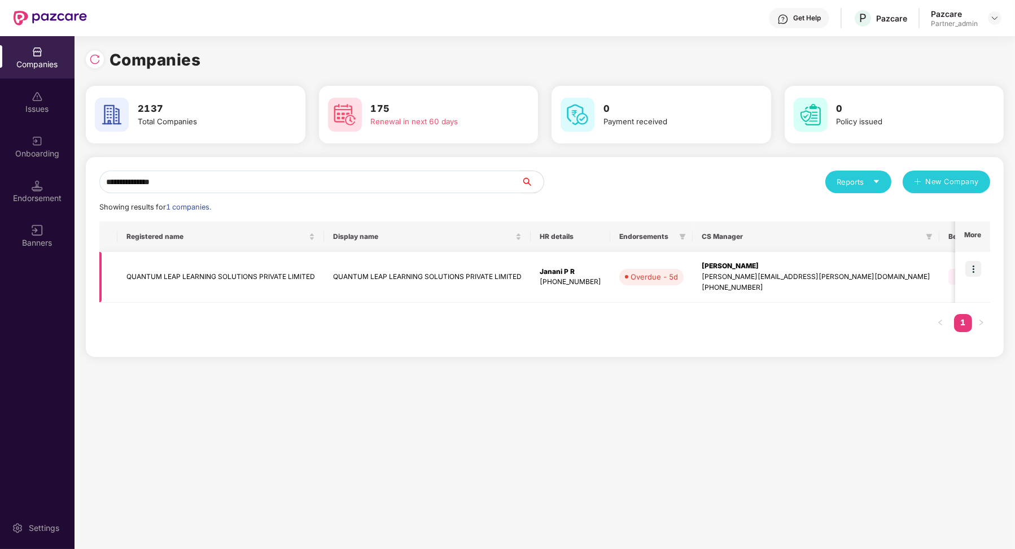
type input "**********"
click at [598, 293] on td "Janani P R +916366027767" at bounding box center [571, 277] width 80 height 51
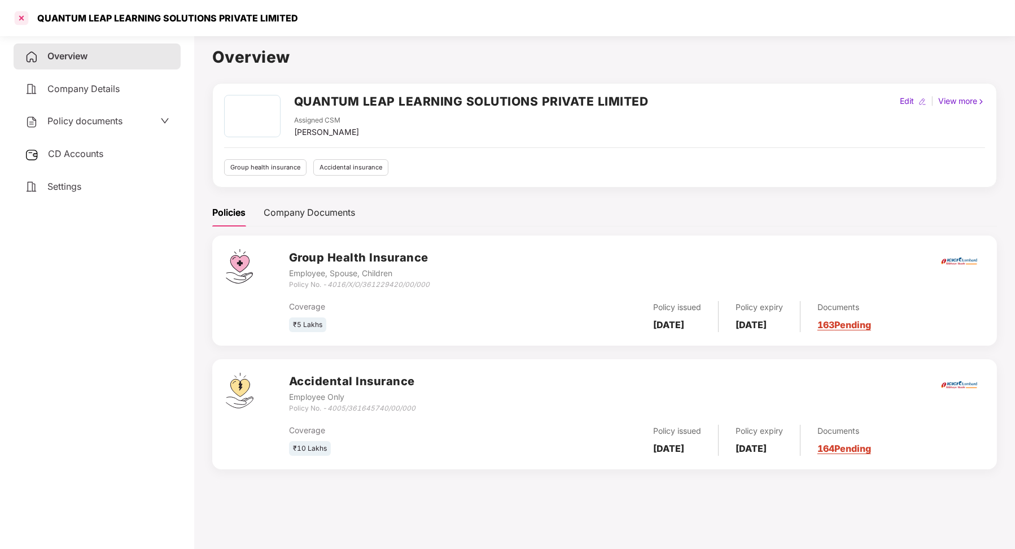
click at [19, 16] on div at bounding box center [21, 18] width 18 height 18
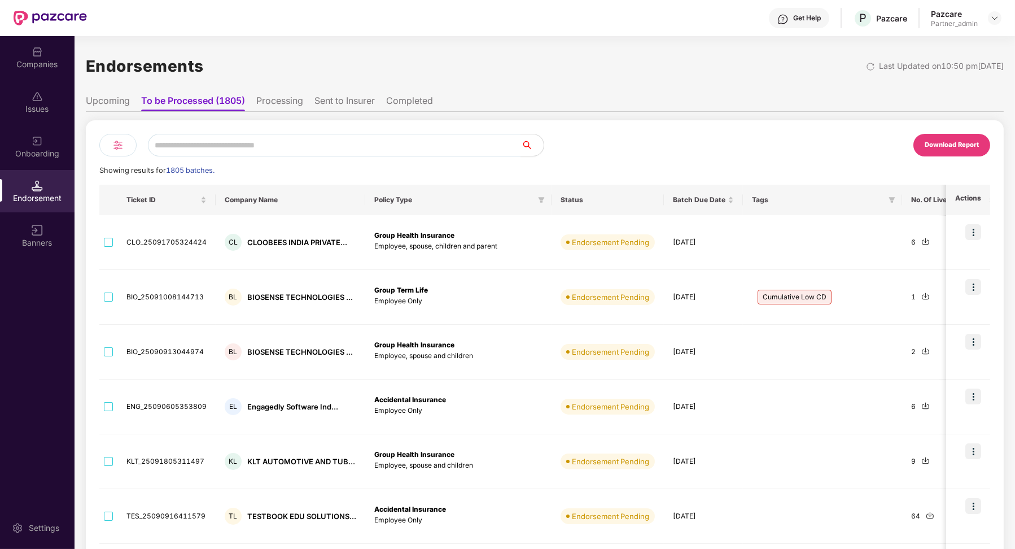
click at [198, 130] on div "Download Report Showing results for 1805 batches. Ticket ID Company Name Policy…" at bounding box center [545, 468] width 918 height 696
click at [198, 139] on input "text" at bounding box center [334, 145] width 373 height 23
paste input "**********"
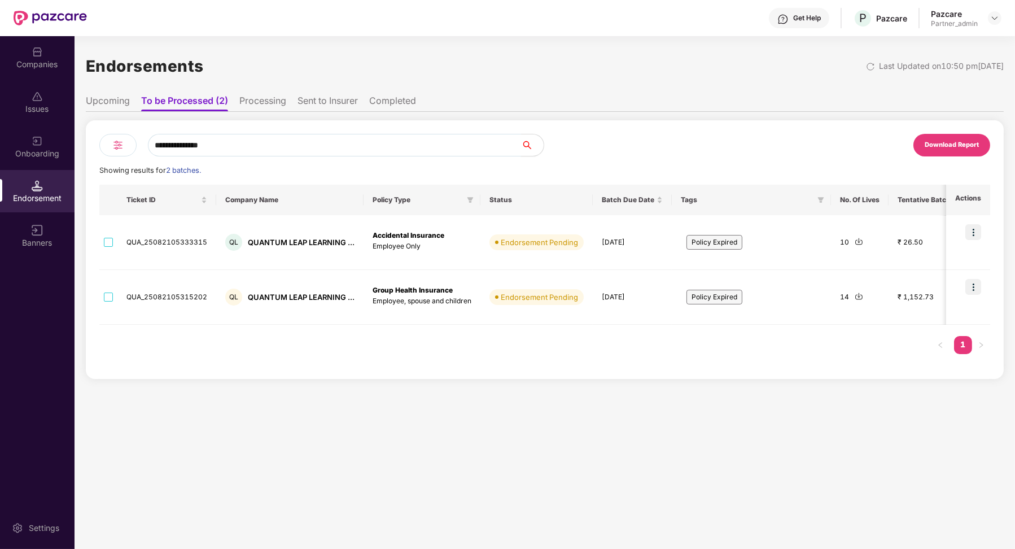
type input "**********"
click at [121, 102] on li "Upcoming" at bounding box center [108, 103] width 44 height 16
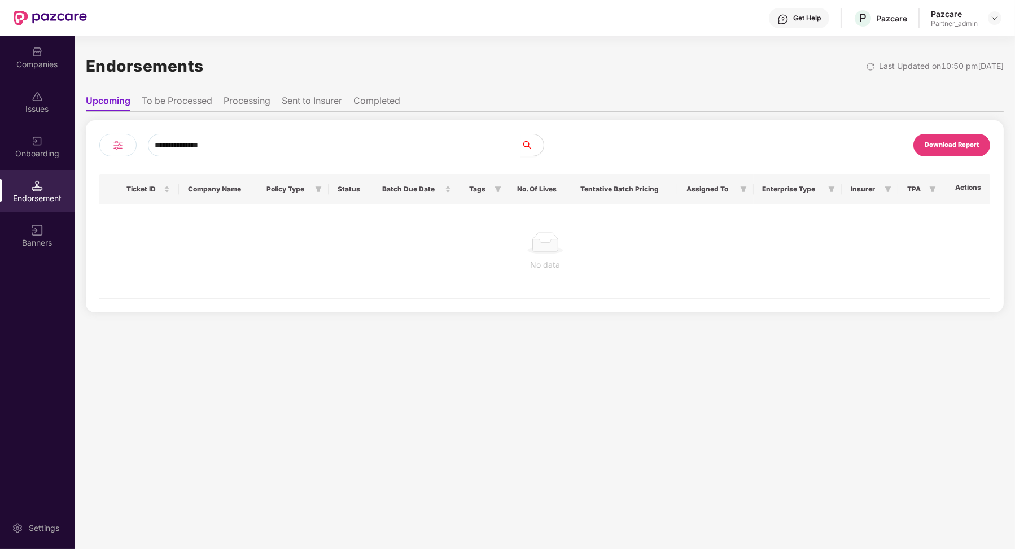
click at [251, 150] on input "**********" at bounding box center [334, 145] width 373 height 23
type input "**********"
click at [182, 96] on li "To be Processed" at bounding box center [177, 103] width 71 height 16
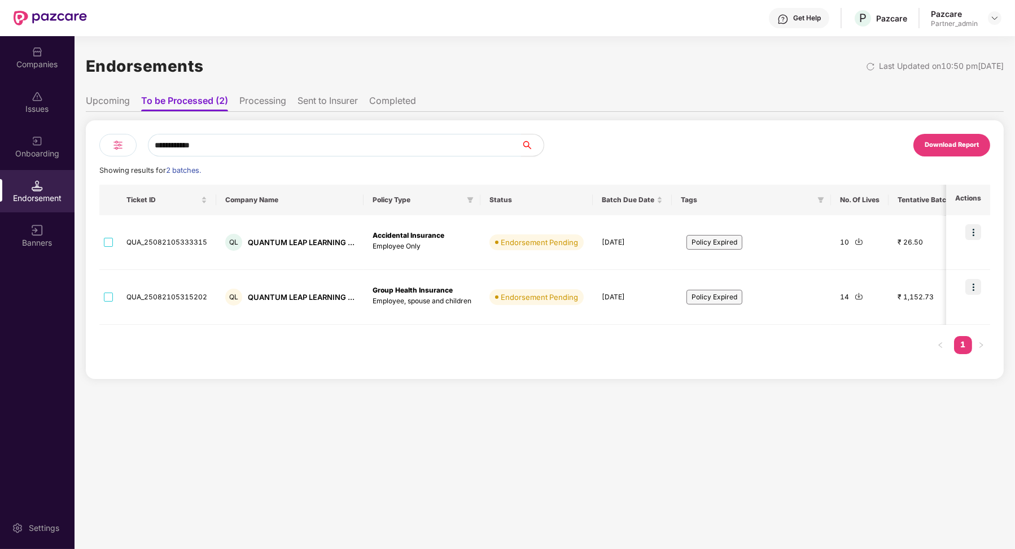
drag, startPoint x: 275, startPoint y: 152, endPoint x: 121, endPoint y: 119, distance: 157.8
click at [121, 119] on div "**********" at bounding box center [545, 245] width 918 height 267
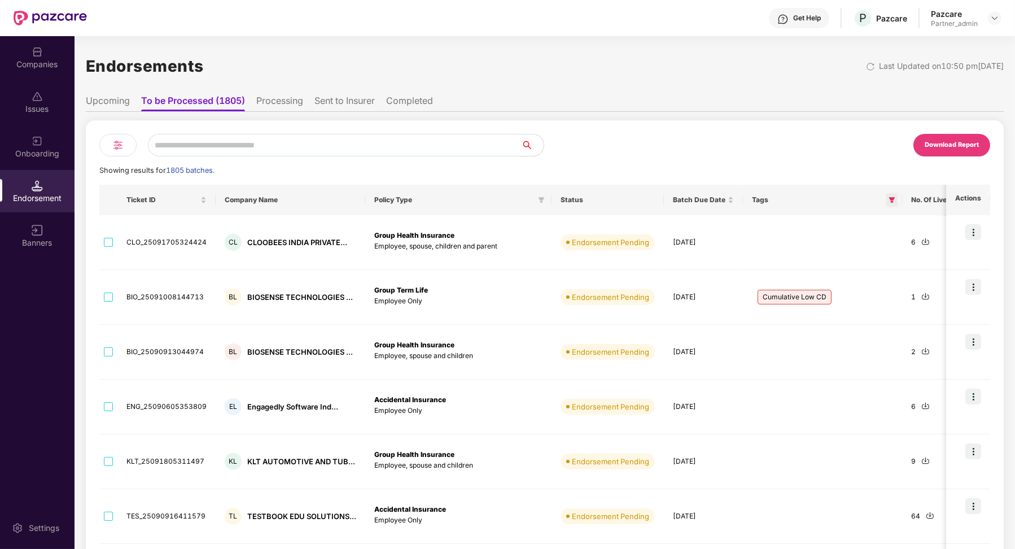
click at [887, 203] on span at bounding box center [891, 200] width 11 height 14
click at [796, 253] on label "Policy Expired" at bounding box center [837, 246] width 104 height 22
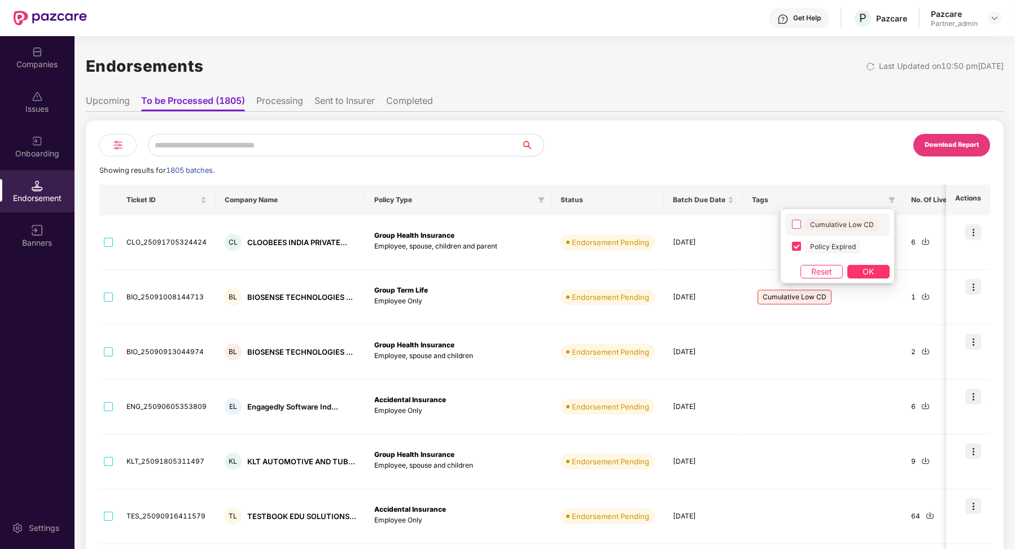
click at [795, 229] on label "Cumulative Low CD" at bounding box center [837, 224] width 104 height 22
click at [869, 275] on span "OK" at bounding box center [868, 271] width 11 height 12
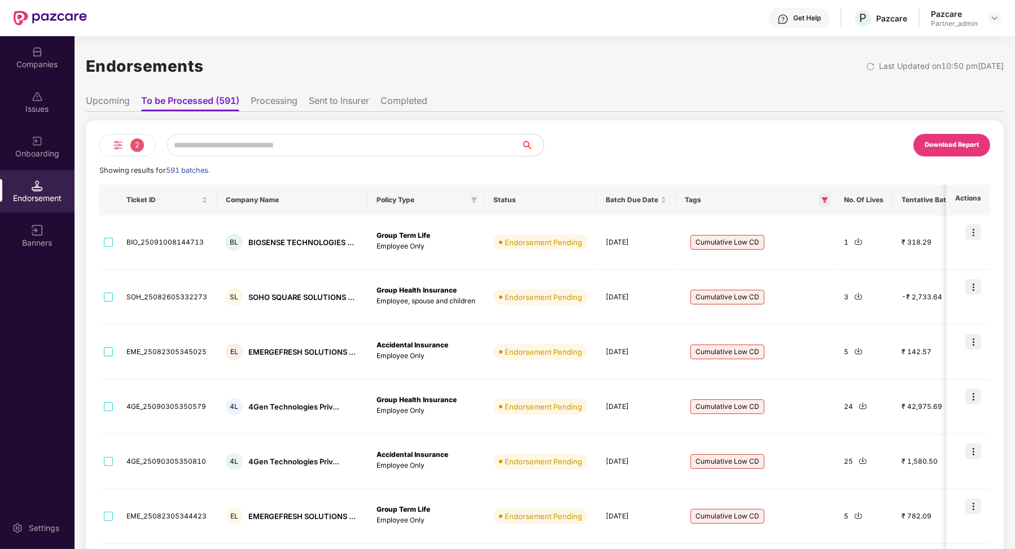
click at [822, 202] on icon "filter" at bounding box center [825, 200] width 6 height 6
click at [801, 268] on span "OK" at bounding box center [802, 271] width 11 height 12
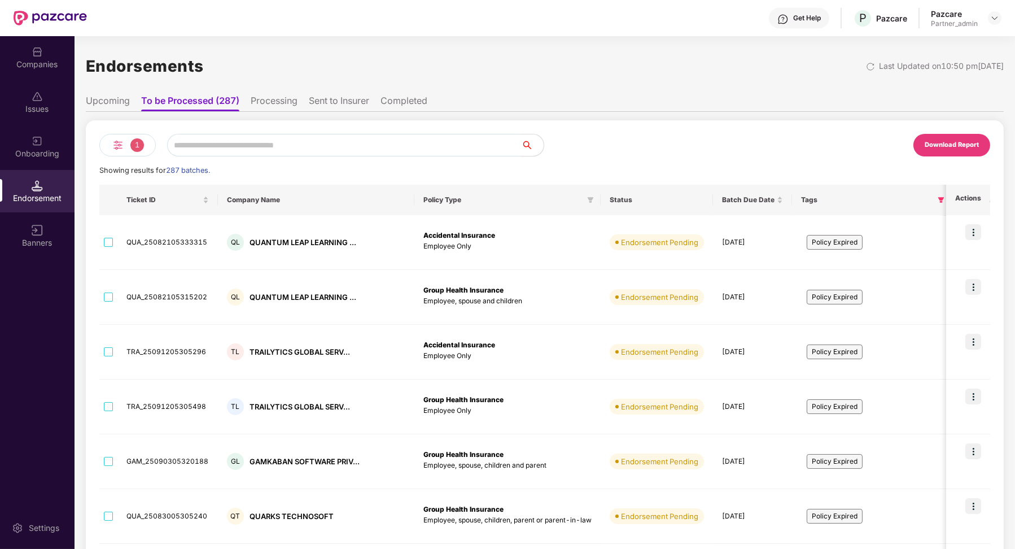
click at [286, 103] on li "Processing" at bounding box center [274, 103] width 47 height 16
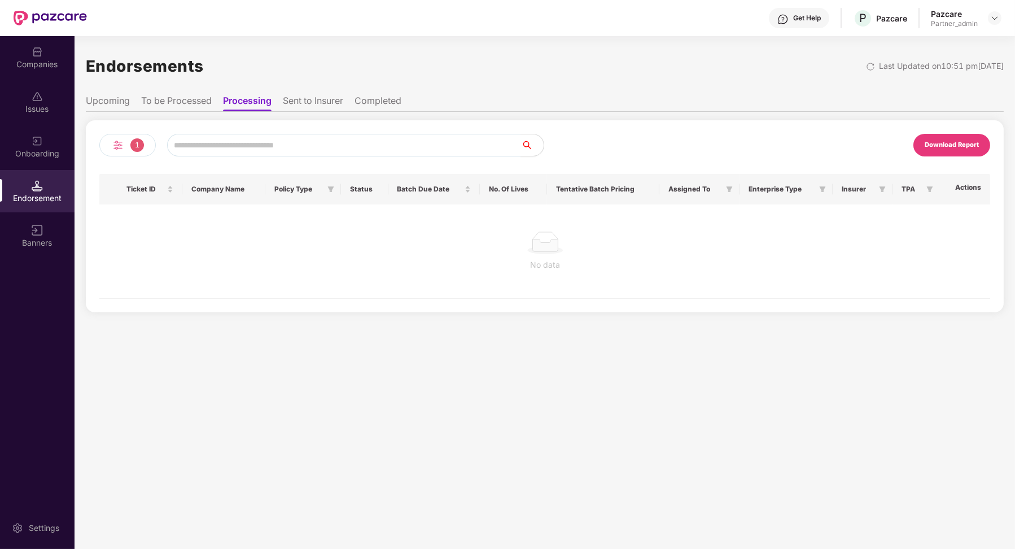
click at [192, 100] on li "To be Processed" at bounding box center [176, 103] width 71 height 16
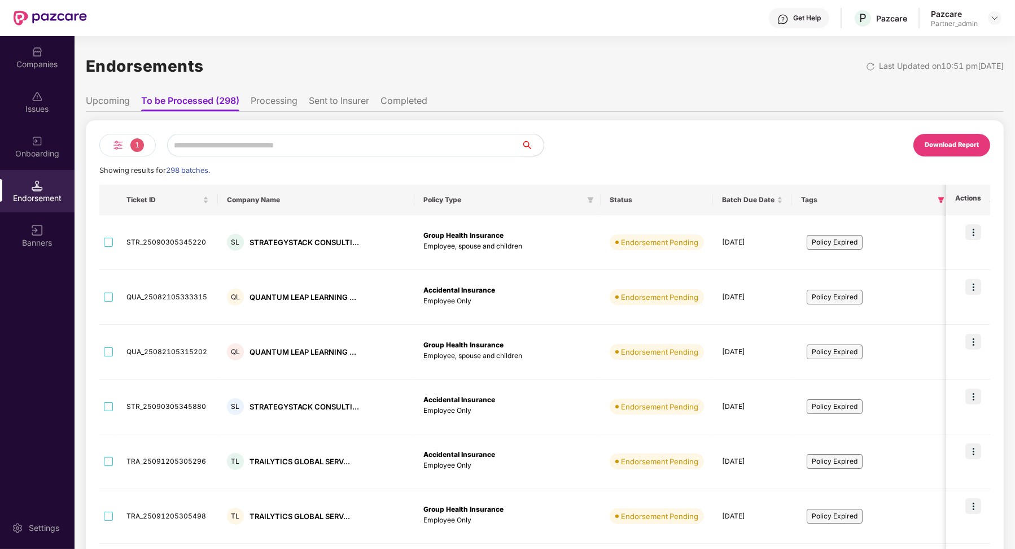
click at [258, 106] on li "Processing" at bounding box center [274, 103] width 47 height 16
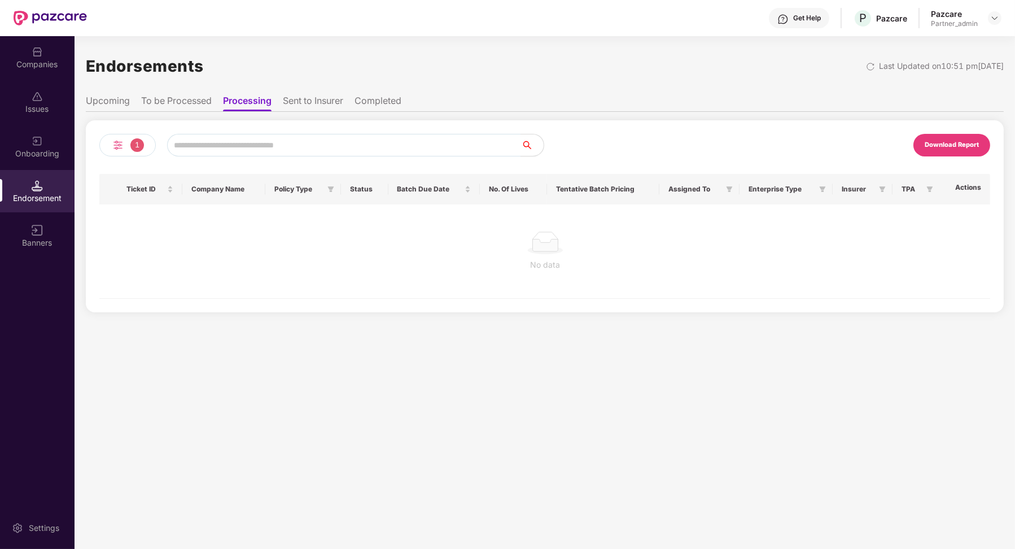
click at [177, 103] on li "To be Processed" at bounding box center [176, 103] width 71 height 16
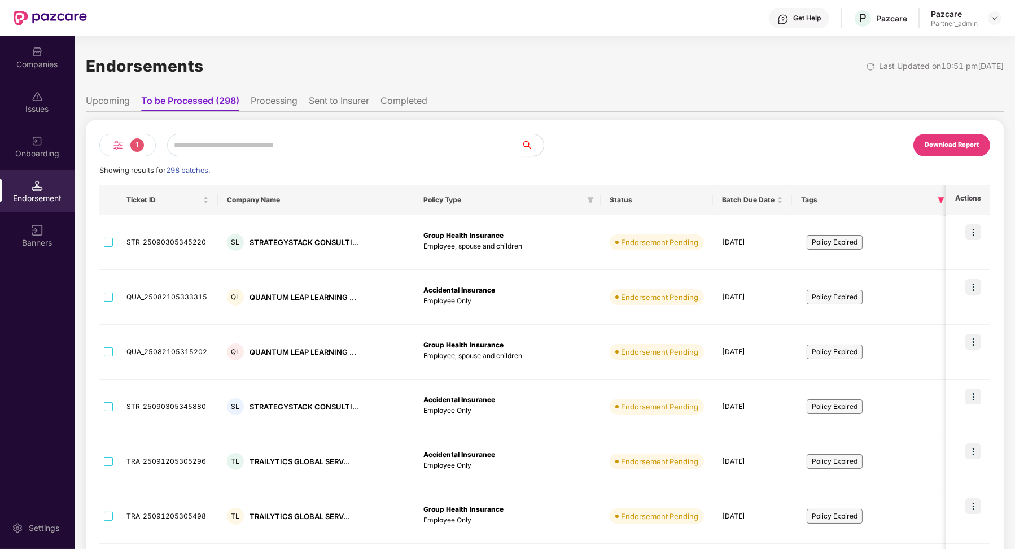
click at [279, 108] on li "Processing" at bounding box center [274, 103] width 47 height 16
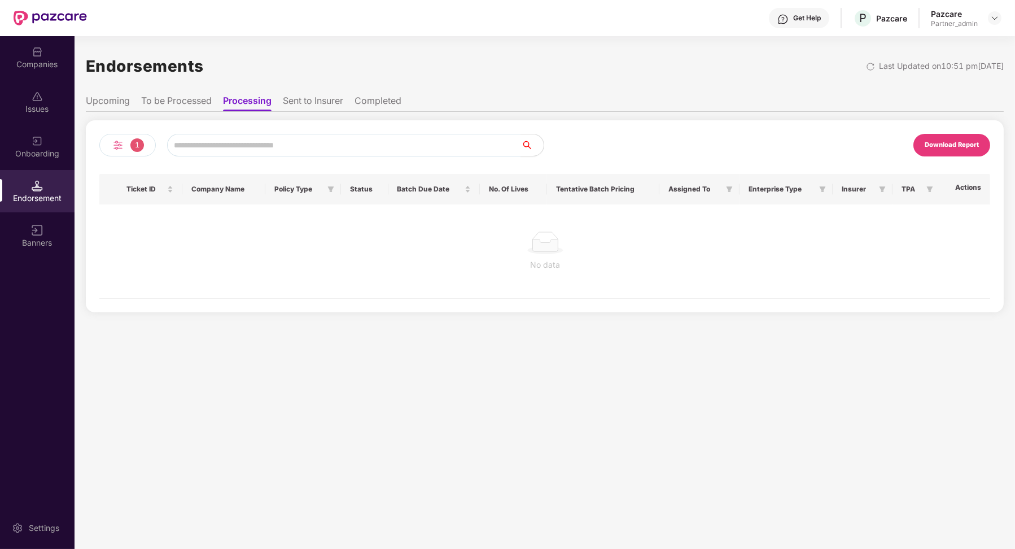
click at [186, 93] on ul "Upcoming To be Processed Processing Sent to Insurer Completed" at bounding box center [545, 100] width 918 height 23
click at [186, 98] on li "To be Processed" at bounding box center [176, 103] width 71 height 16
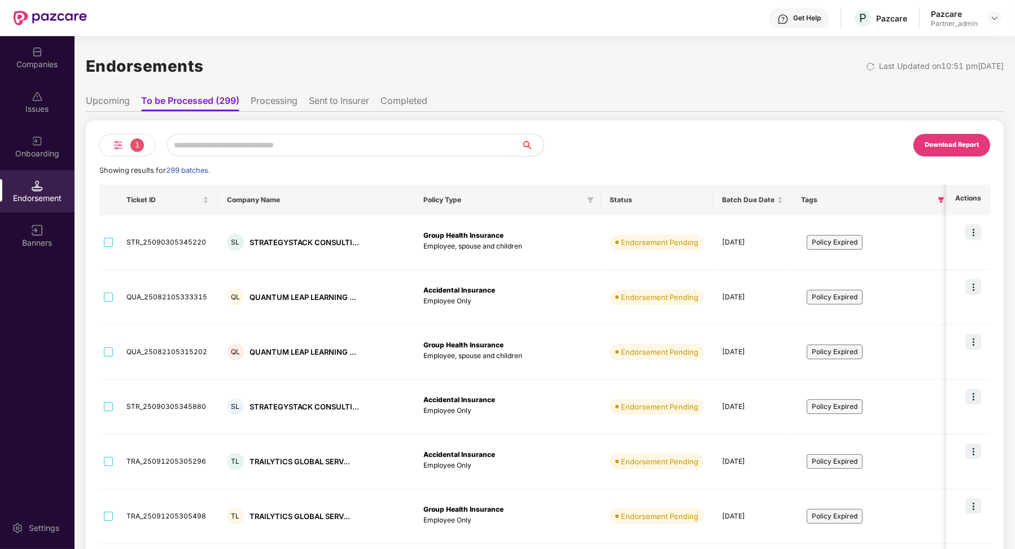
click at [115, 102] on li "Upcoming" at bounding box center [108, 103] width 44 height 16
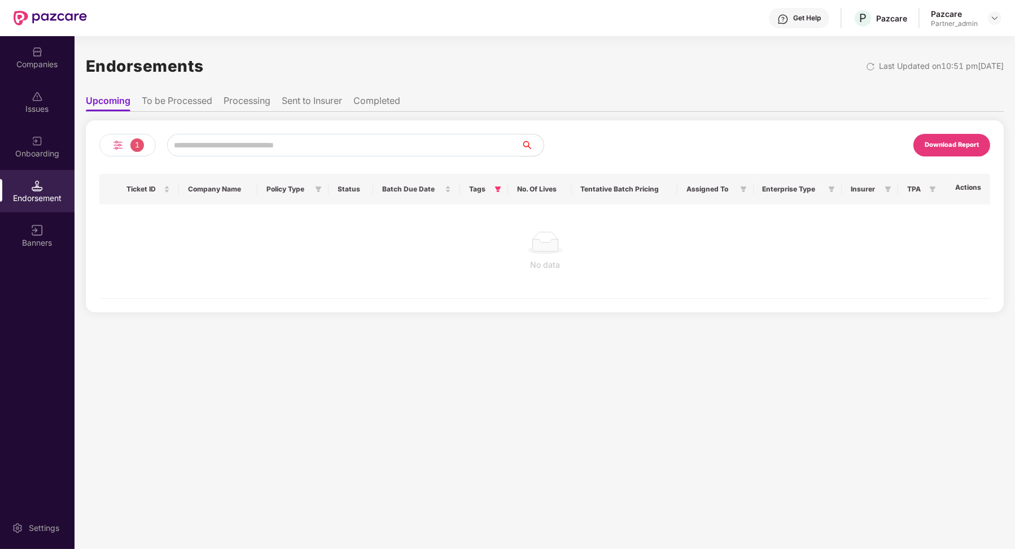
click at [169, 97] on li "To be Processed" at bounding box center [177, 103] width 71 height 16
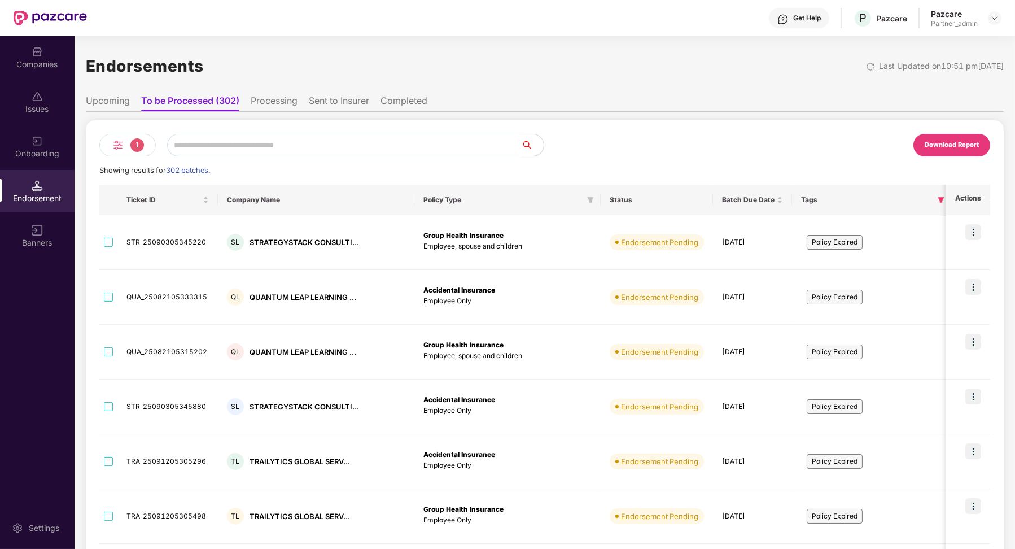
click at [328, 96] on li "Sent to Insurer" at bounding box center [339, 103] width 60 height 16
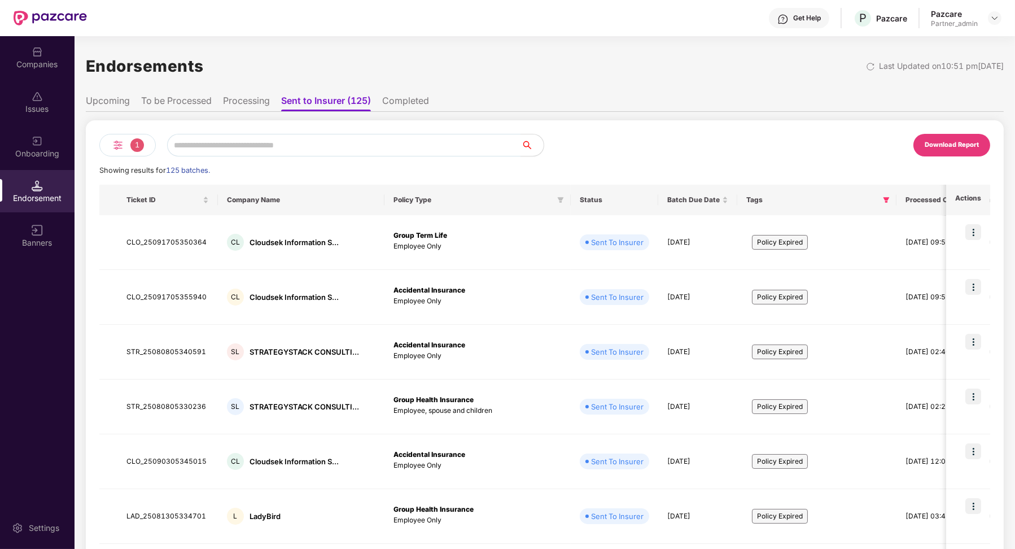
click at [202, 98] on li "To be Processed" at bounding box center [176, 103] width 71 height 16
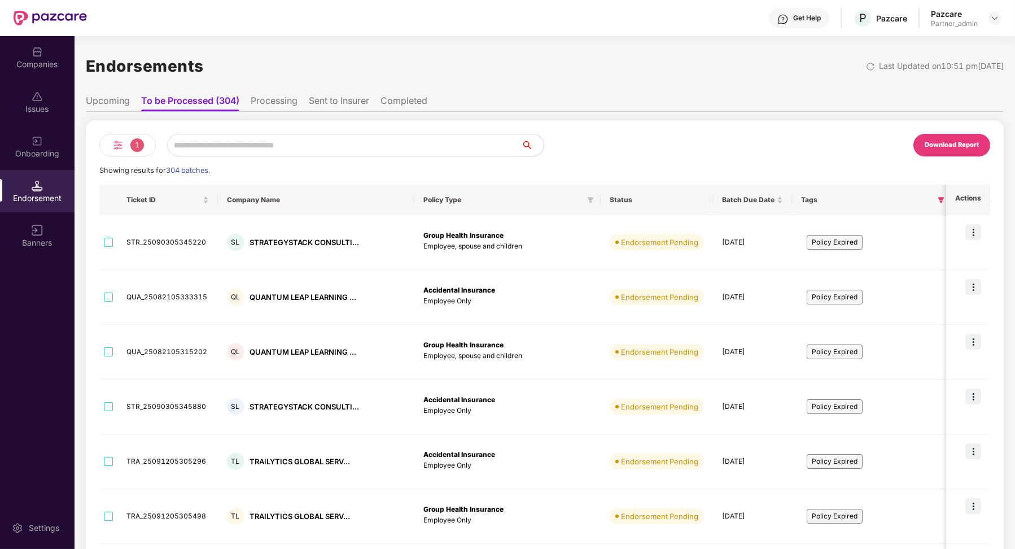
click at [246, 94] on ul "Upcoming To be Processed (304) Processing Sent to Insurer Completed" at bounding box center [545, 100] width 918 height 23
click at [266, 95] on li "Processing" at bounding box center [274, 103] width 47 height 16
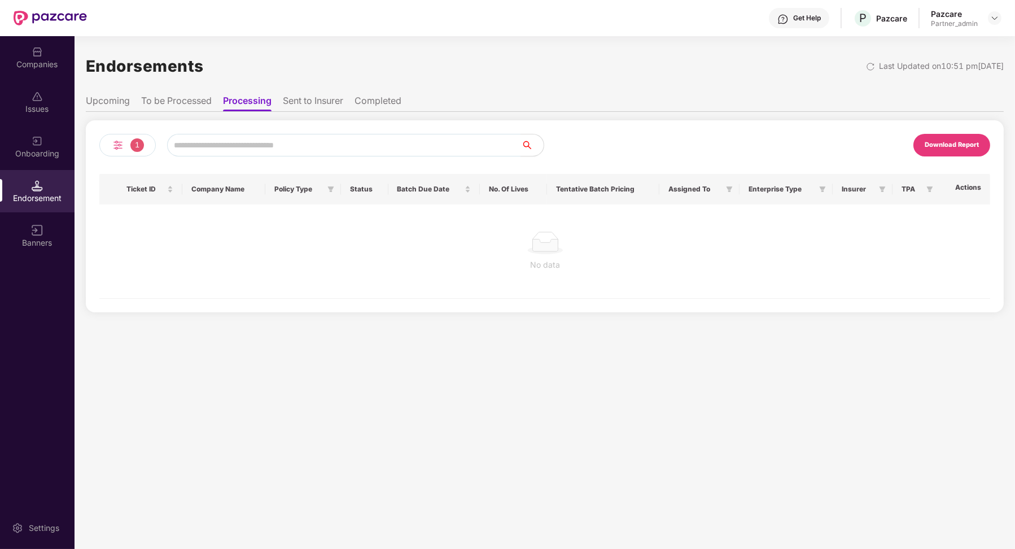
click at [199, 101] on li "To be Processed" at bounding box center [176, 103] width 71 height 16
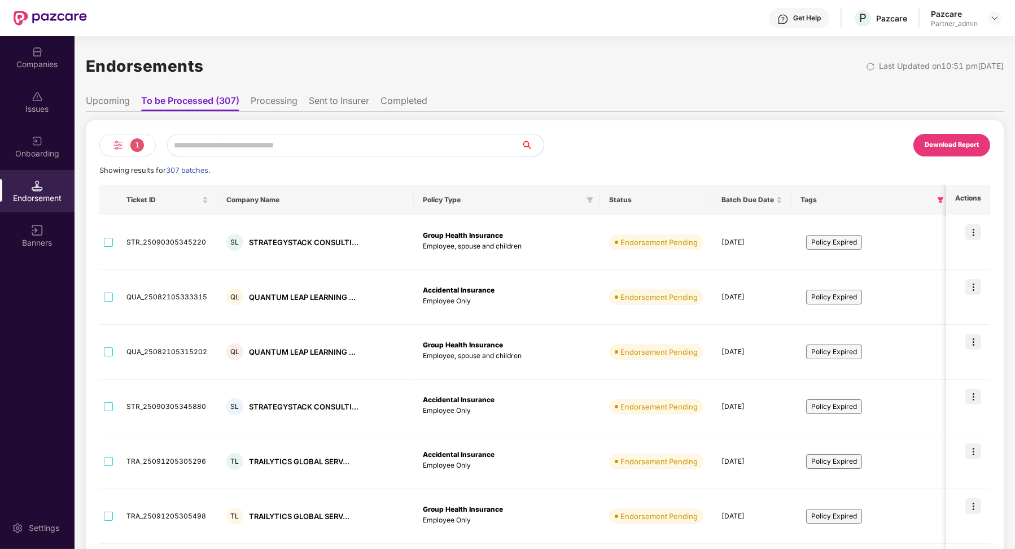
click at [349, 102] on li "Sent to Insurer" at bounding box center [339, 103] width 60 height 16
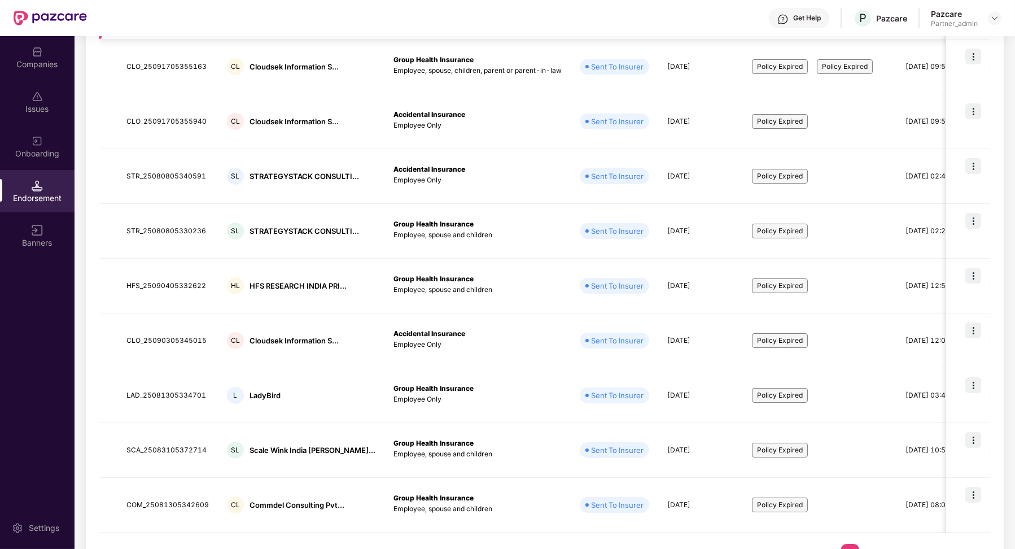
scroll to position [265, 0]
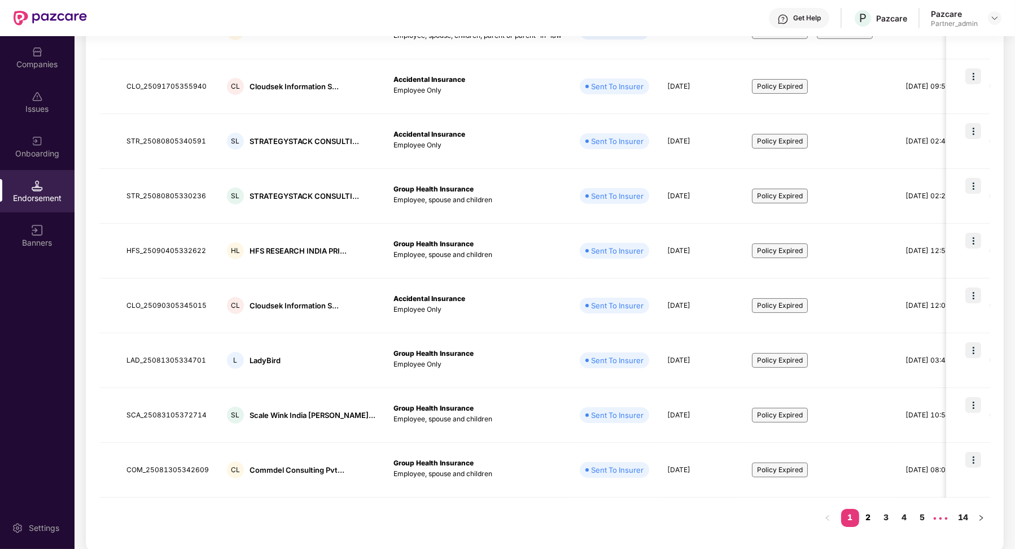
click at [869, 518] on link "2" at bounding box center [868, 517] width 18 height 17
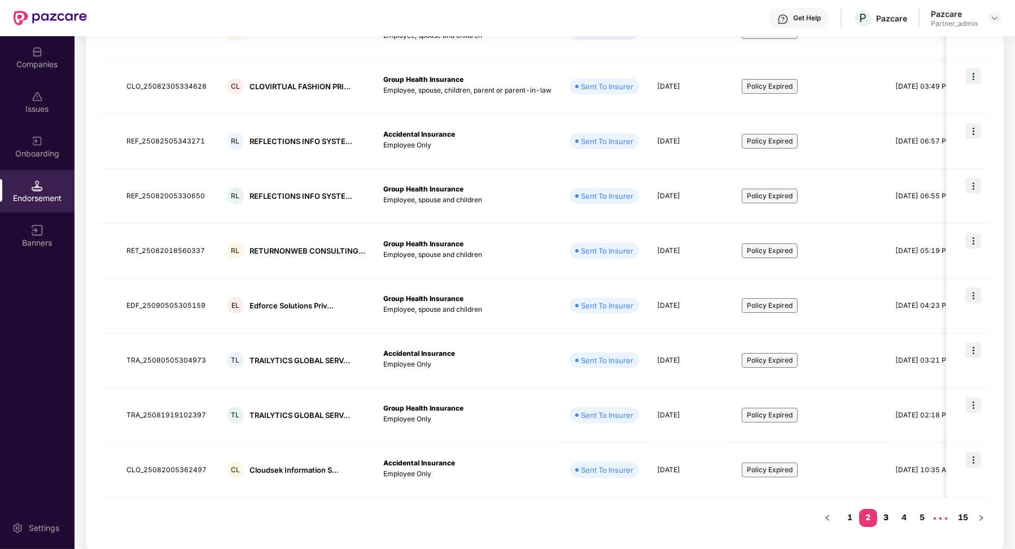
click at [884, 511] on link "3" at bounding box center [886, 517] width 18 height 17
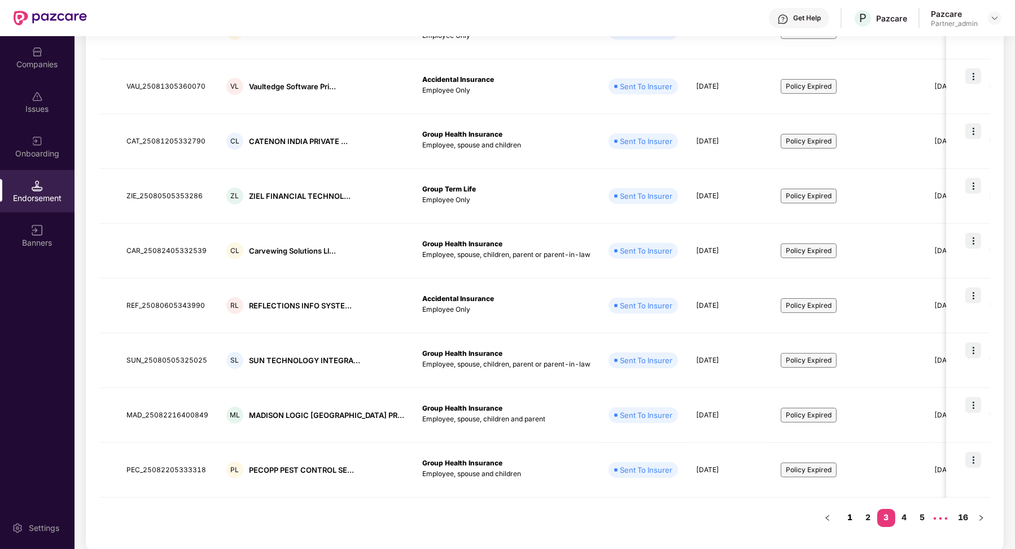
click at [848, 518] on link "1" at bounding box center [850, 517] width 18 height 17
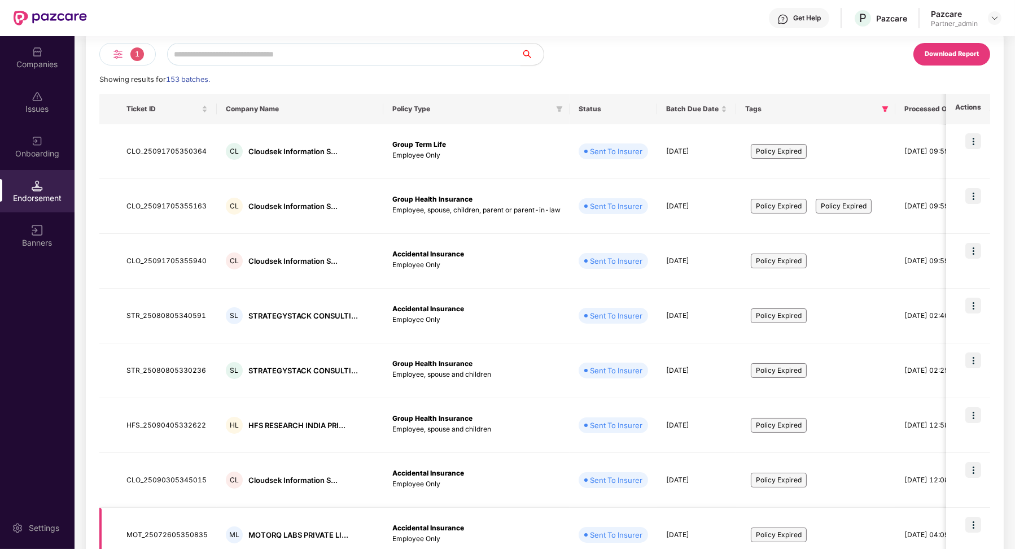
scroll to position [0, 0]
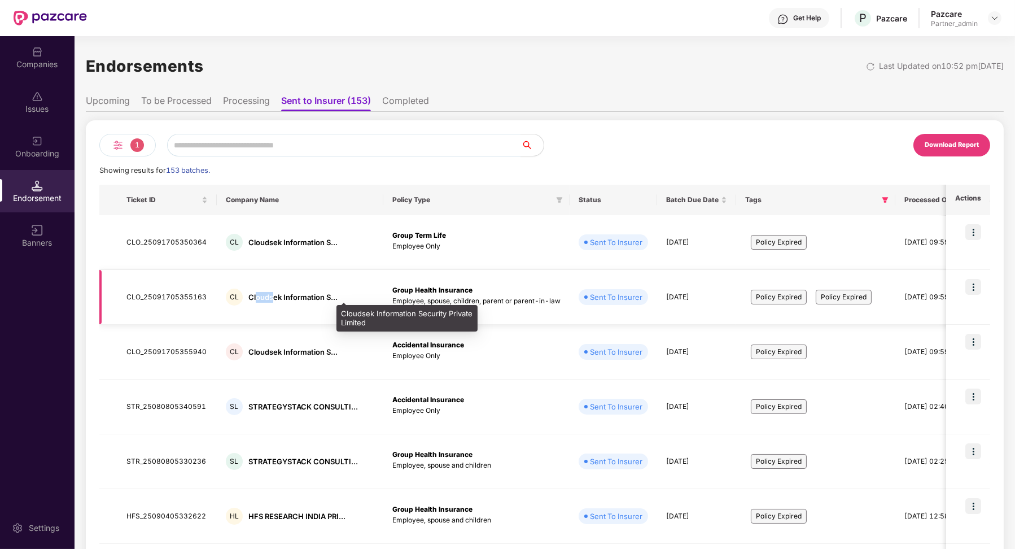
drag, startPoint x: 253, startPoint y: 296, endPoint x: 273, endPoint y: 296, distance: 19.2
click at [273, 296] on div "Cloudsek Information S..." at bounding box center [292, 297] width 89 height 11
drag, startPoint x: 246, startPoint y: 296, endPoint x: 331, endPoint y: 296, distance: 84.7
click at [331, 296] on div "Cloudsek Information S..." at bounding box center [292, 297] width 89 height 11
copy div "Cloudsek Information S."
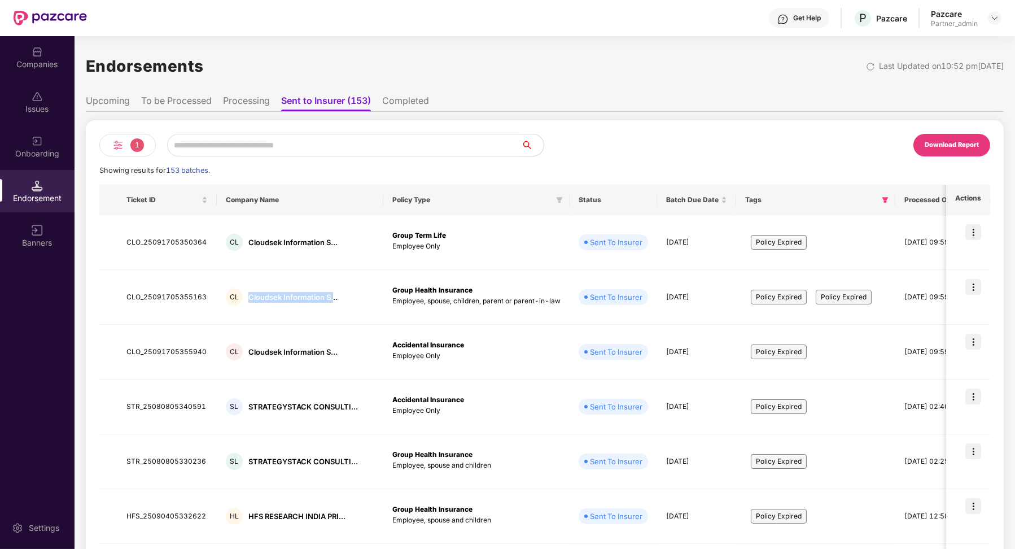
click at [229, 150] on input "text" at bounding box center [344, 145] width 354 height 23
paste input "**********"
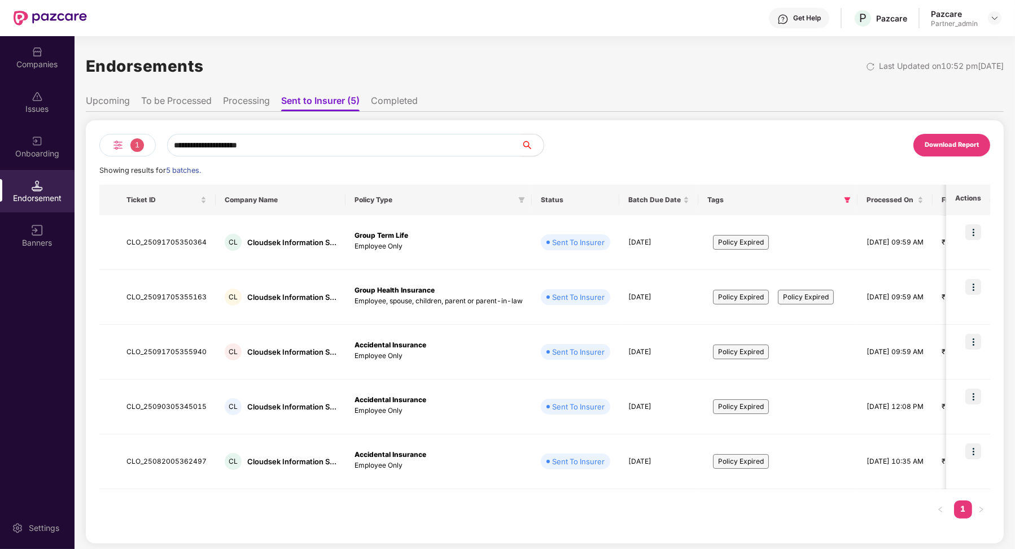
type input "**********"
click at [404, 102] on li "Completed" at bounding box center [394, 103] width 47 height 16
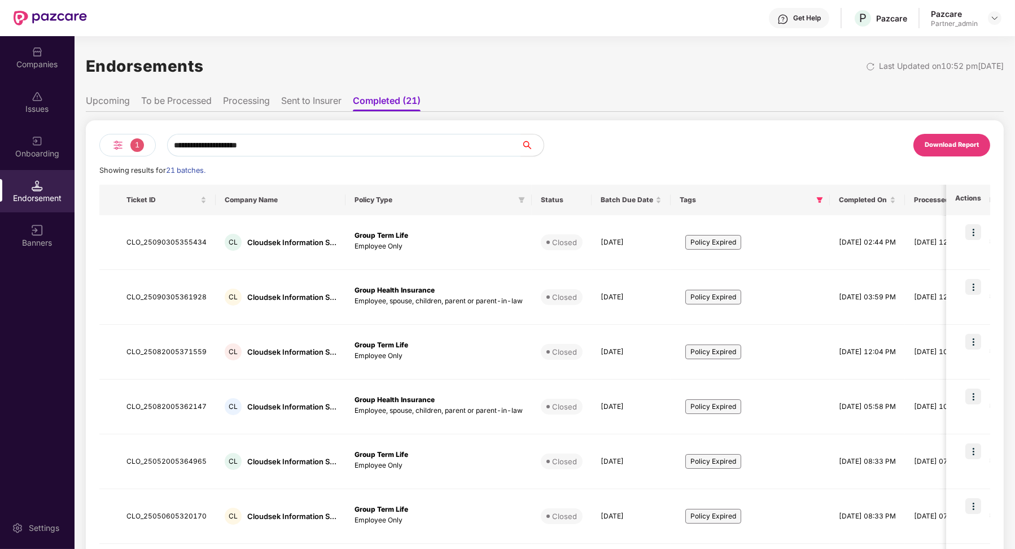
scroll to position [265, 0]
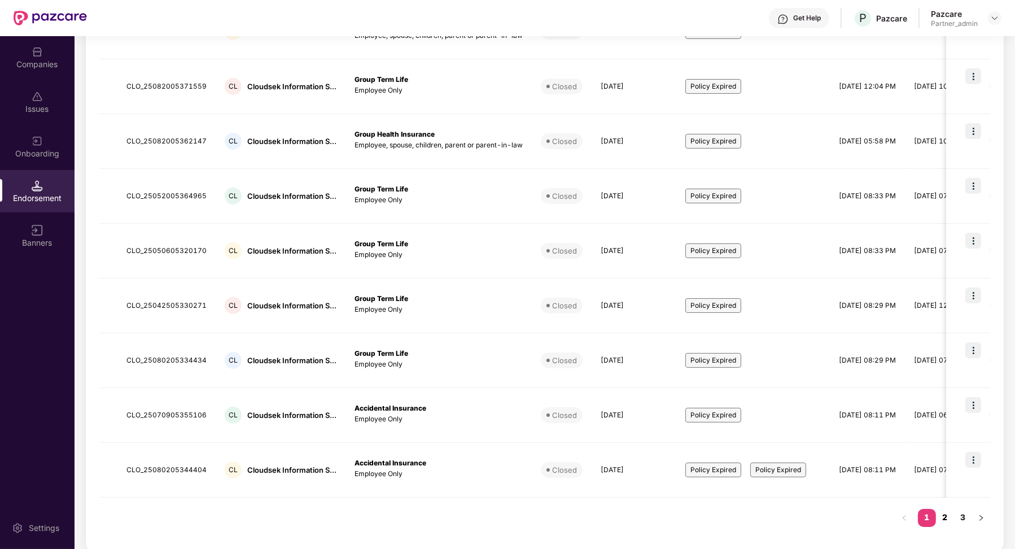
click at [944, 515] on link "2" at bounding box center [945, 517] width 18 height 17
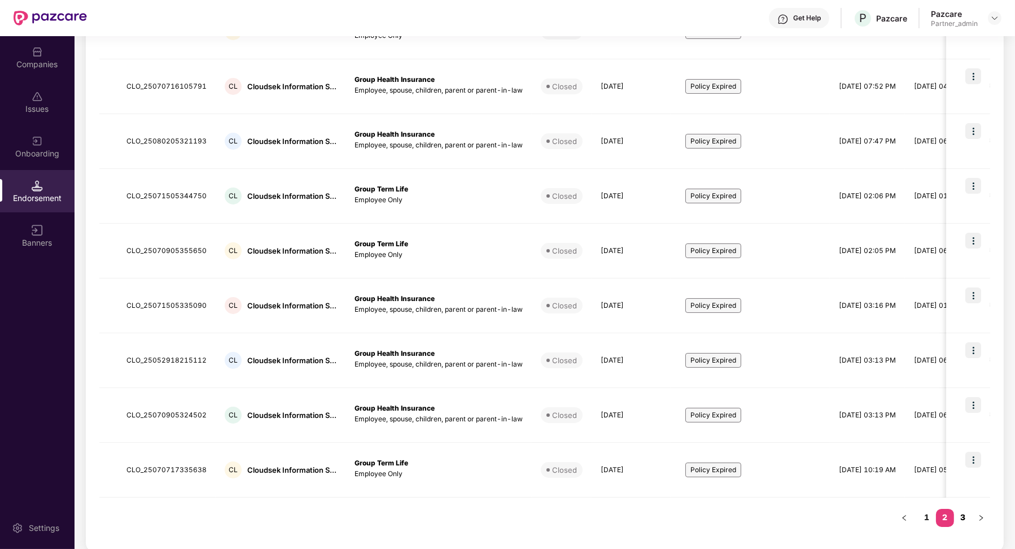
click at [962, 519] on link "3" at bounding box center [963, 517] width 18 height 17
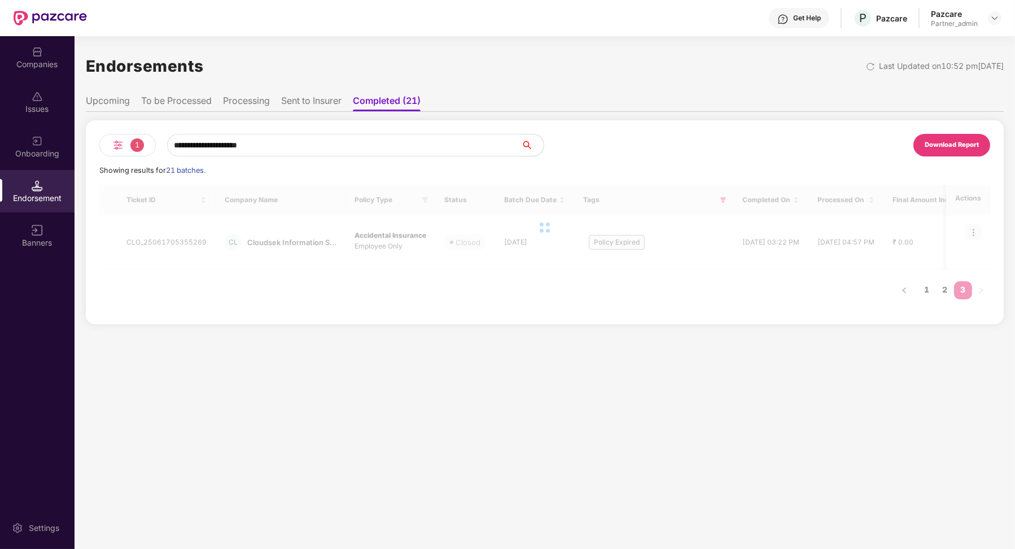
scroll to position [0, 0]
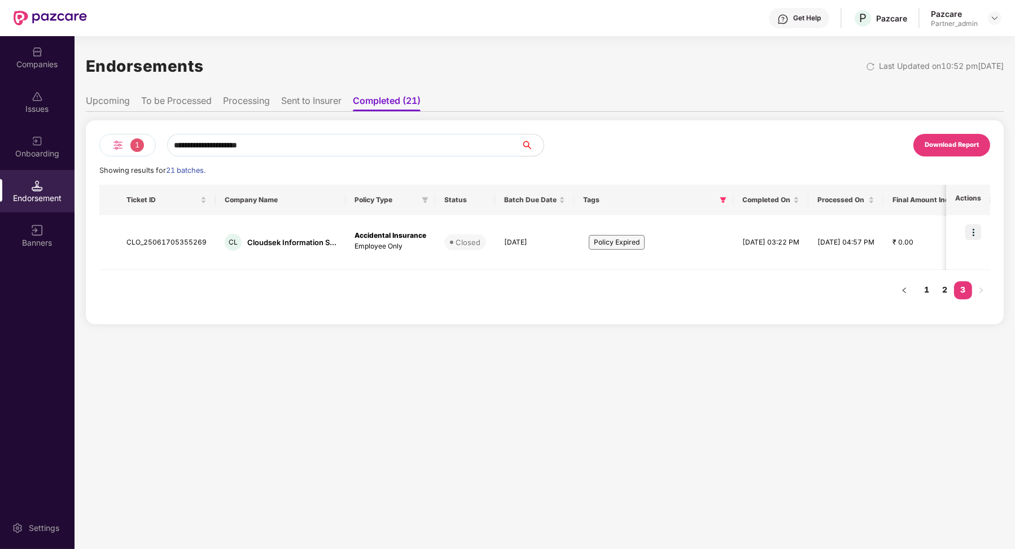
click at [307, 102] on li "Sent to Insurer" at bounding box center [311, 103] width 60 height 16
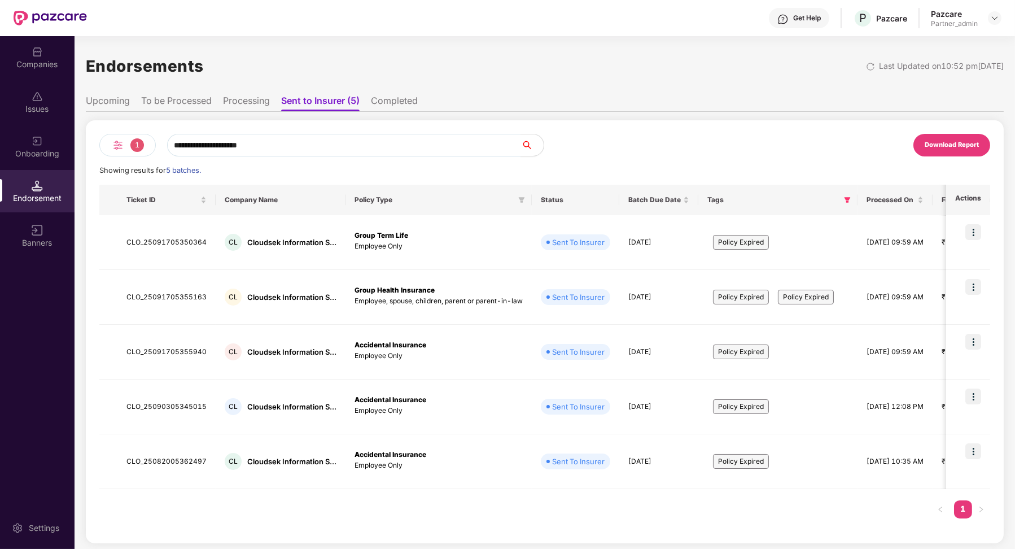
click at [237, 100] on li "Processing" at bounding box center [246, 103] width 47 height 16
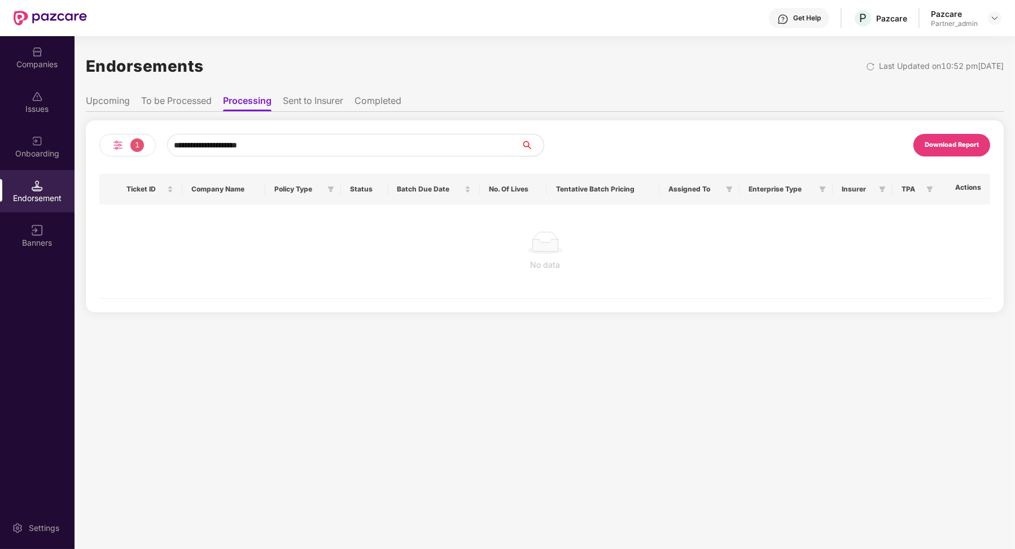
click at [177, 99] on li "To be Processed" at bounding box center [176, 103] width 71 height 16
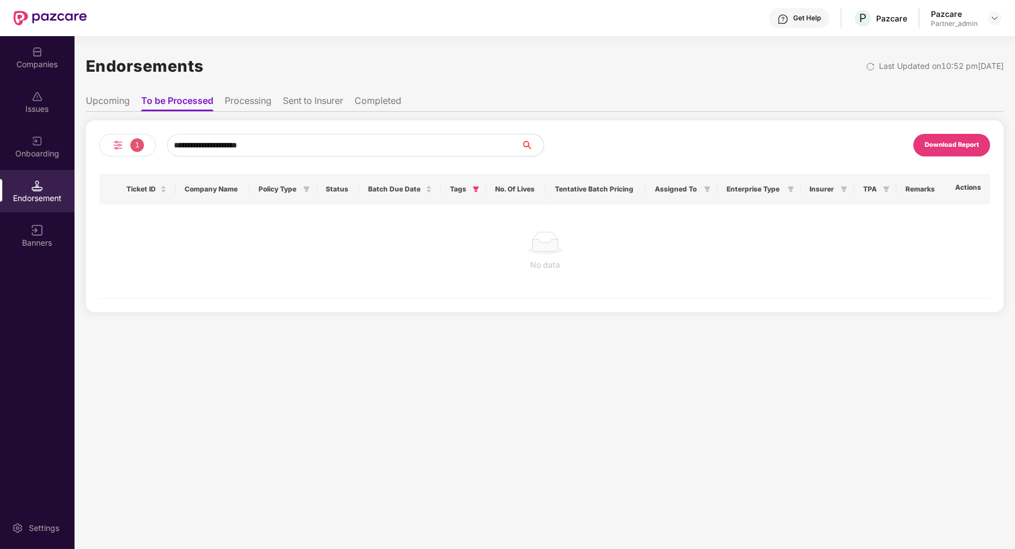
click at [125, 104] on li "Upcoming" at bounding box center [108, 103] width 44 height 16
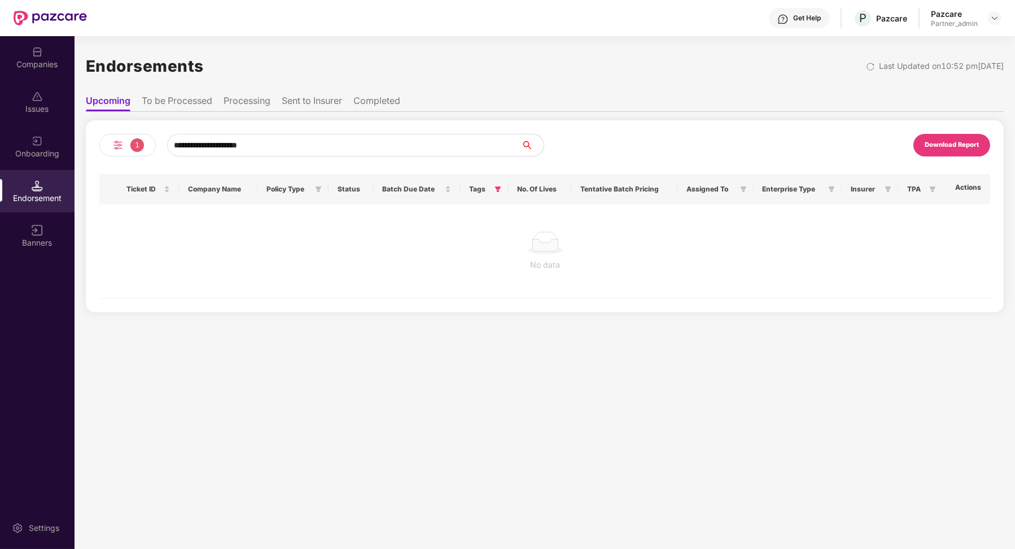
click at [298, 102] on li "Sent to Insurer" at bounding box center [312, 103] width 60 height 16
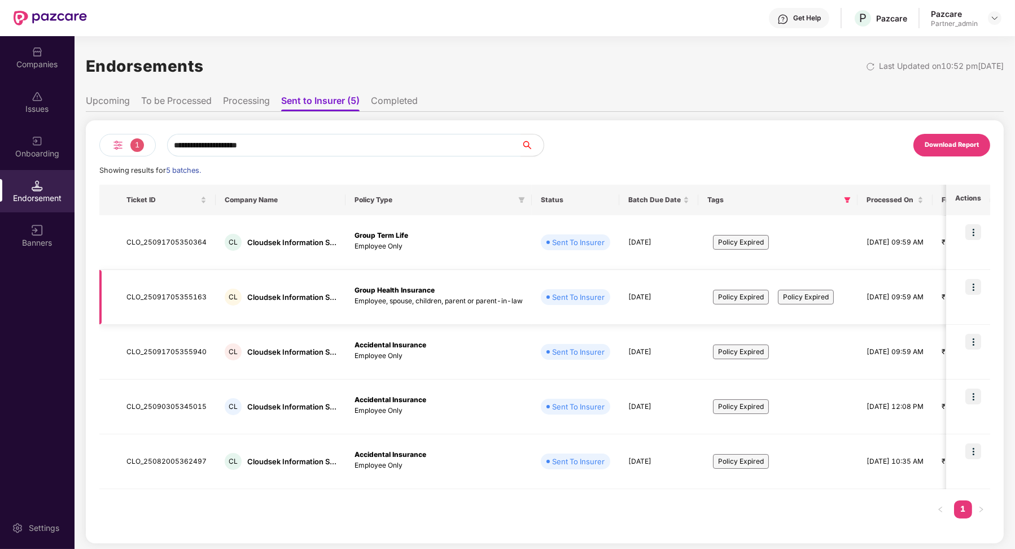
click at [186, 298] on td "CLO_25091705355163" at bounding box center [166, 297] width 98 height 55
copy td "CLO_25091705355163"
click at [389, 98] on li "Completed" at bounding box center [394, 103] width 47 height 16
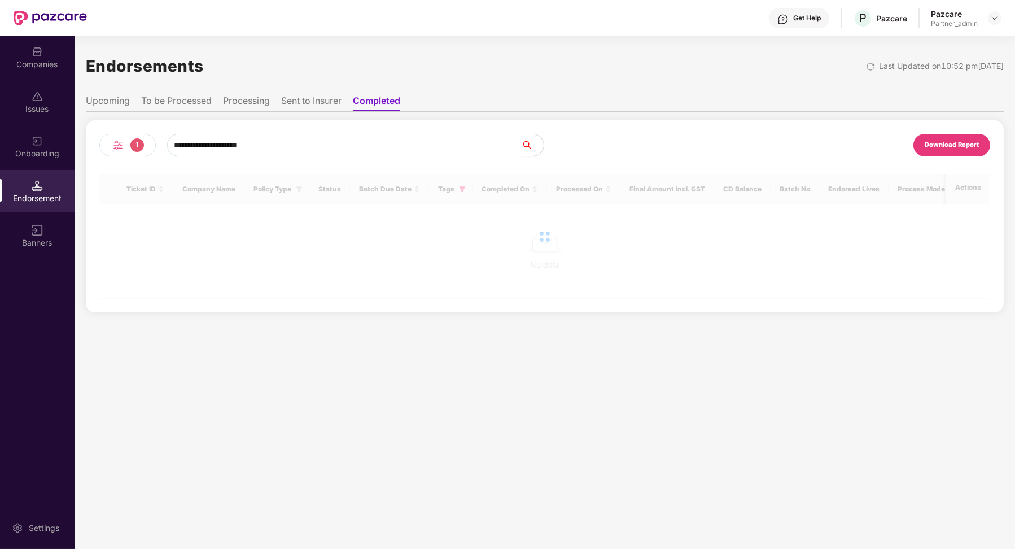
click at [323, 102] on li "Sent to Insurer" at bounding box center [311, 103] width 60 height 16
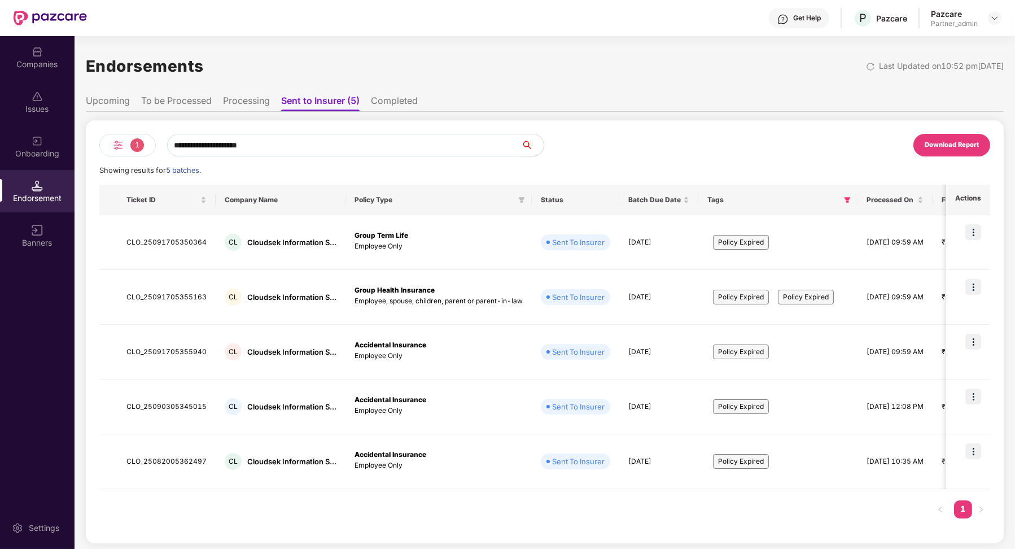
click at [392, 104] on li "Completed" at bounding box center [394, 103] width 47 height 16
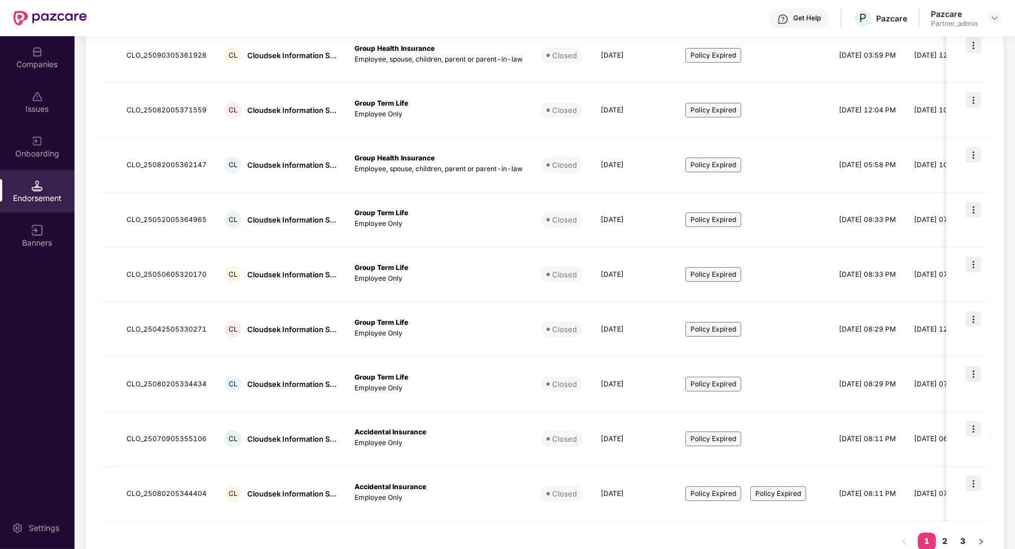
scroll to position [265, 0]
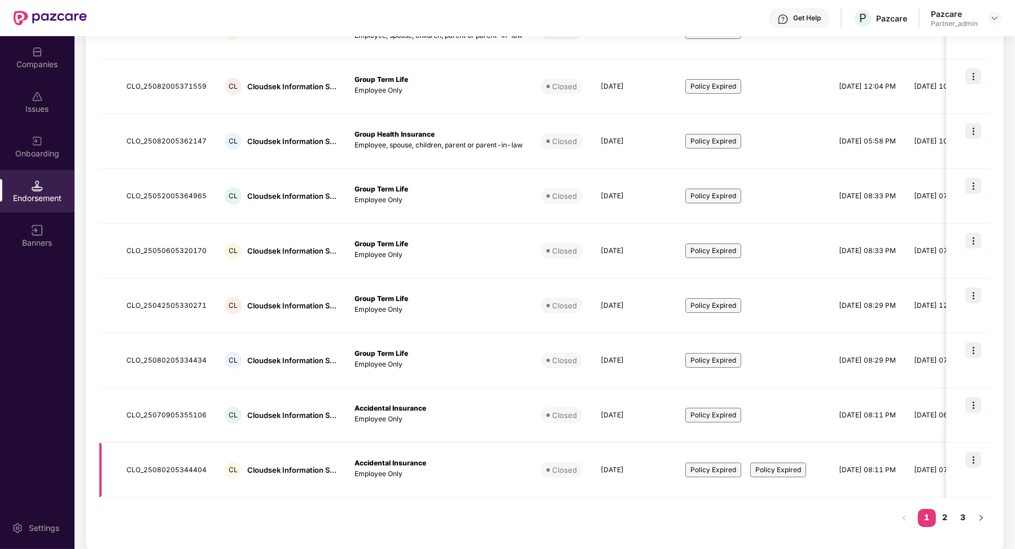
click at [189, 469] on td "CLO_25080205344404" at bounding box center [166, 469] width 98 height 55
copy td "CLO_25080205344404"
click at [950, 514] on link "2" at bounding box center [945, 517] width 18 height 17
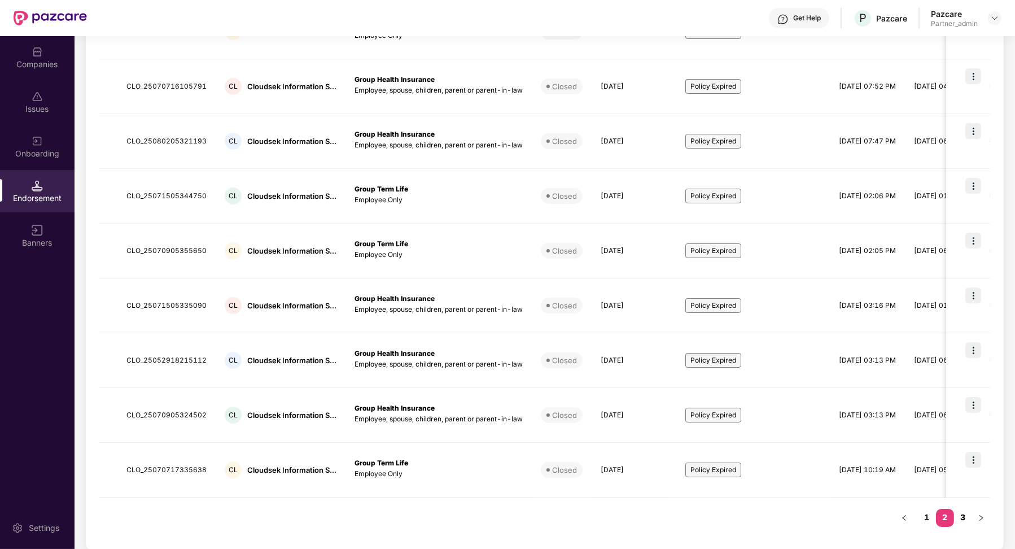
click at [966, 518] on link "3" at bounding box center [963, 517] width 18 height 17
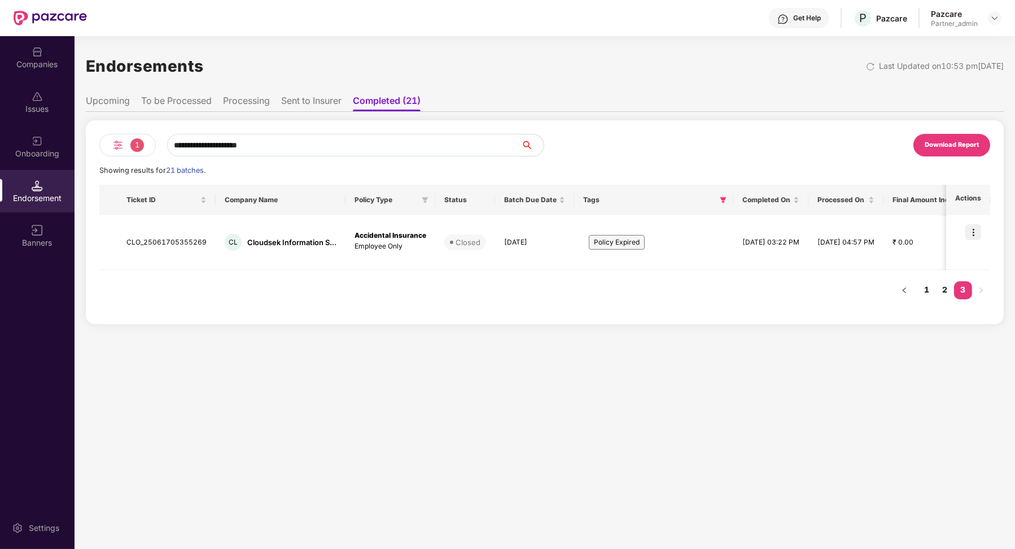
scroll to position [0, 0]
click at [720, 200] on icon "filter" at bounding box center [723, 199] width 7 height 7
click at [636, 248] on span "Policy Expired" at bounding box center [664, 246] width 64 height 13
click at [632, 248] on span "Policy Expired" at bounding box center [664, 246] width 64 height 13
click at [695, 267] on span "OK" at bounding box center [699, 271] width 11 height 12
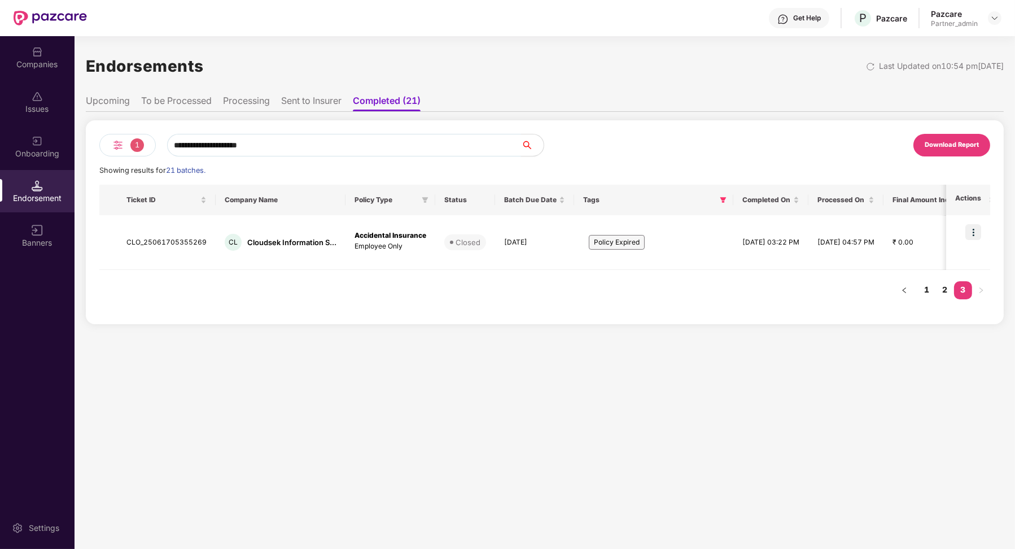
click at [285, 148] on input "**********" at bounding box center [344, 145] width 354 height 23
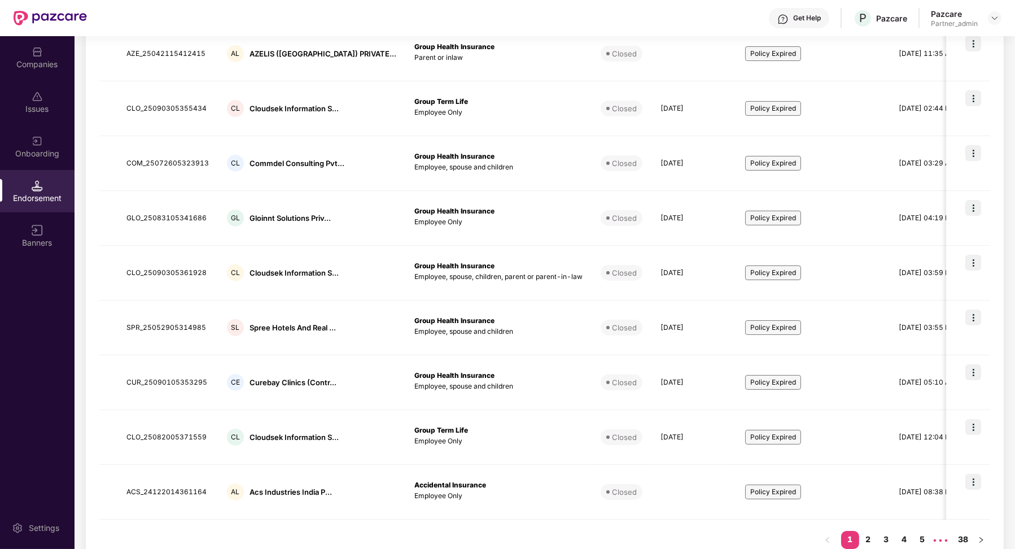
scroll to position [265, 0]
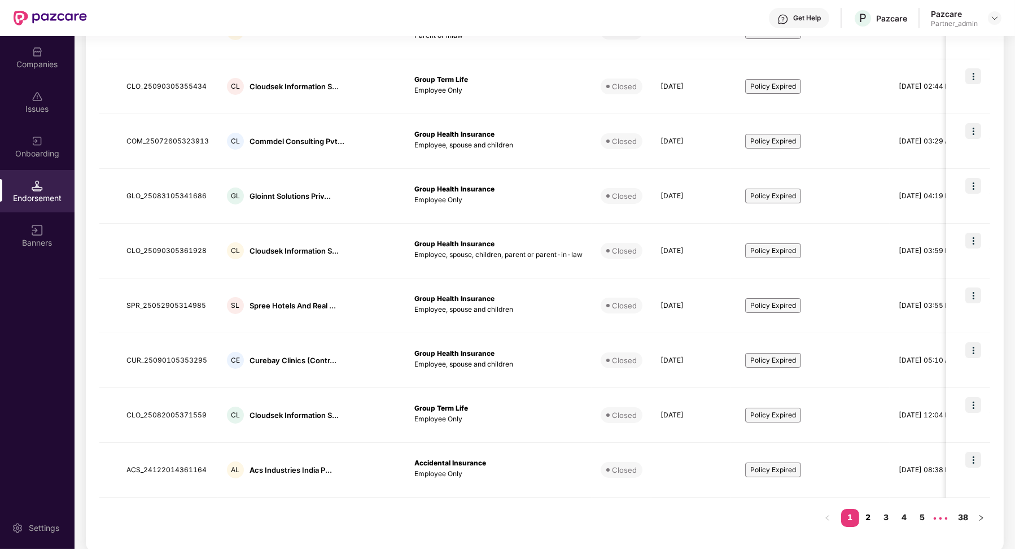
click at [871, 519] on link "2" at bounding box center [868, 517] width 18 height 17
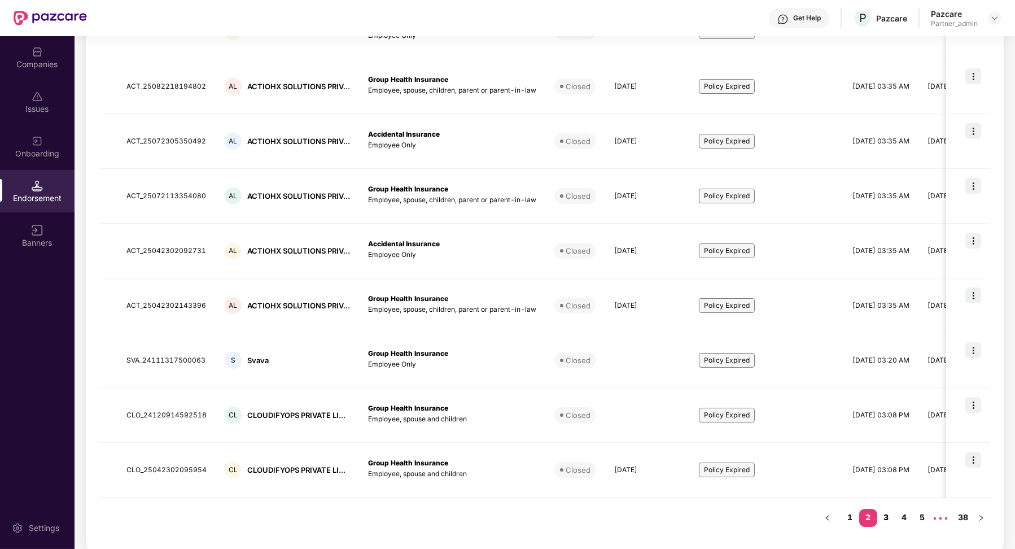
click at [884, 520] on link "3" at bounding box center [886, 517] width 18 height 17
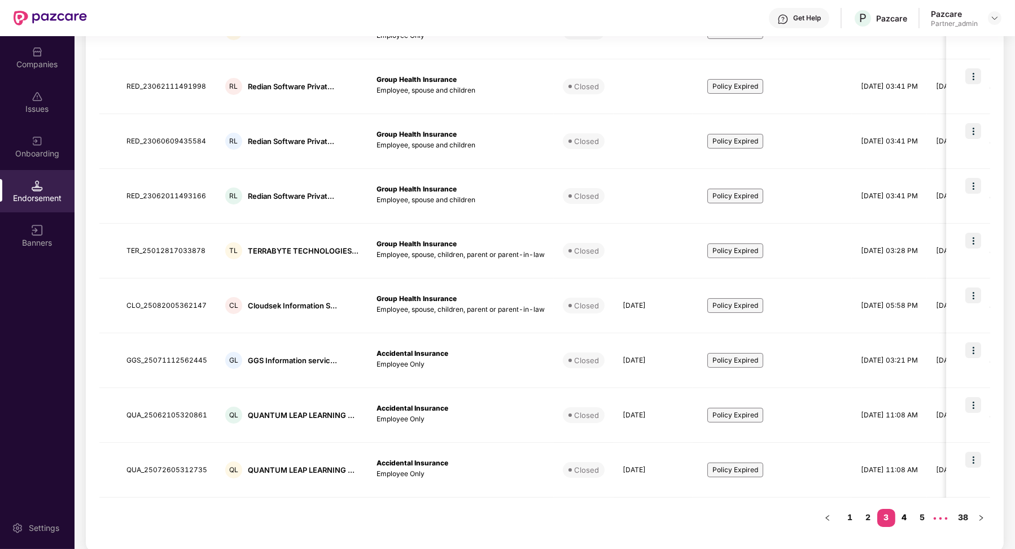
click at [902, 518] on link "4" at bounding box center [904, 517] width 18 height 17
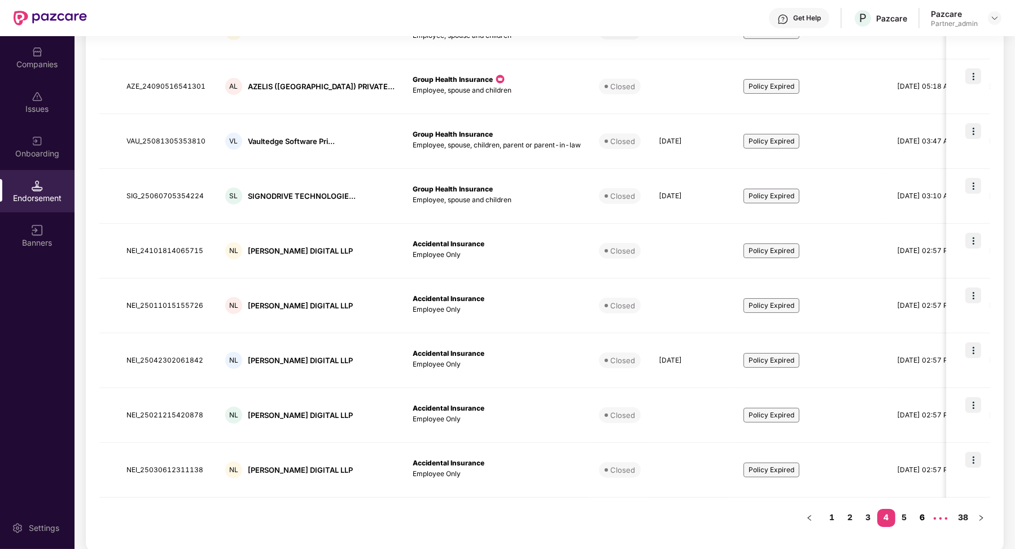
click at [916, 516] on link "6" at bounding box center [922, 517] width 18 height 17
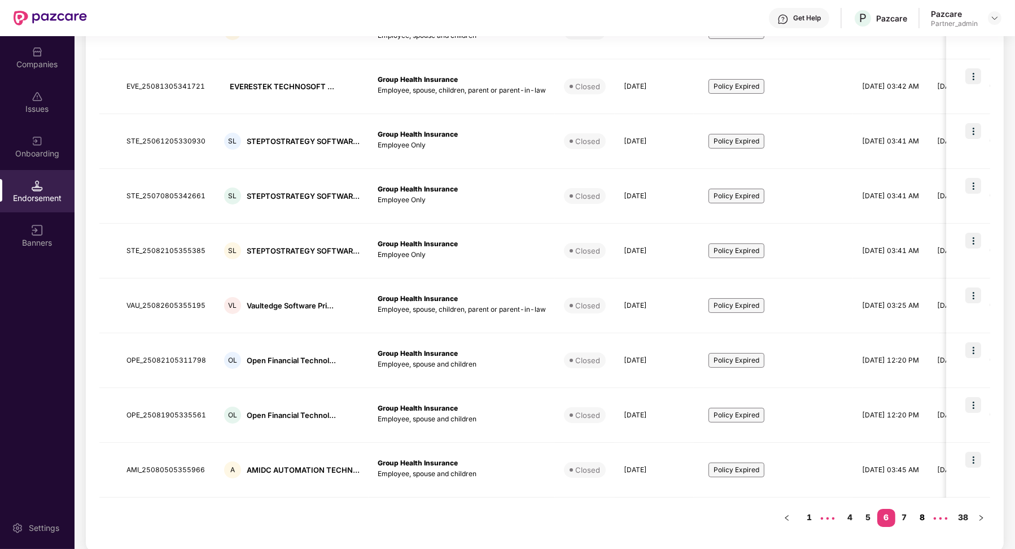
click at [913, 515] on link "8" at bounding box center [922, 517] width 18 height 17
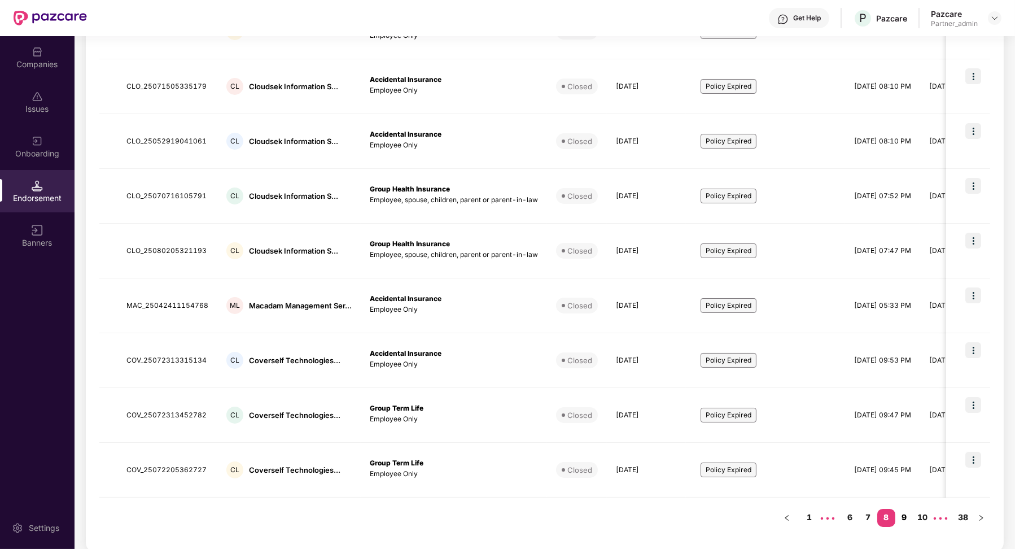
click at [911, 515] on link "9" at bounding box center [904, 517] width 18 height 17
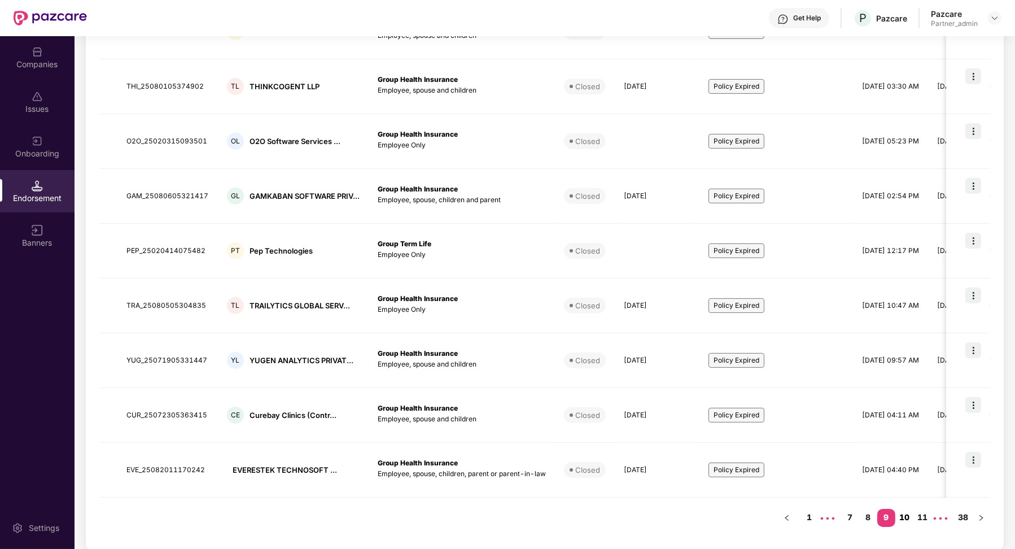
click at [909, 515] on link "10" at bounding box center [904, 517] width 18 height 17
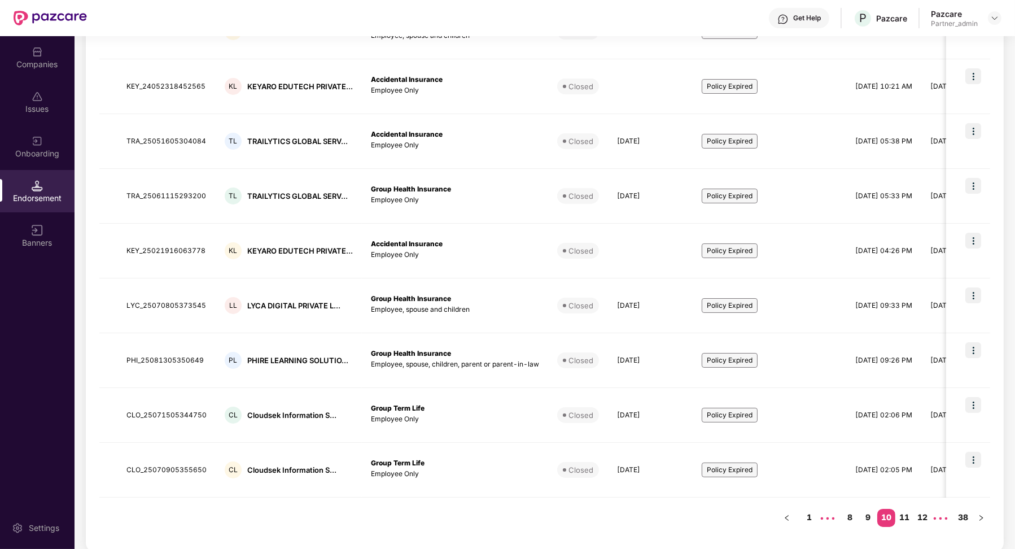
click at [909, 515] on link "11" at bounding box center [904, 517] width 18 height 17
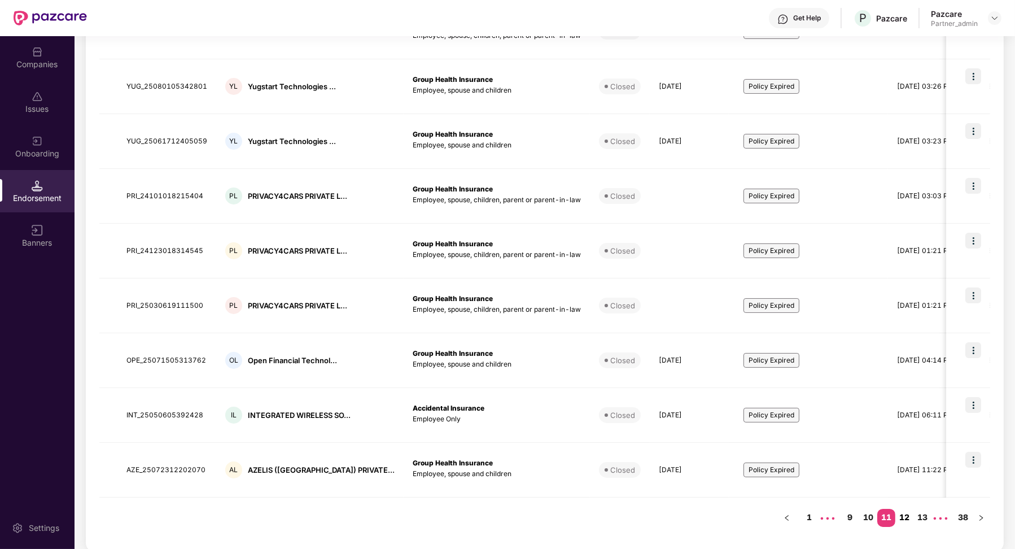
click at [909, 515] on link "12" at bounding box center [904, 517] width 18 height 17
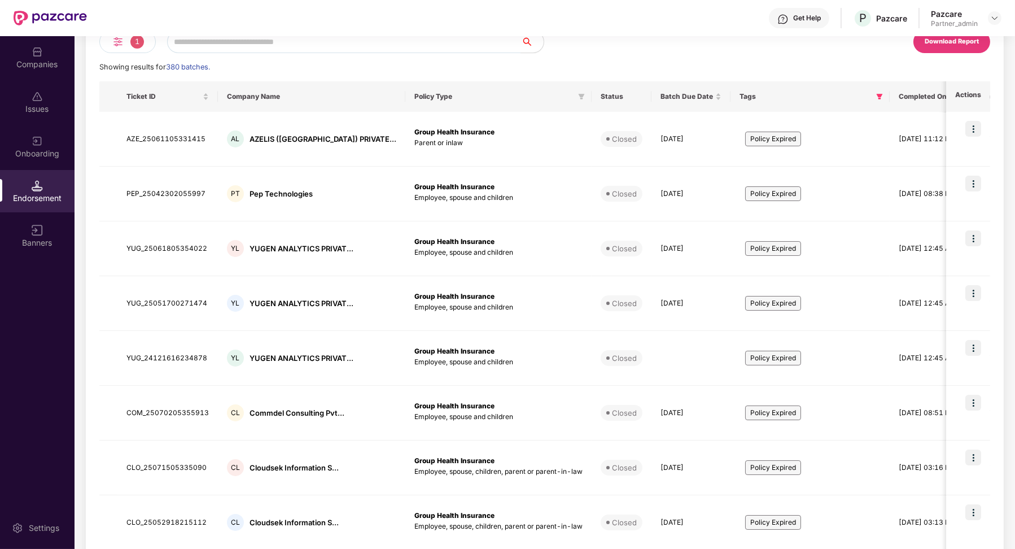
scroll to position [0, 0]
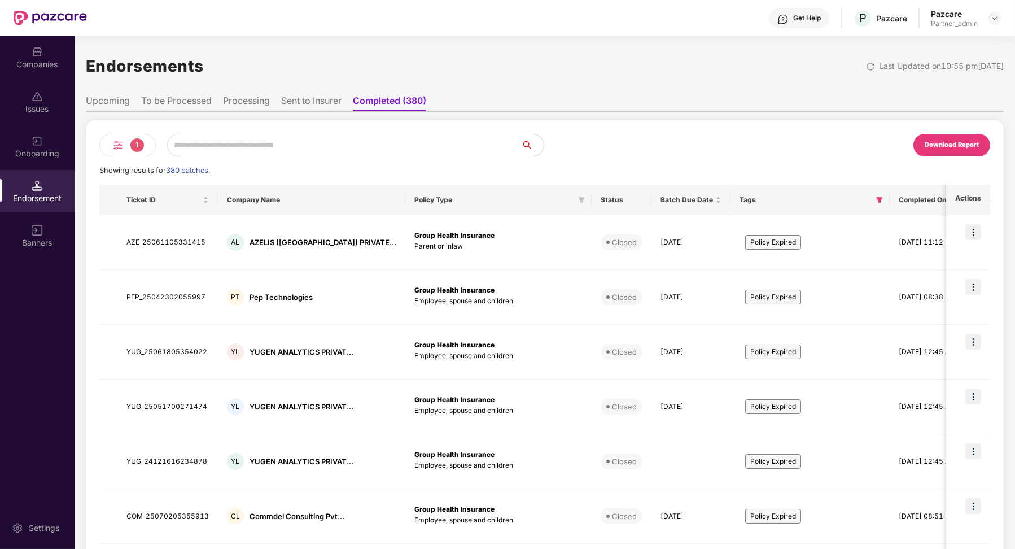
click at [312, 100] on li "Sent to Insurer" at bounding box center [311, 103] width 60 height 16
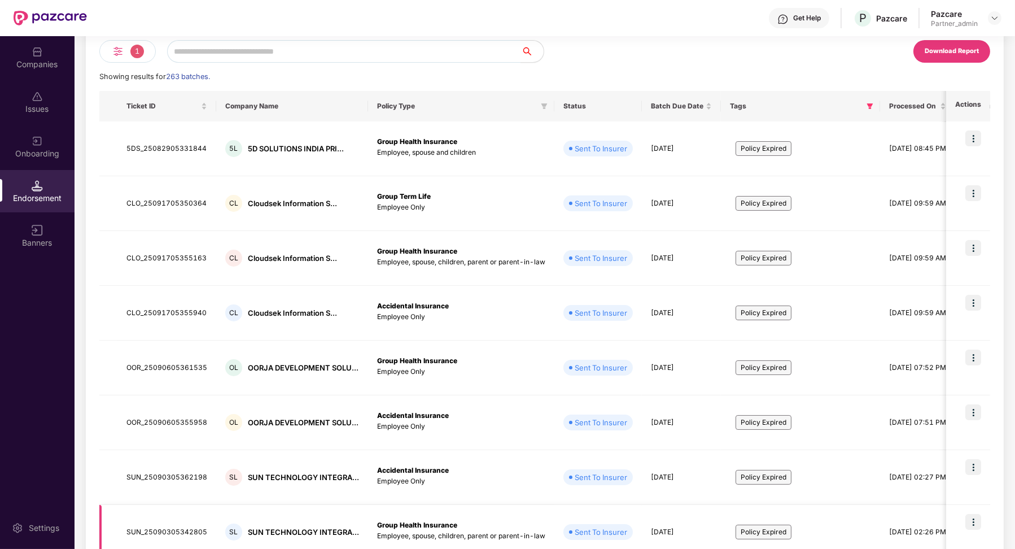
scroll to position [265, 0]
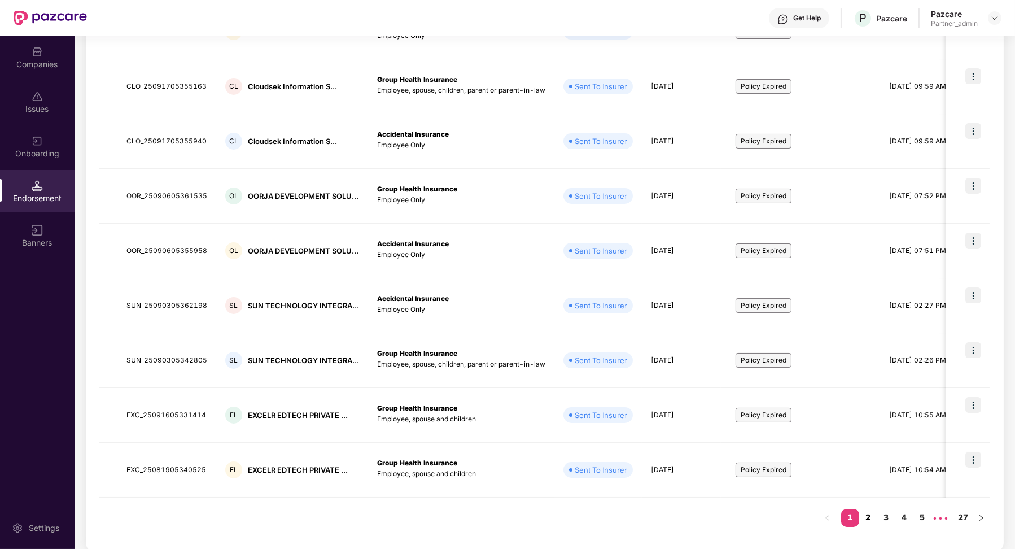
click at [861, 516] on link "2" at bounding box center [868, 517] width 18 height 17
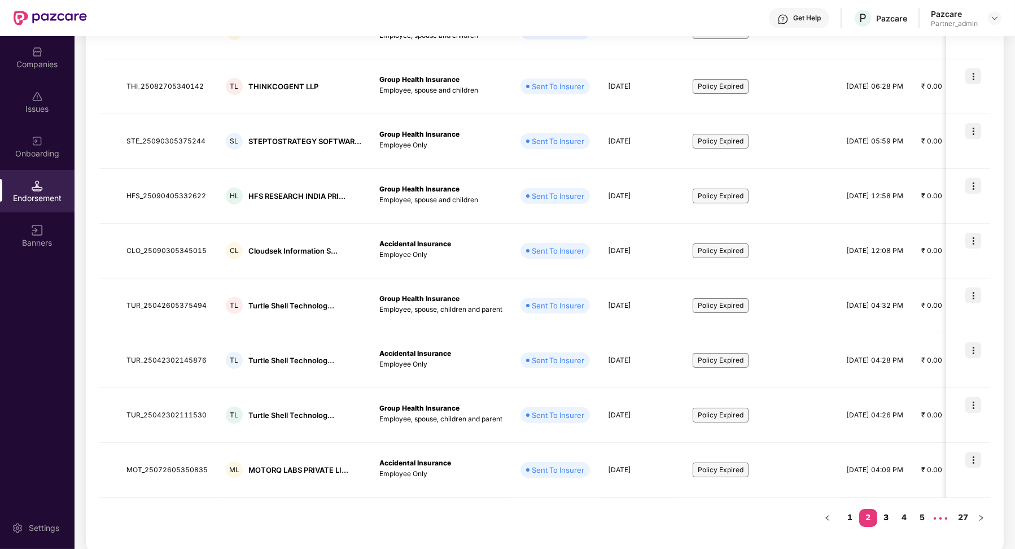
click at [886, 519] on link "3" at bounding box center [886, 517] width 18 height 17
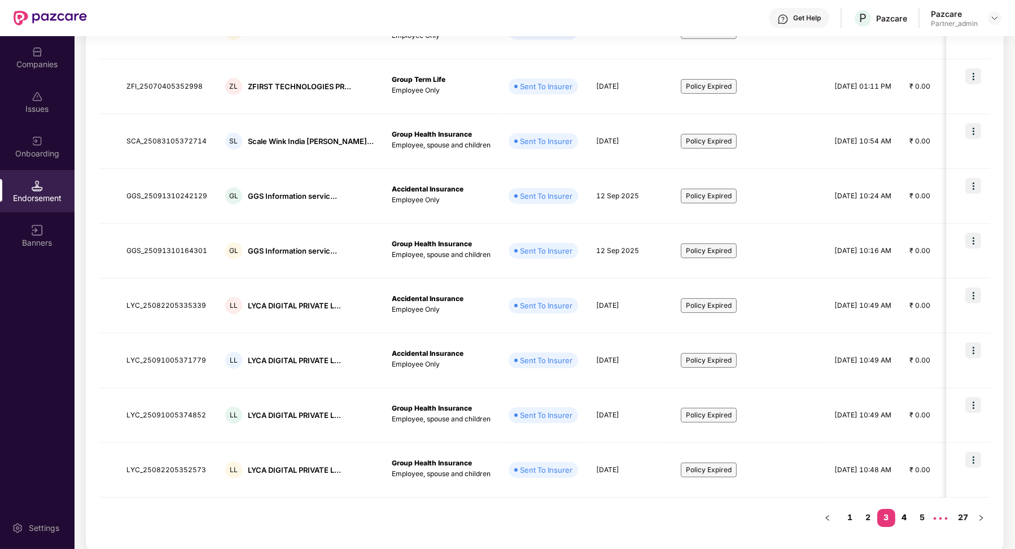
click at [906, 519] on link "4" at bounding box center [904, 517] width 18 height 17
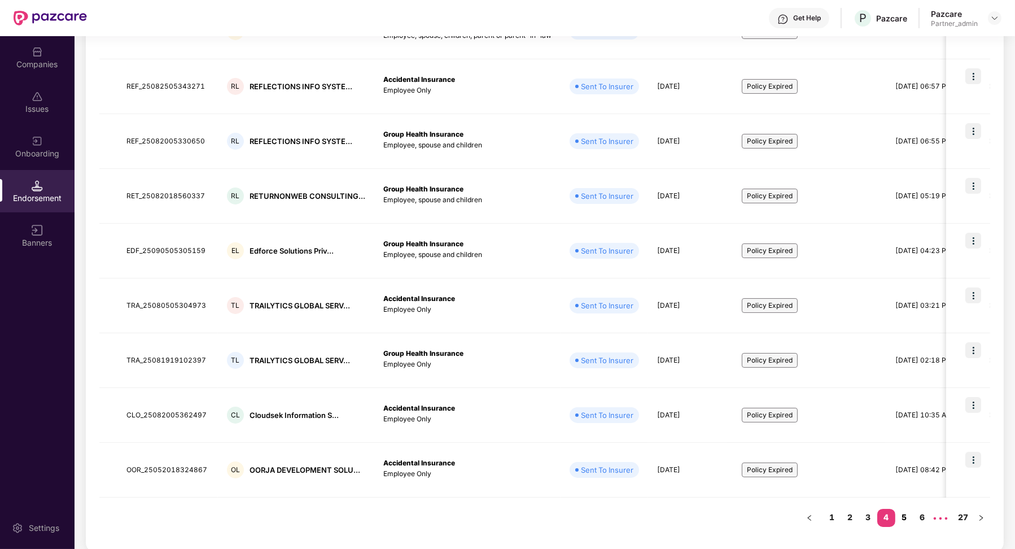
click at [905, 516] on link "5" at bounding box center [904, 517] width 18 height 17
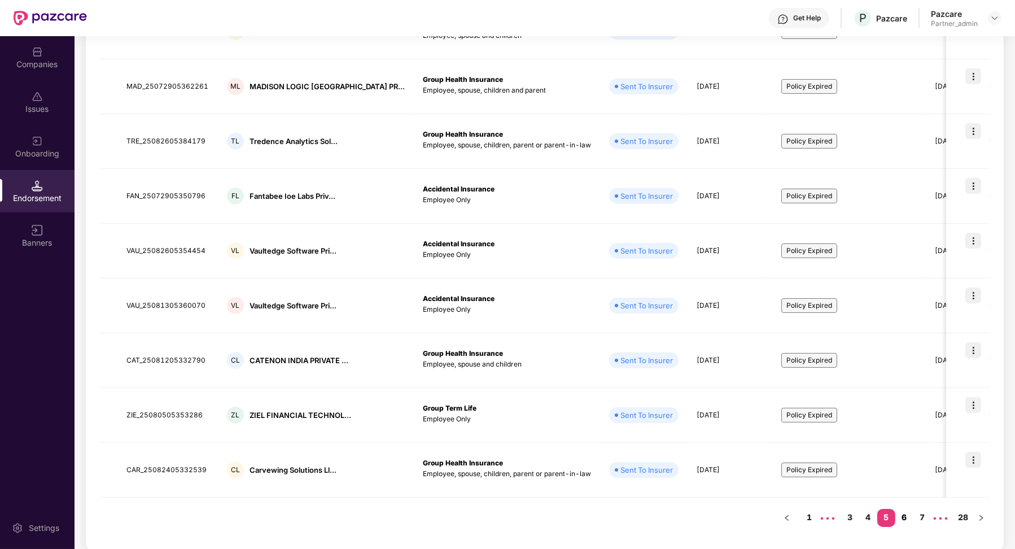
click at [905, 514] on link "6" at bounding box center [904, 517] width 18 height 17
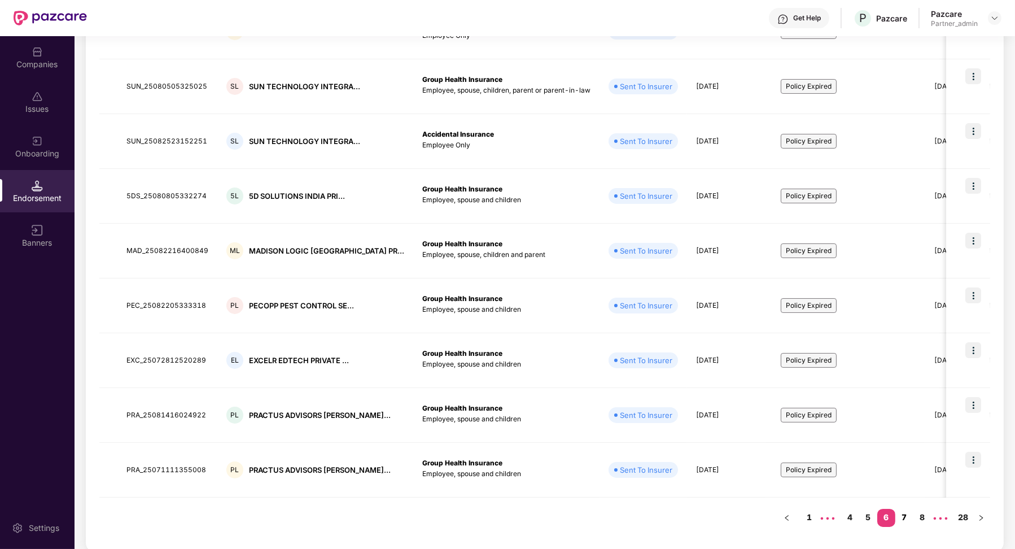
click at [902, 515] on link "7" at bounding box center [904, 517] width 18 height 17
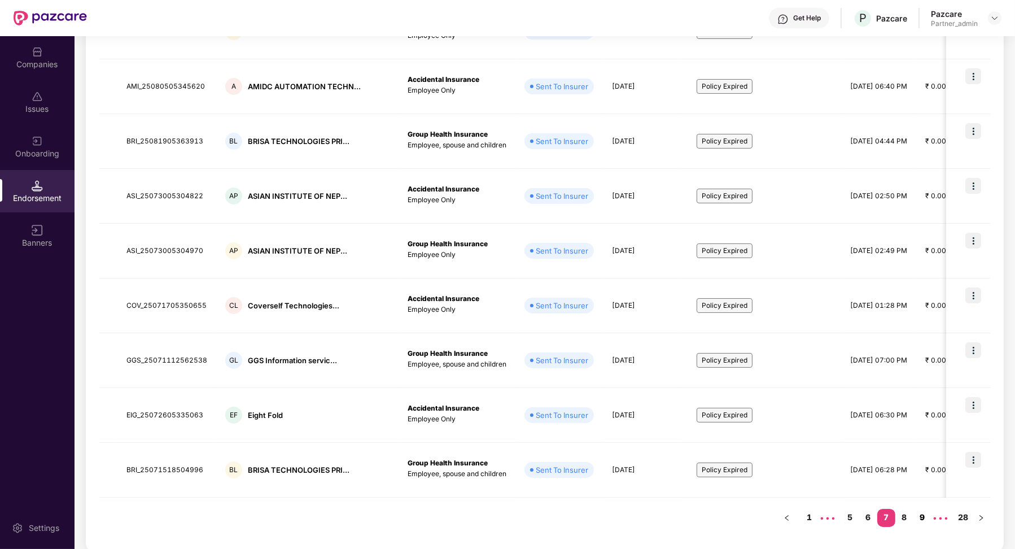
click at [919, 516] on link "9" at bounding box center [922, 517] width 18 height 17
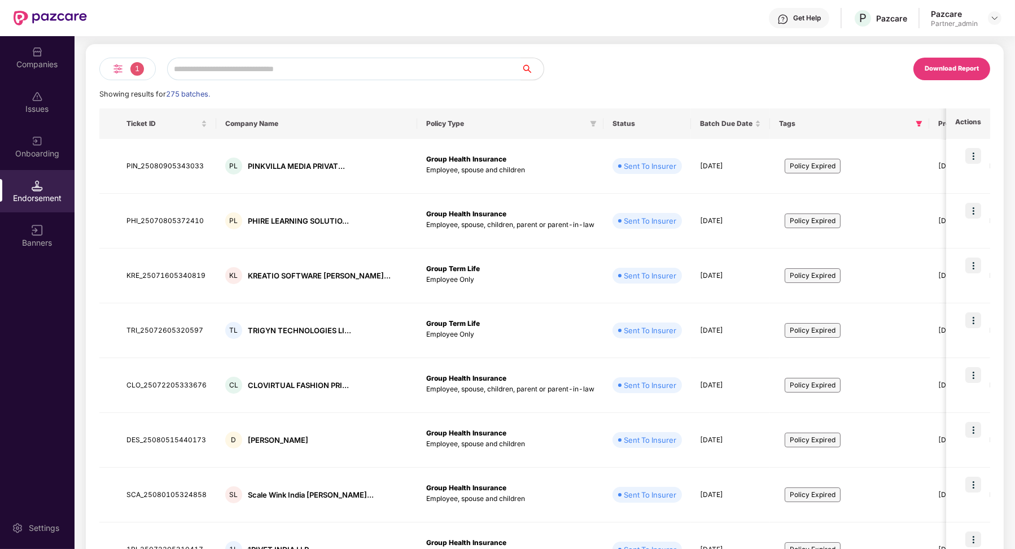
scroll to position [0, 0]
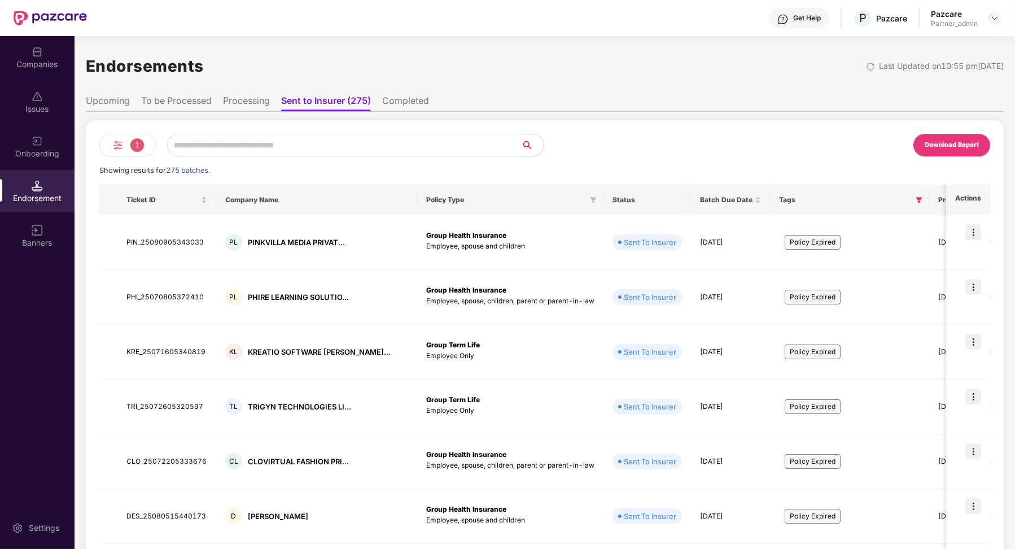
click at [182, 98] on li "To be Processed" at bounding box center [176, 103] width 71 height 16
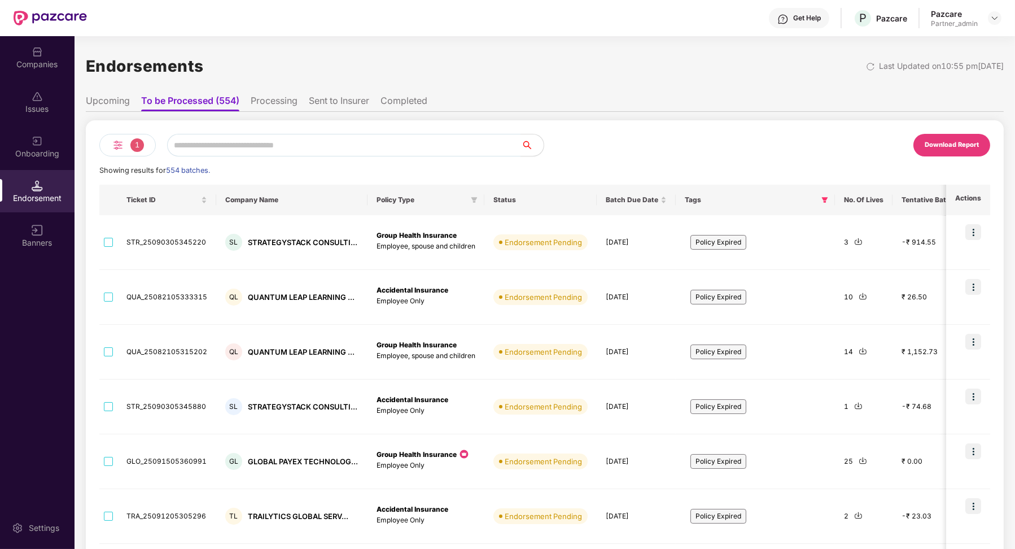
click at [121, 103] on li "Upcoming" at bounding box center [108, 103] width 44 height 16
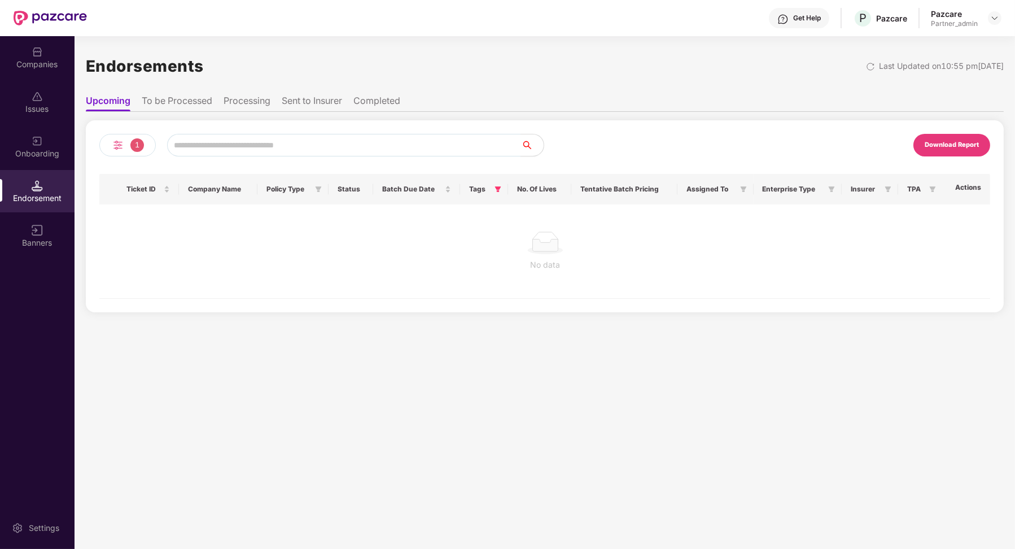
click at [189, 107] on li "To be Processed" at bounding box center [177, 103] width 71 height 16
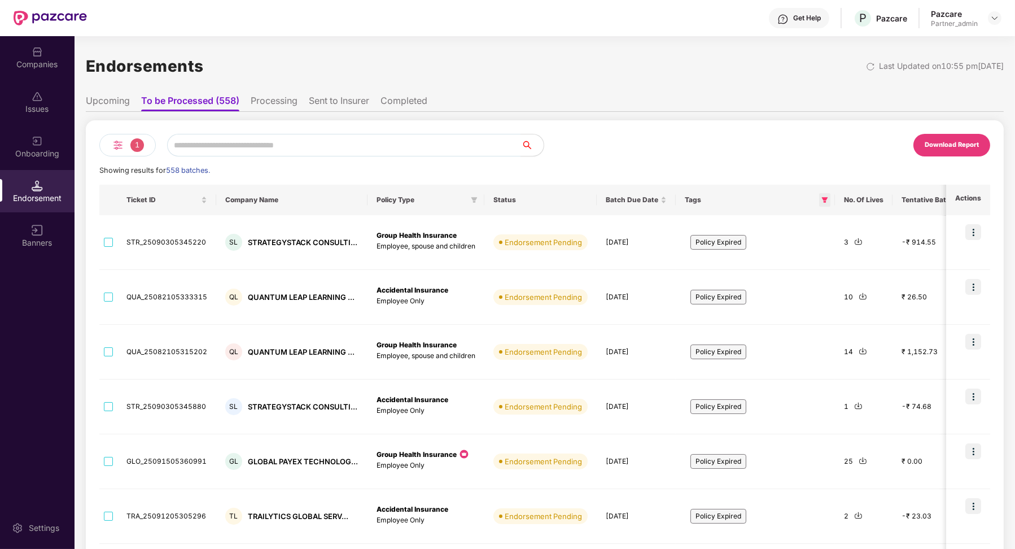
click at [823, 194] on span at bounding box center [824, 200] width 11 height 14
click at [735, 247] on span "Policy Expired" at bounding box center [766, 246] width 64 height 13
click at [803, 269] on span "OK" at bounding box center [801, 271] width 11 height 12
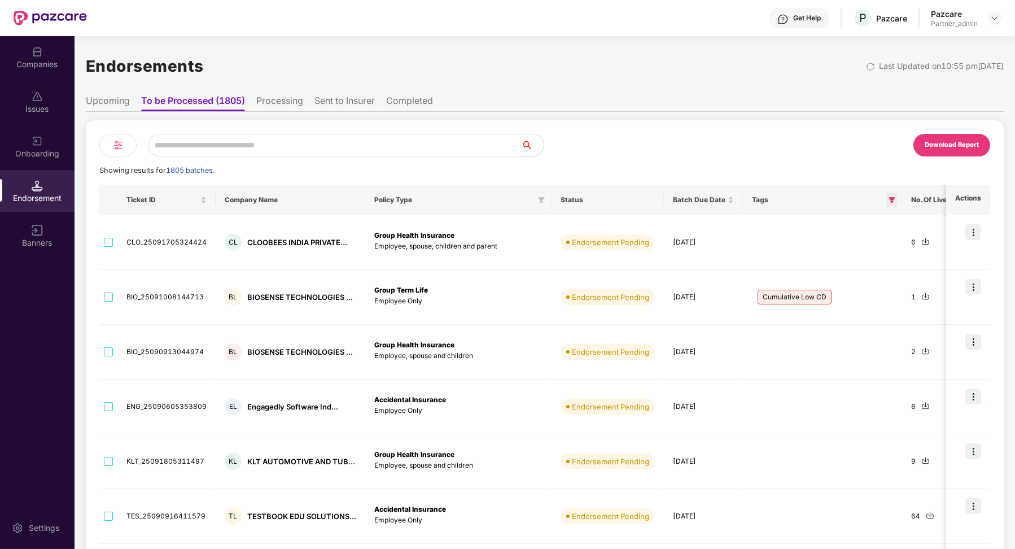
click at [892, 201] on span at bounding box center [891, 200] width 11 height 14
click at [809, 244] on span "Policy Expired" at bounding box center [832, 246] width 55 height 12
click at [882, 272] on button "OK" at bounding box center [868, 272] width 42 height 14
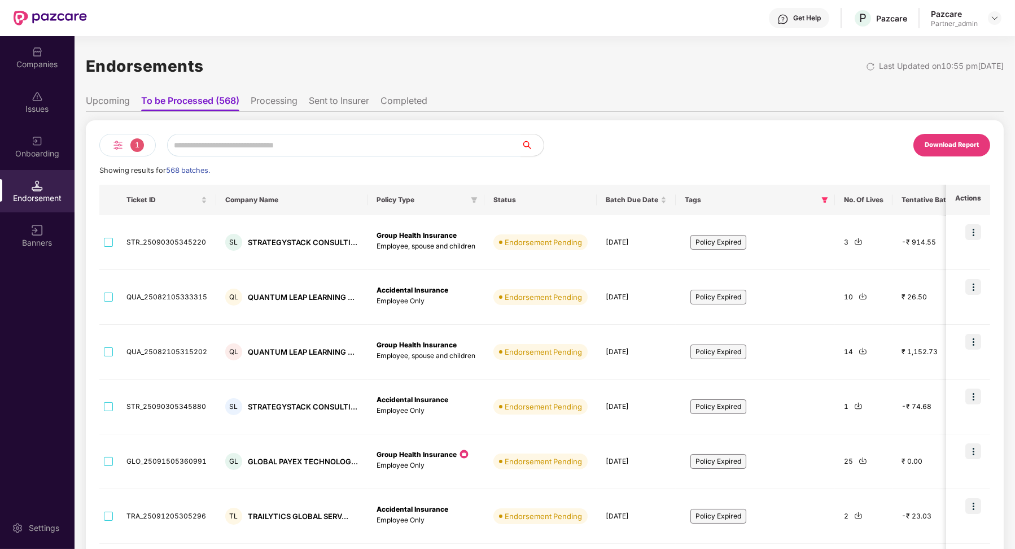
click at [279, 104] on li "Processing" at bounding box center [274, 103] width 47 height 16
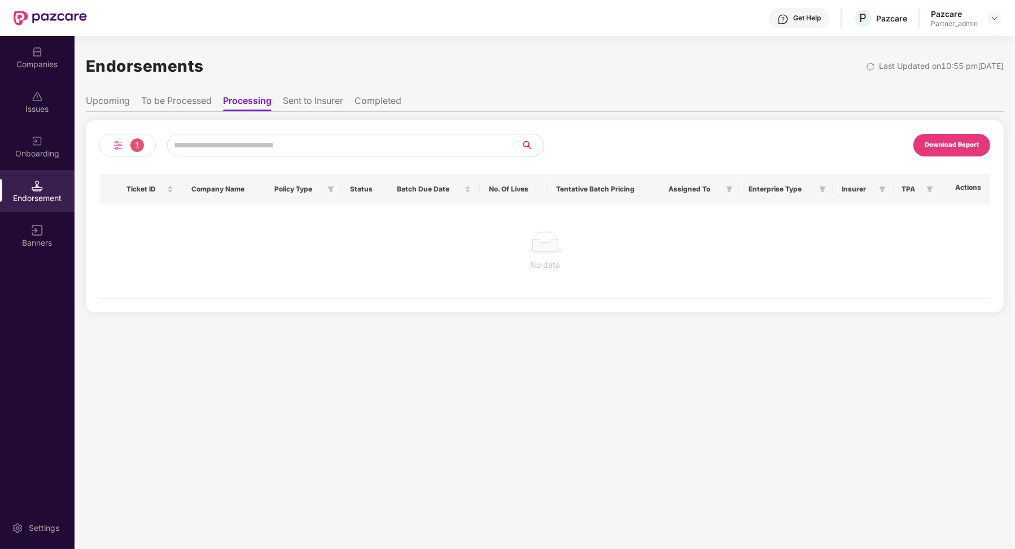
click at [199, 104] on li "To be Processed" at bounding box center [176, 103] width 71 height 16
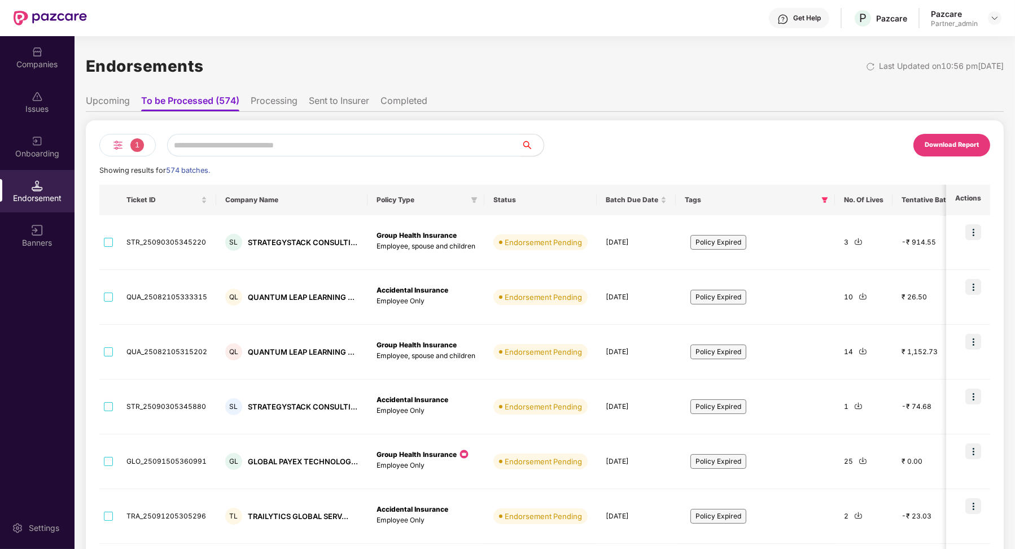
click at [287, 106] on li "Processing" at bounding box center [274, 103] width 47 height 16
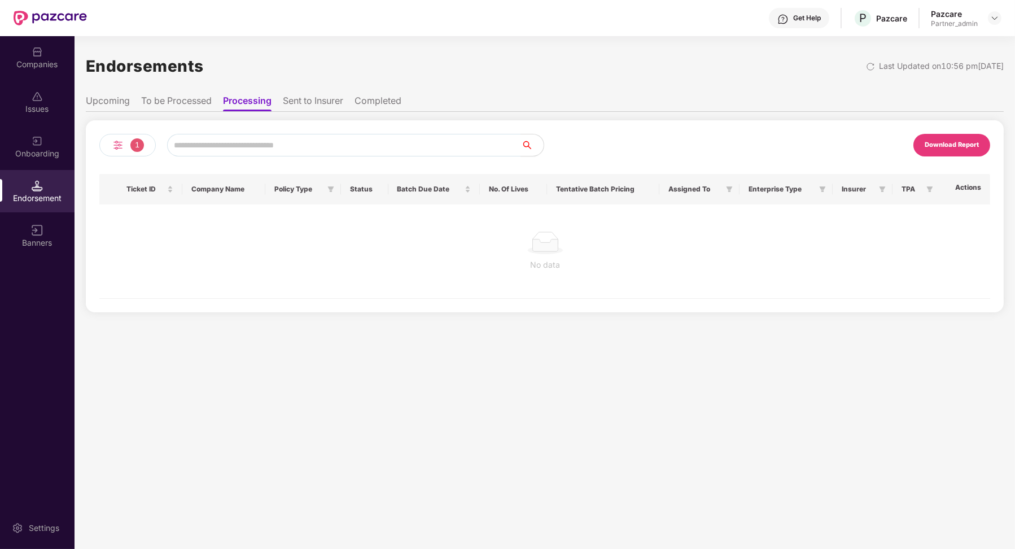
click at [178, 104] on li "To be Processed" at bounding box center [176, 103] width 71 height 16
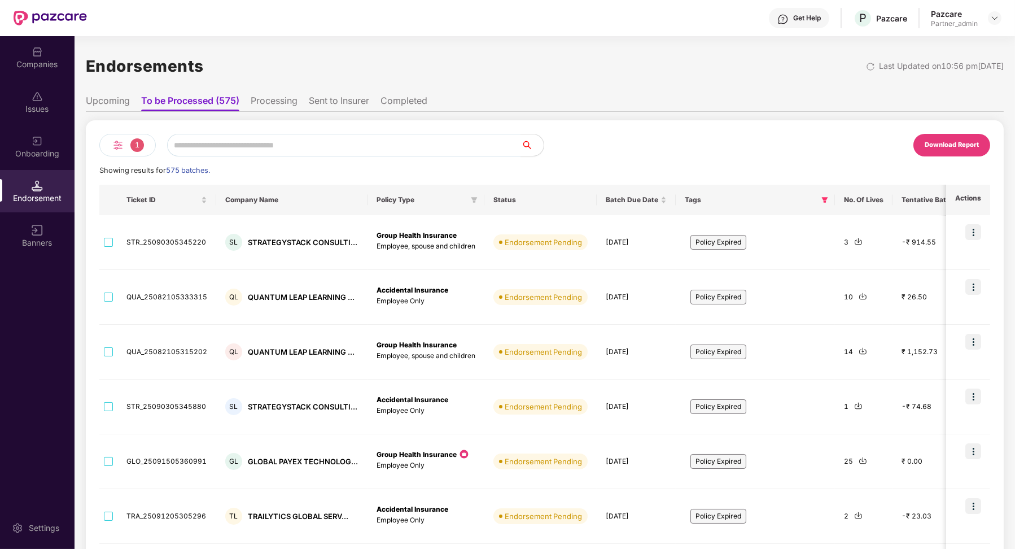
click at [274, 111] on li "Processing" at bounding box center [274, 103] width 47 height 16
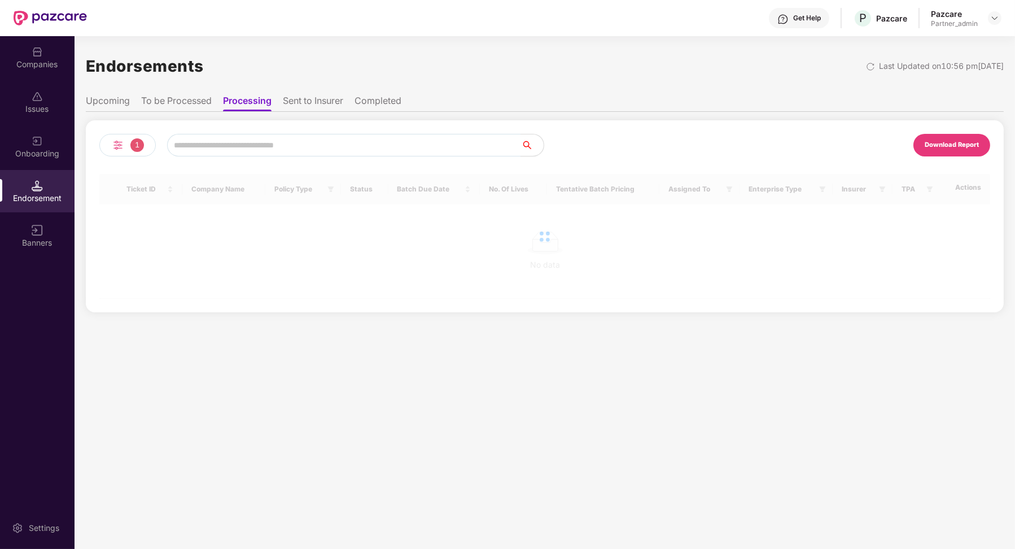
click at [205, 100] on li "To be Processed" at bounding box center [176, 103] width 71 height 16
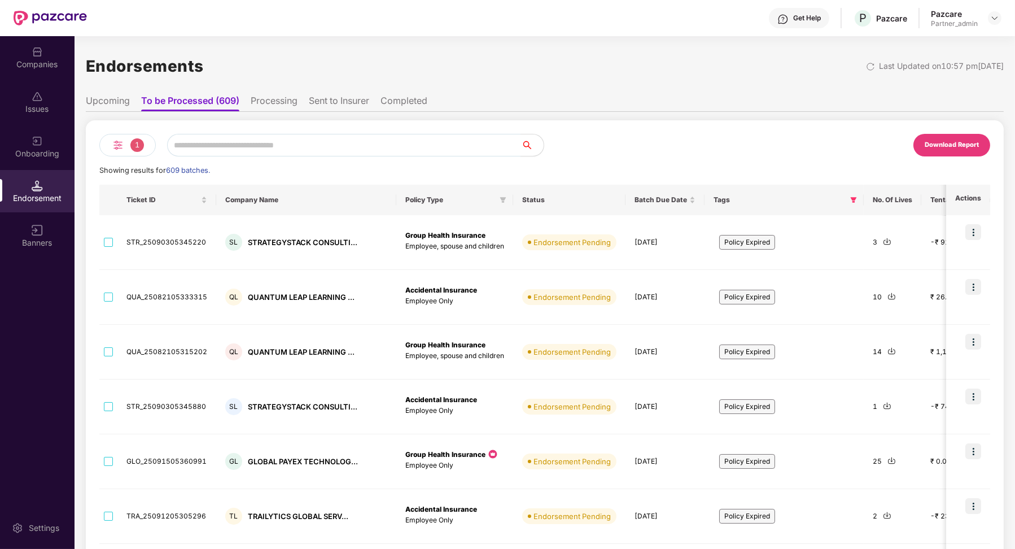
click at [280, 105] on li "Processing" at bounding box center [274, 103] width 47 height 16
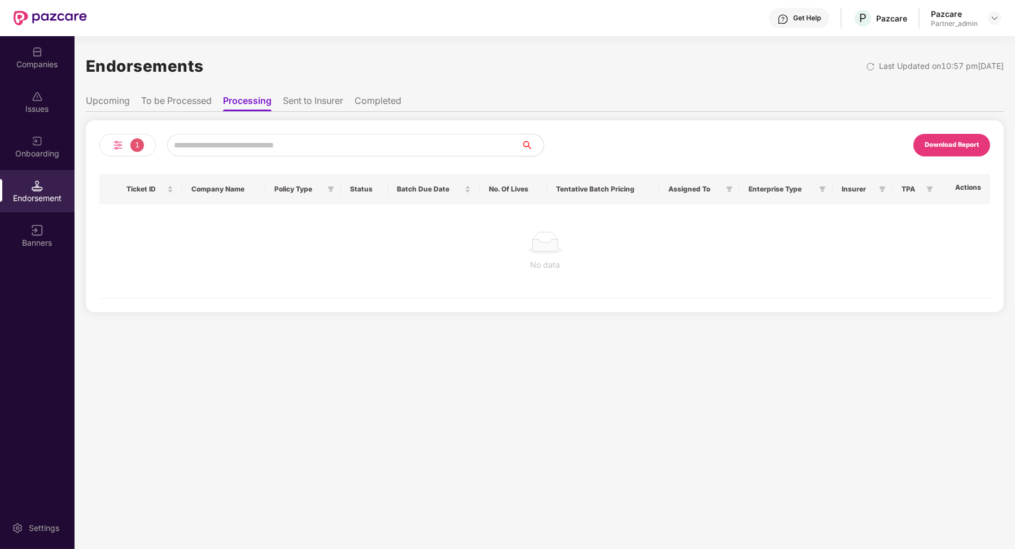
click at [192, 105] on li "To be Processed" at bounding box center [176, 103] width 71 height 16
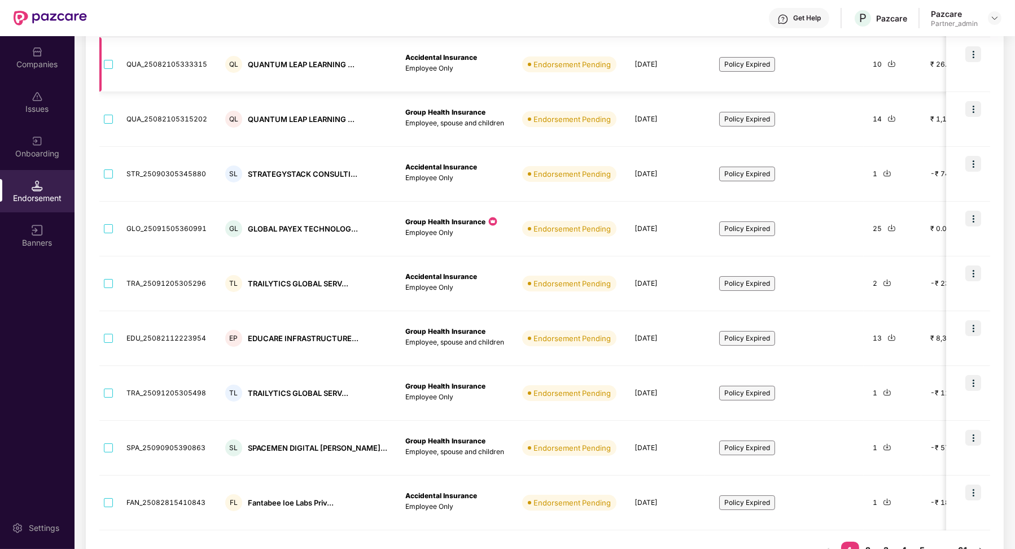
scroll to position [265, 0]
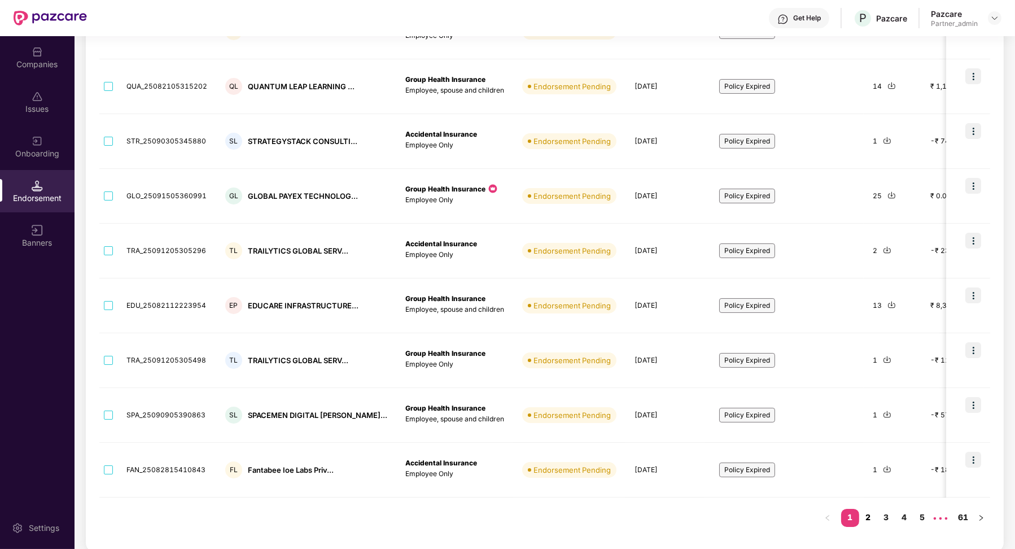
click at [871, 519] on link "2" at bounding box center [868, 517] width 18 height 17
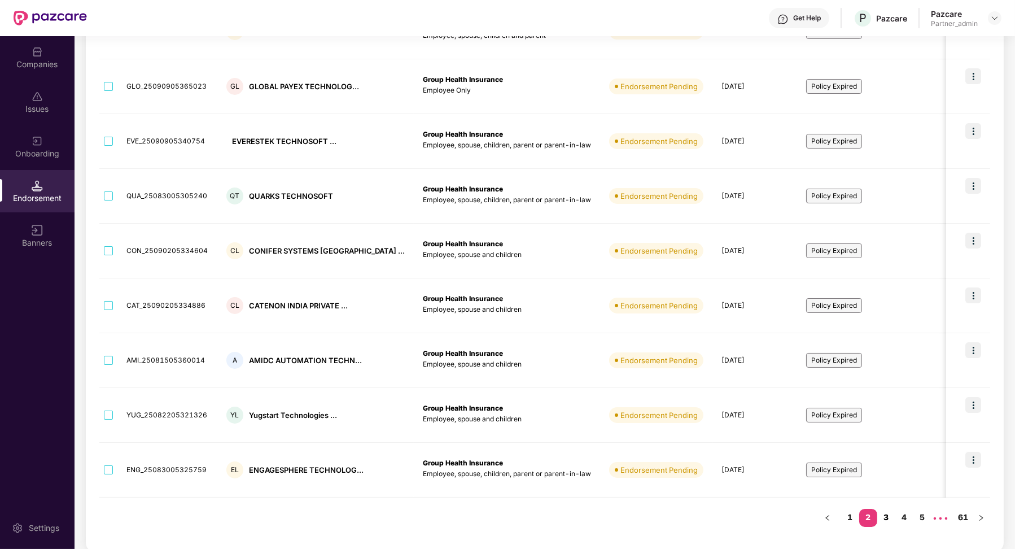
click at [888, 517] on link "3" at bounding box center [886, 517] width 18 height 17
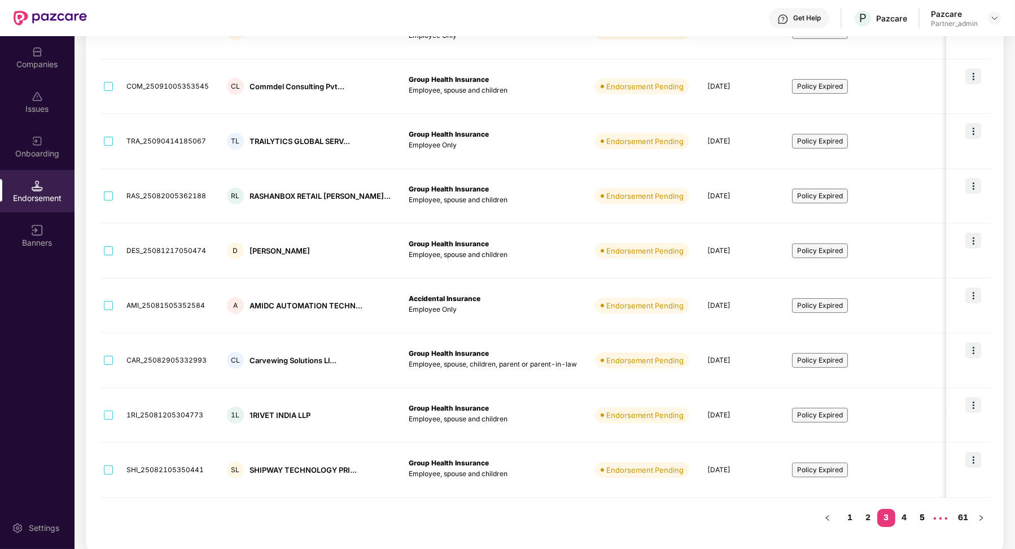
click at [901, 513] on link "4" at bounding box center [904, 517] width 18 height 17
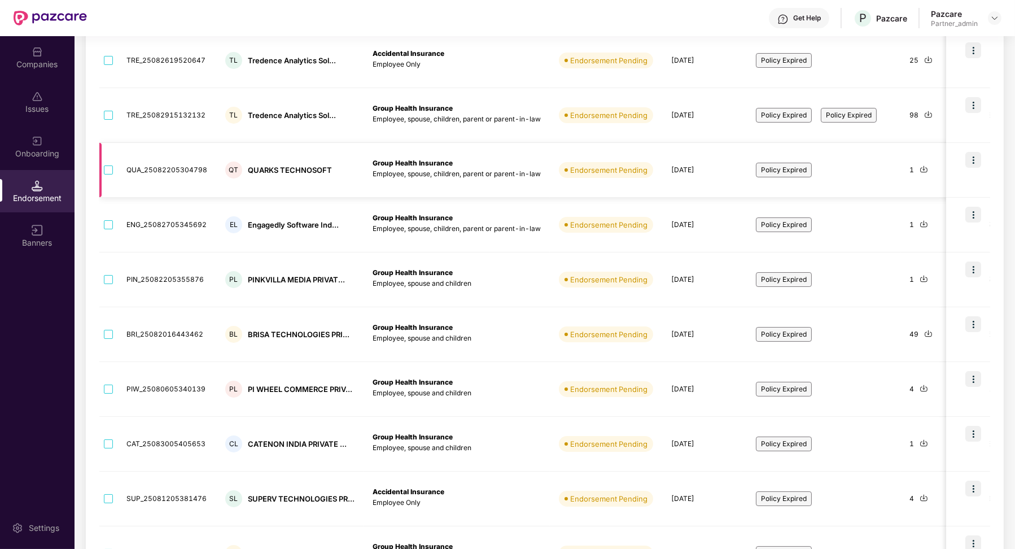
scroll to position [257, 0]
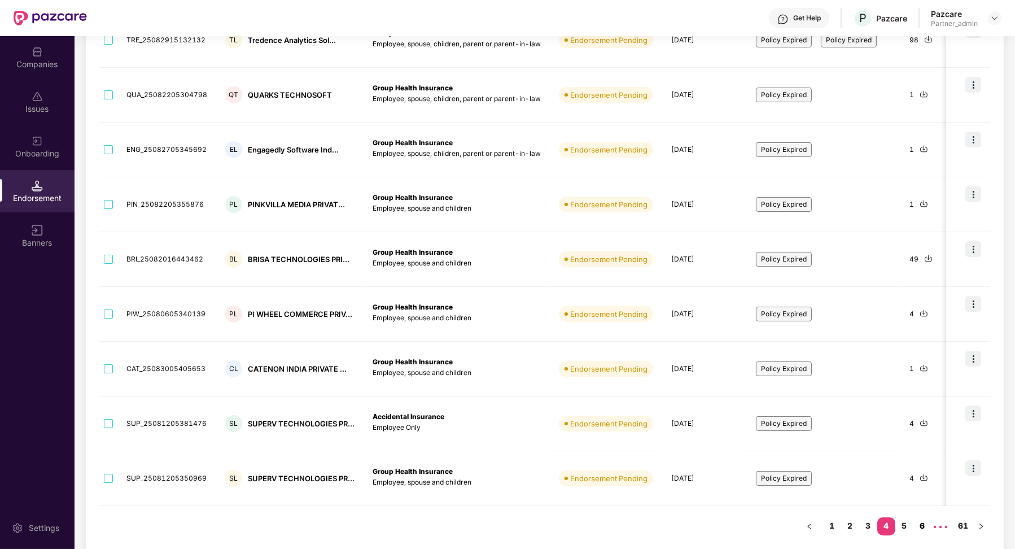
click at [905, 528] on link "5" at bounding box center [904, 525] width 18 height 17
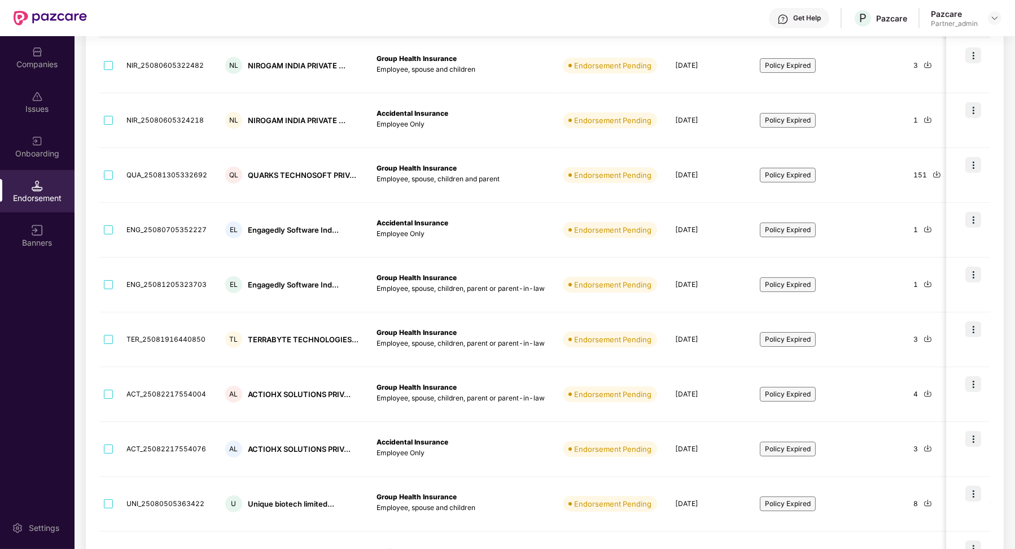
scroll to position [265, 0]
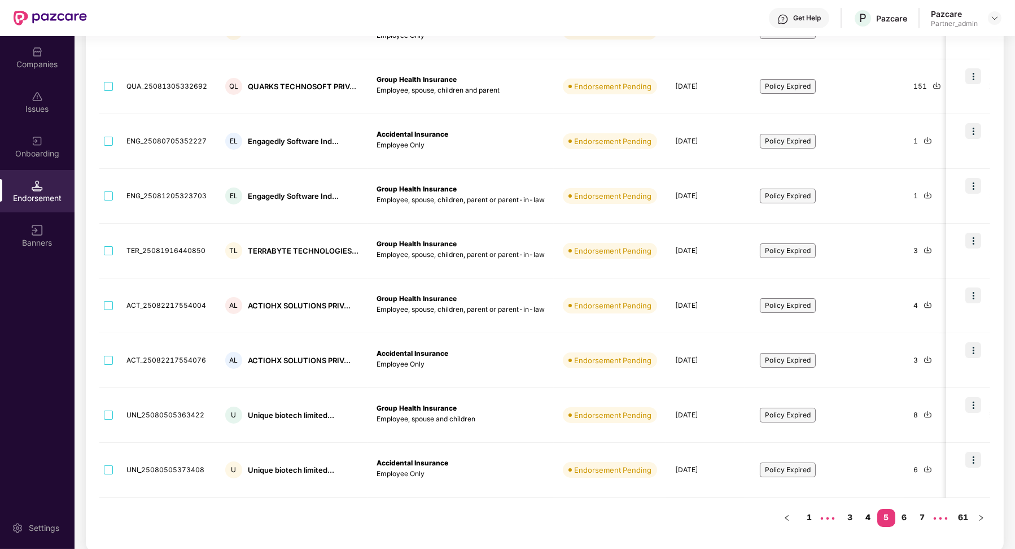
click at [871, 519] on link "4" at bounding box center [868, 517] width 18 height 17
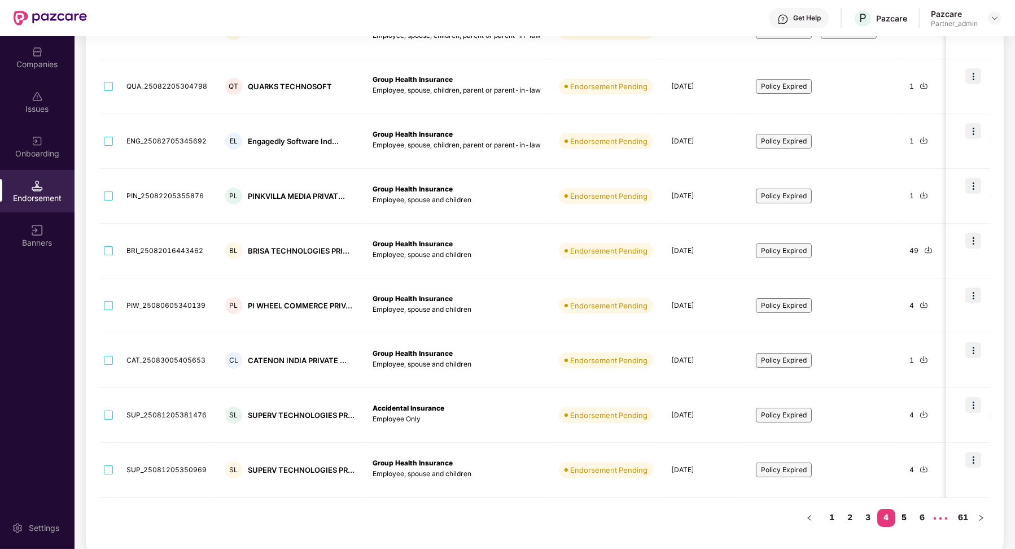
click at [903, 517] on link "5" at bounding box center [904, 517] width 18 height 17
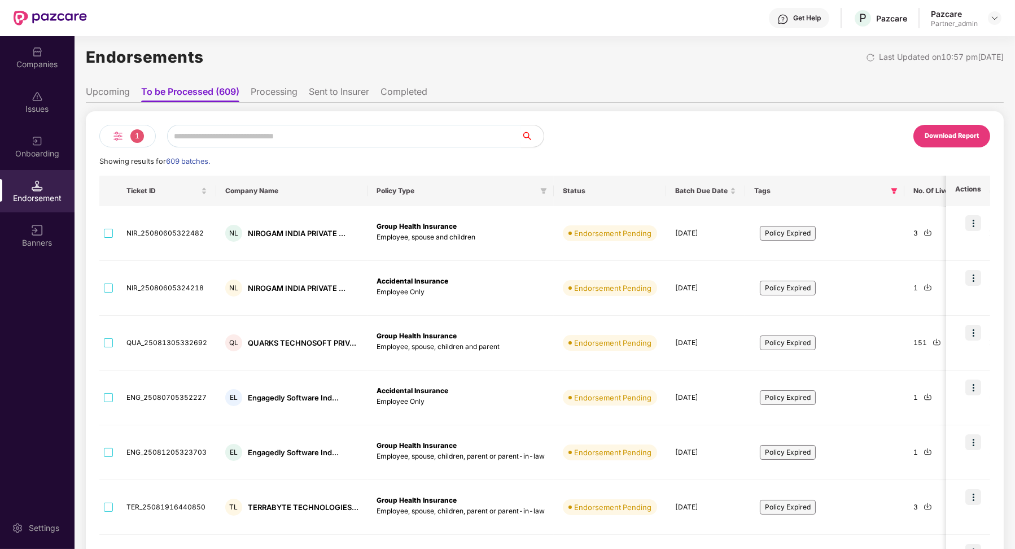
scroll to position [0, 0]
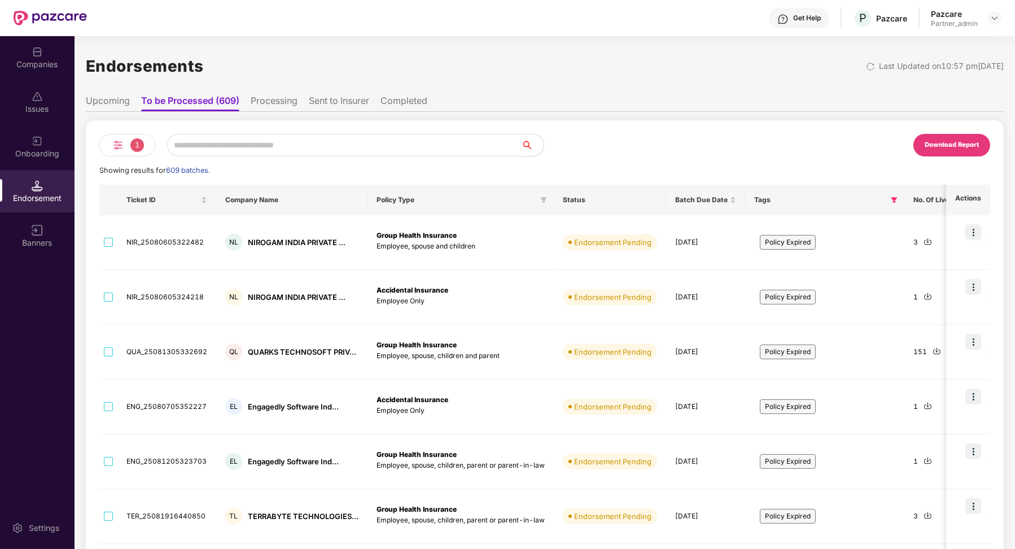
click at [287, 102] on li "Processing" at bounding box center [274, 103] width 47 height 16
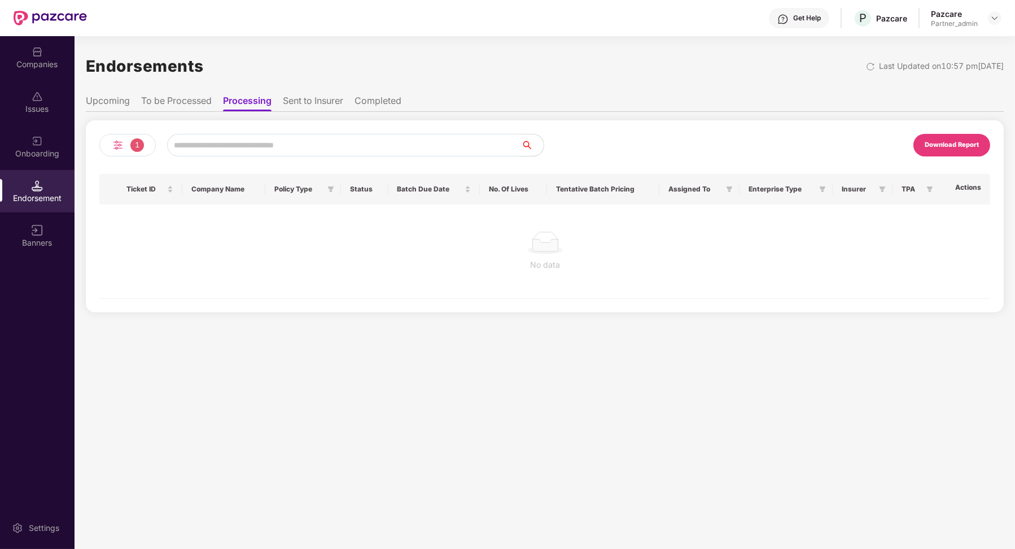
click at [191, 104] on li "To be Processed" at bounding box center [176, 103] width 71 height 16
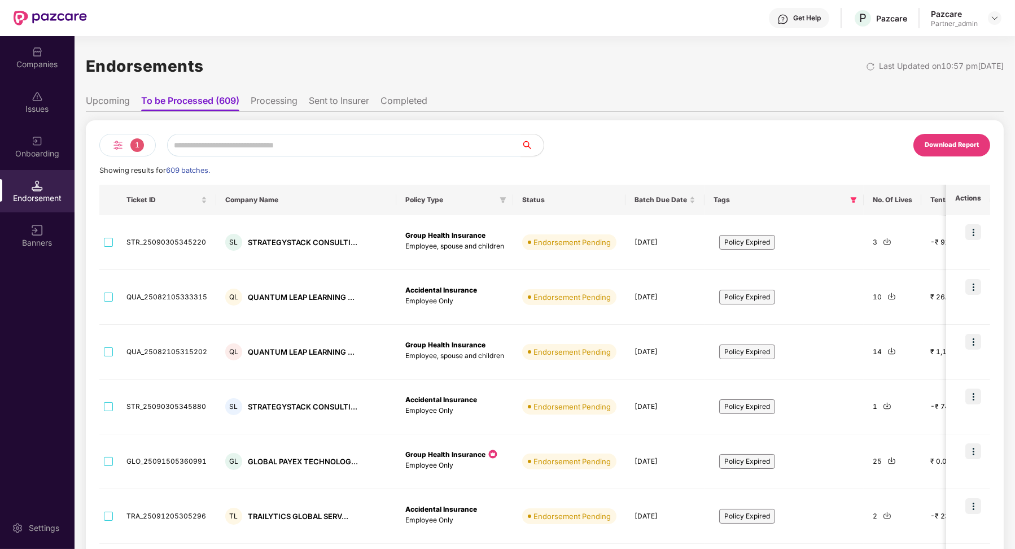
click at [276, 107] on li "Processing" at bounding box center [274, 103] width 47 height 16
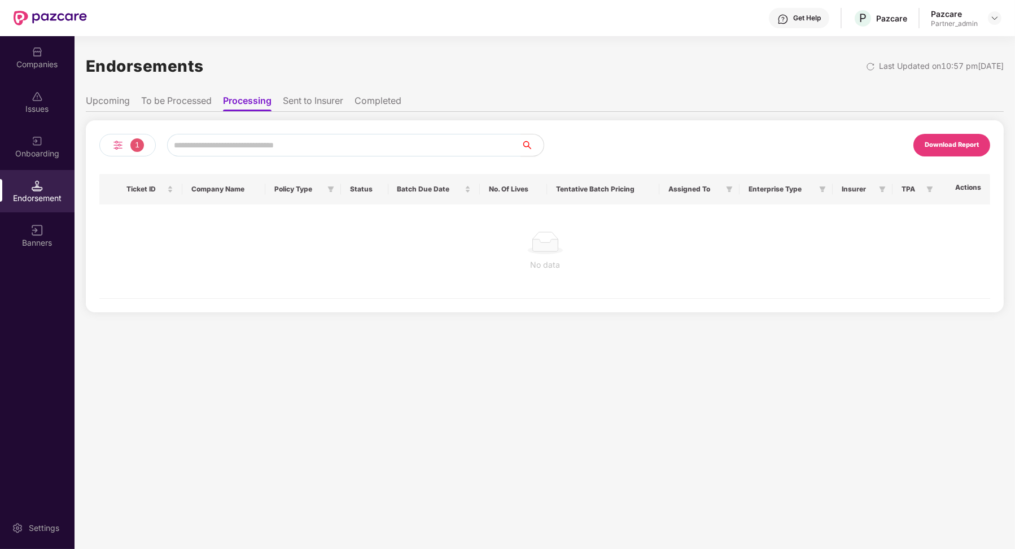
click at [198, 103] on li "To be Processed" at bounding box center [176, 103] width 71 height 16
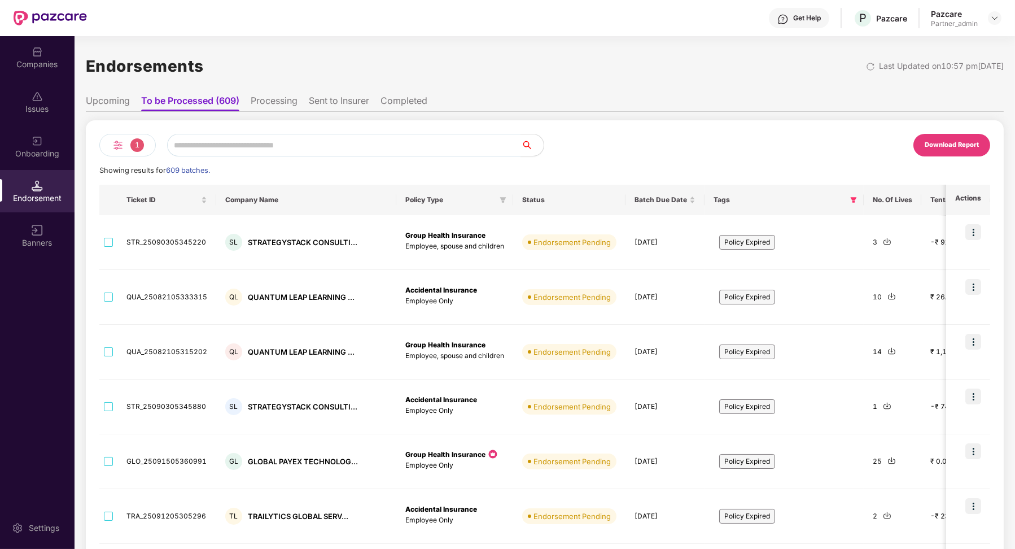
click at [937, 138] on div "Download Report" at bounding box center [951, 145] width 77 height 23
click at [850, 199] on icon "filter" at bounding box center [853, 199] width 7 height 7
click at [109, 95] on li "Upcoming" at bounding box center [108, 103] width 44 height 16
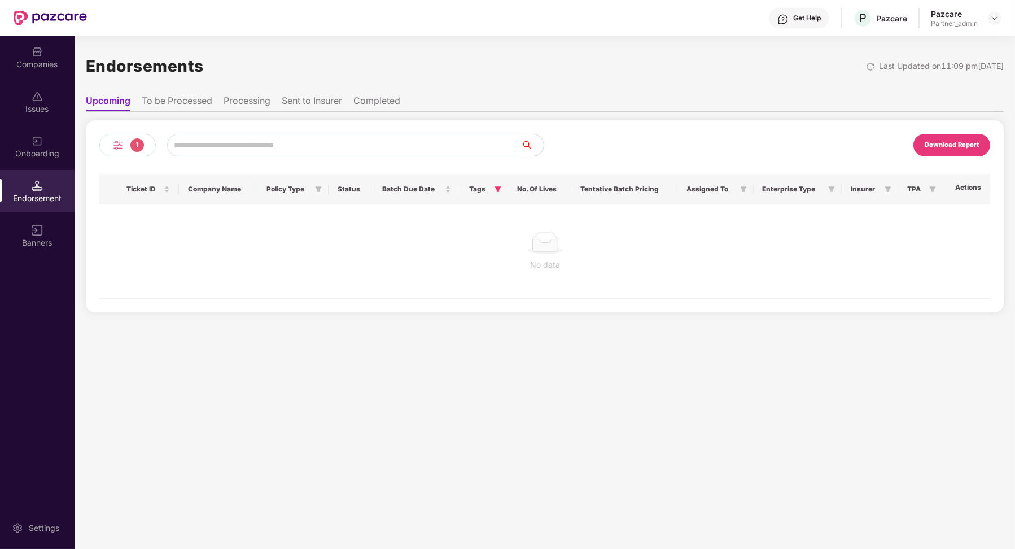
click at [172, 102] on li "To be Processed" at bounding box center [177, 103] width 71 height 16
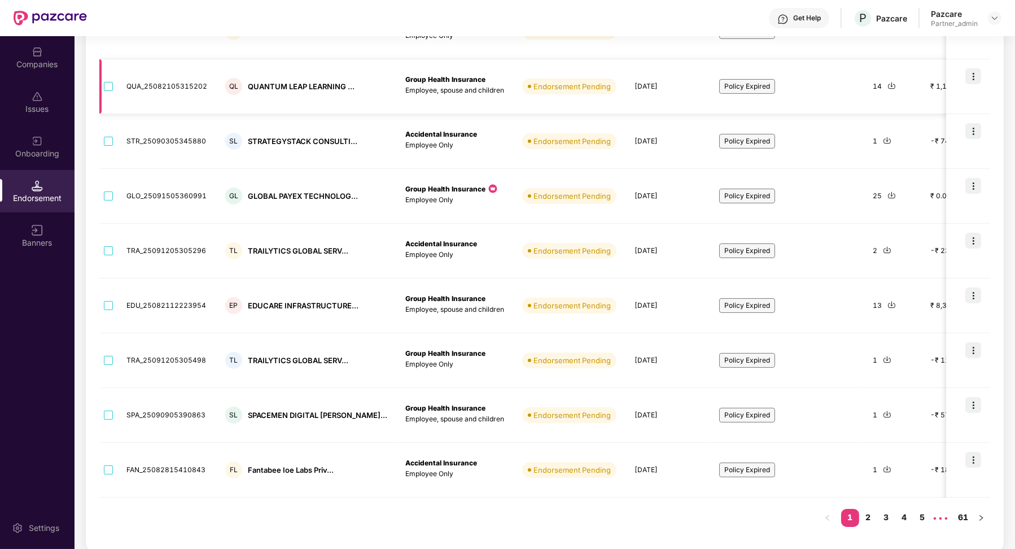
scroll to position [42, 0]
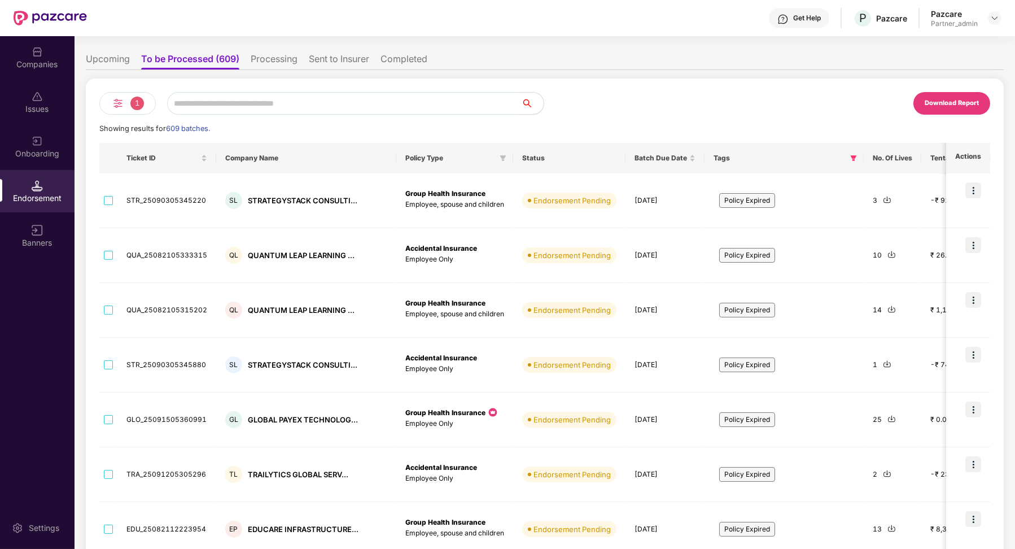
click at [931, 108] on div "Download Report" at bounding box center [951, 103] width 77 height 23
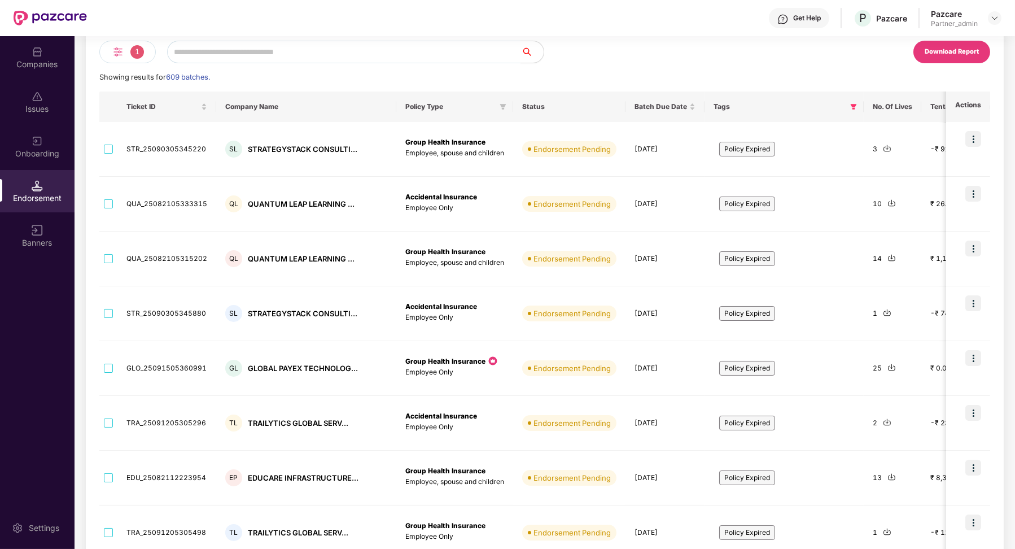
scroll to position [0, 0]
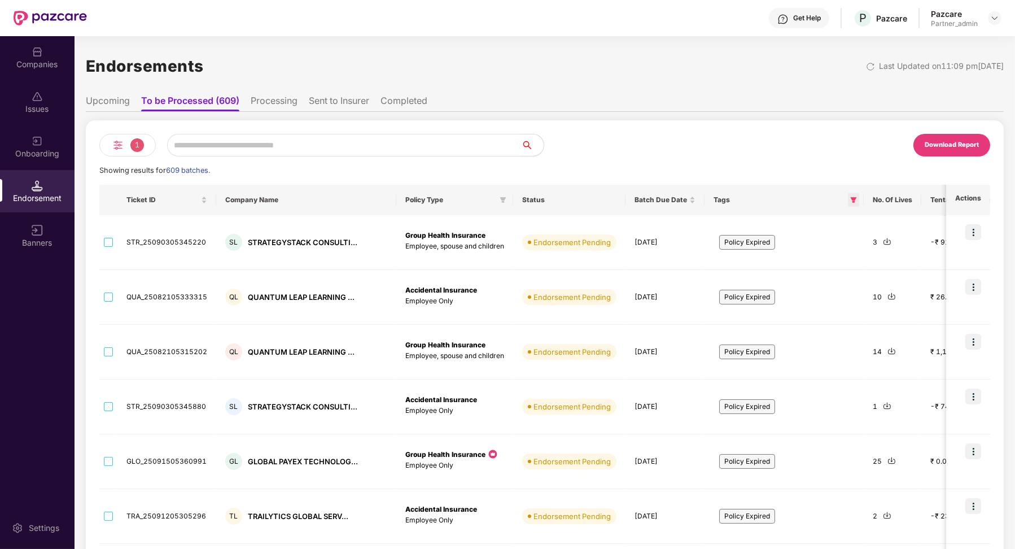
click at [850, 196] on icon "filter" at bounding box center [853, 199] width 7 height 7
click at [736, 247] on span "Policy Expired" at bounding box center [766, 246] width 64 height 13
click at [800, 269] on span "OK" at bounding box center [801, 271] width 11 height 12
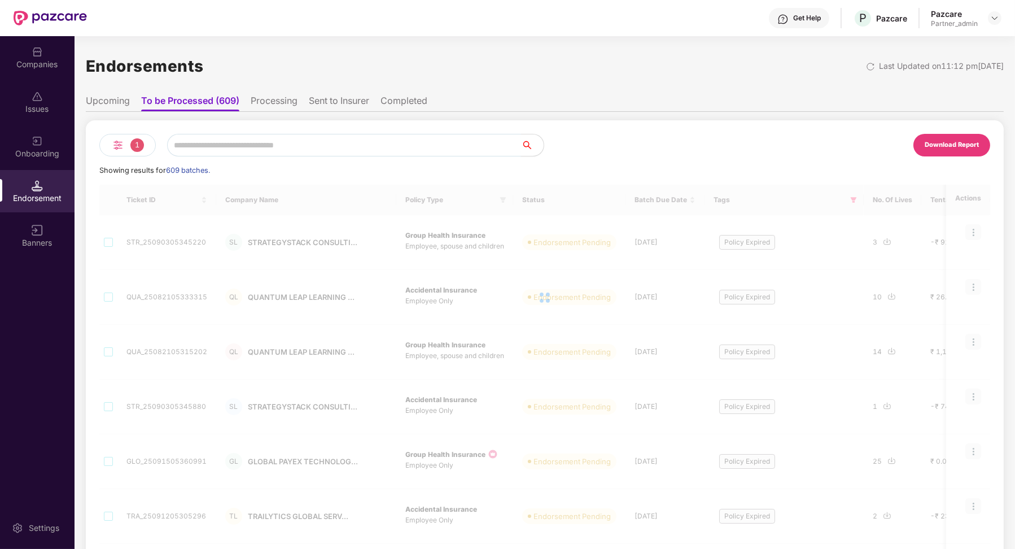
click at [257, 150] on input "text" at bounding box center [344, 145] width 354 height 23
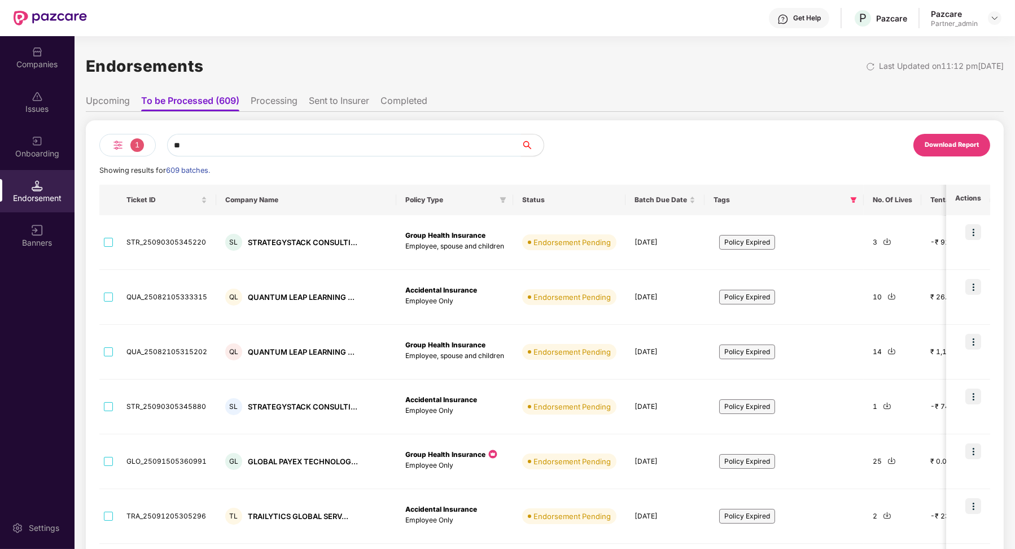
type input "*"
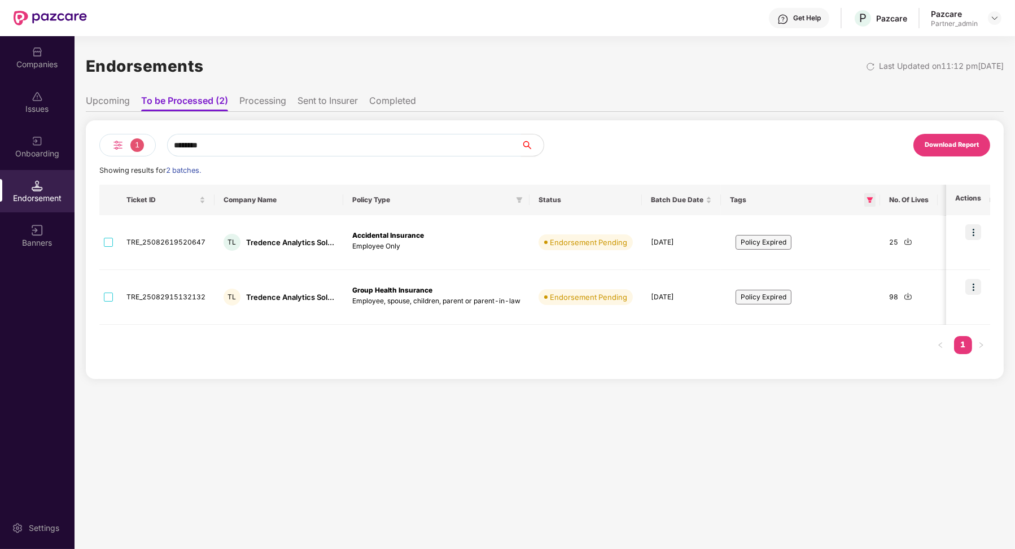
type input "********"
click at [867, 202] on icon "filter" at bounding box center [869, 199] width 7 height 7
click at [805, 246] on span "Policy Expired" at bounding box center [810, 246] width 55 height 12
click at [852, 276] on button "OK" at bounding box center [846, 272] width 42 height 14
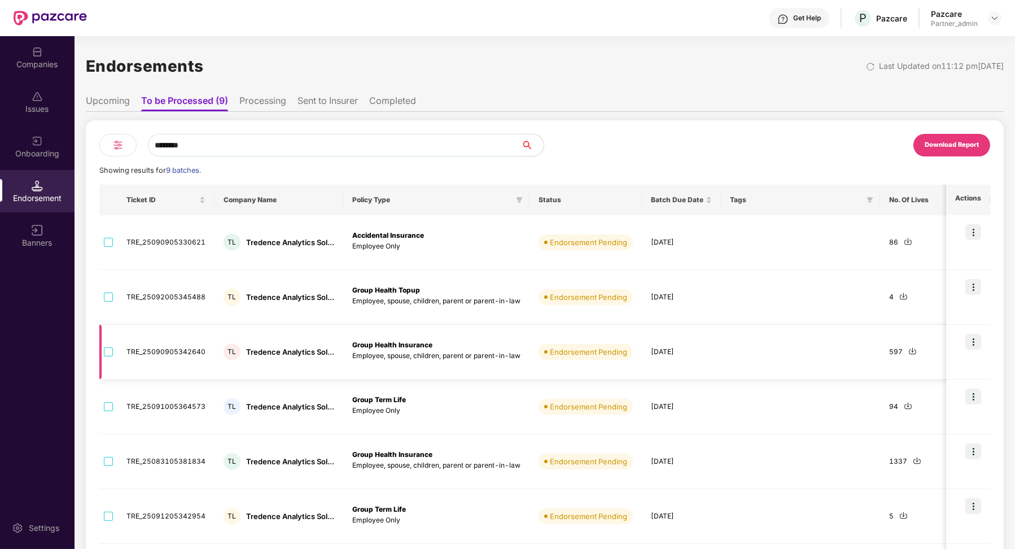
scroll to position [211, 0]
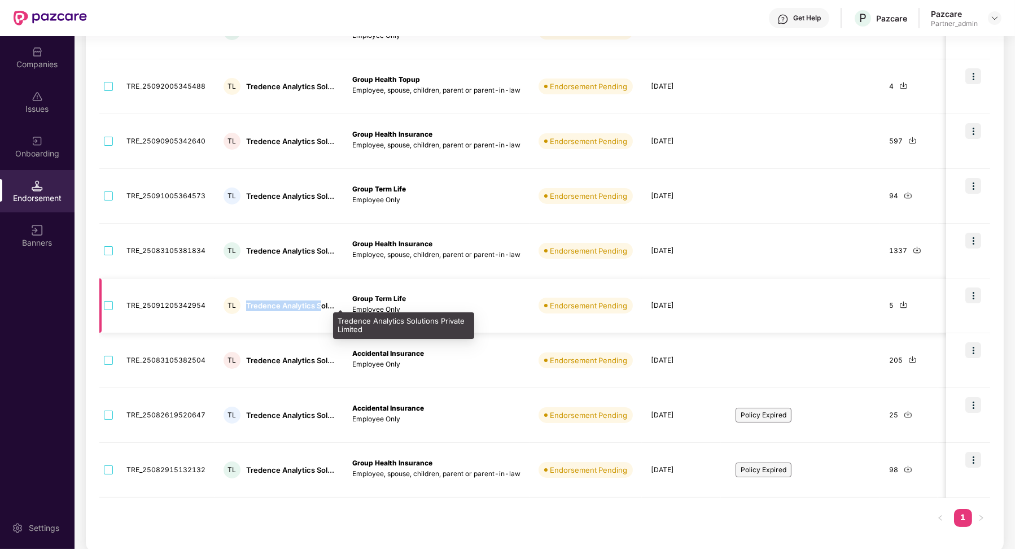
drag, startPoint x: 245, startPoint y: 305, endPoint x: 319, endPoint y: 305, distance: 74.5
click at [320, 306] on div "Tredence Analytics Sol..." at bounding box center [290, 305] width 88 height 11
copy div "Tredence Analytics S"
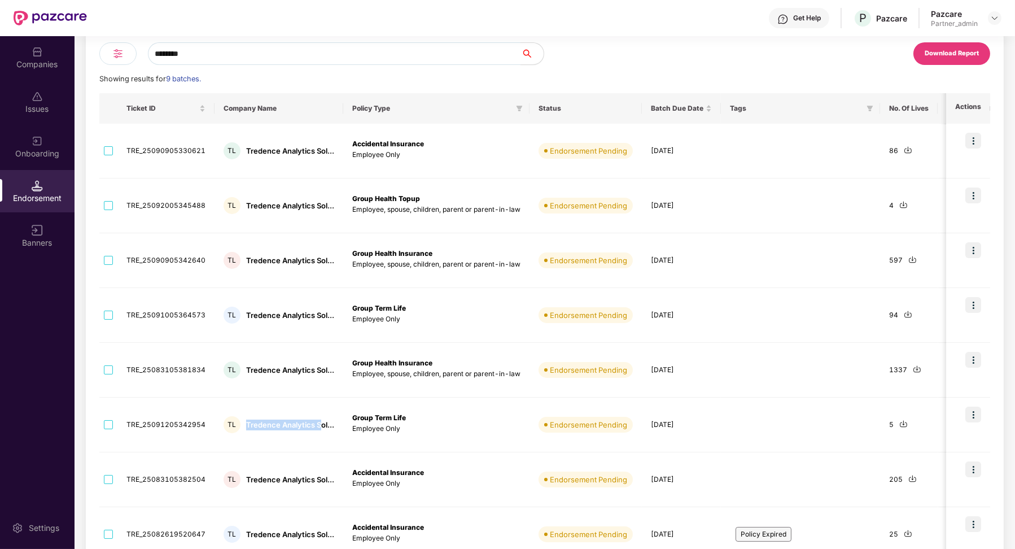
scroll to position [36, 0]
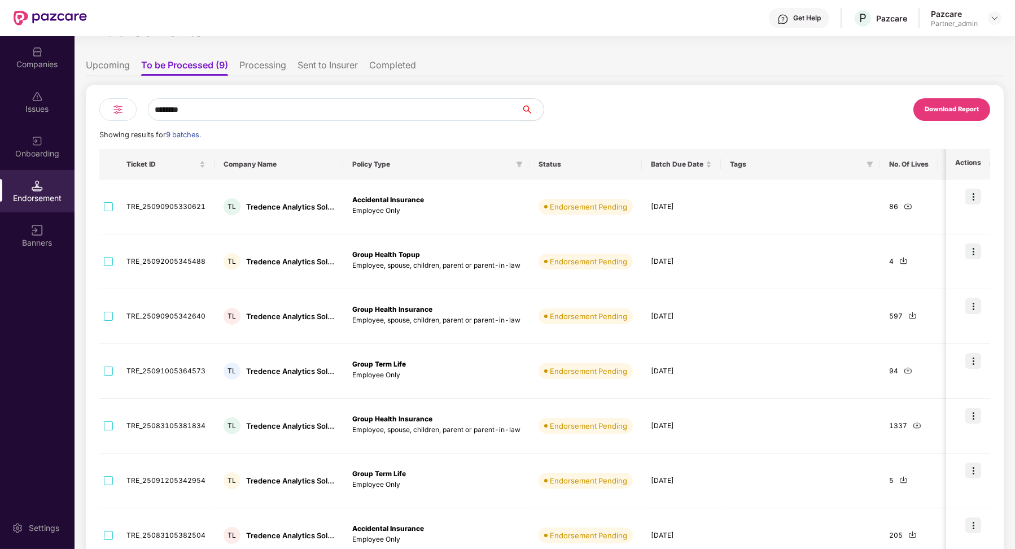
drag, startPoint x: 225, startPoint y: 99, endPoint x: 252, endPoint y: 128, distance: 39.9
click at [253, 129] on div "******** Download Report Showing results for 9 batches. Ticket ID Company Name …" at bounding box center [544, 405] width 891 height 615
paste input "**********"
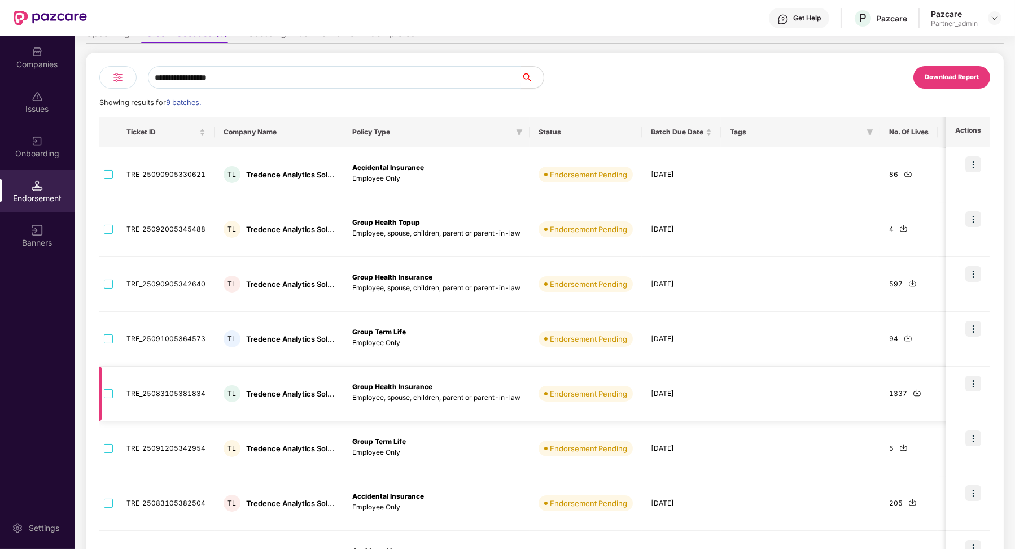
scroll to position [0, 0]
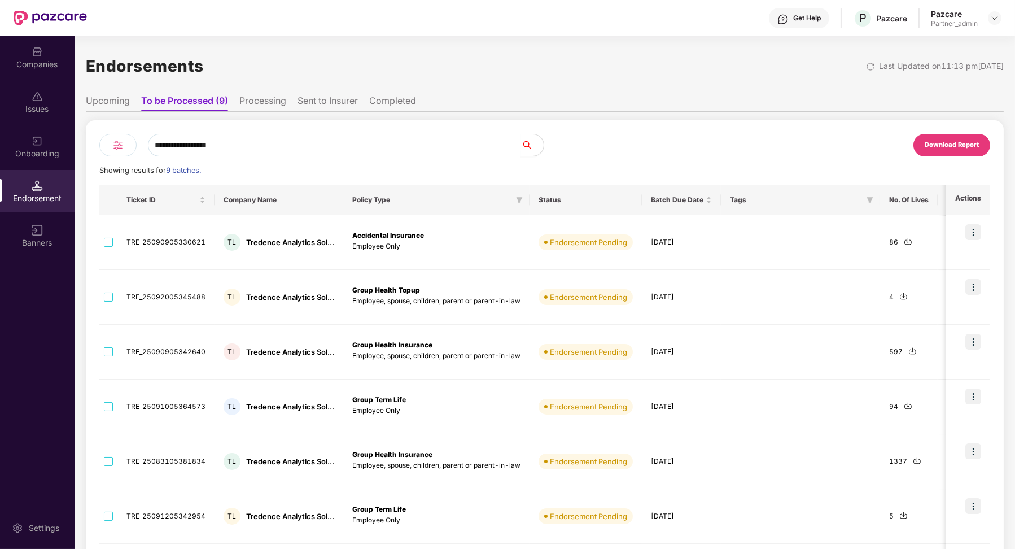
type input "**********"
click at [318, 101] on li "Sent to Insurer" at bounding box center [327, 103] width 60 height 16
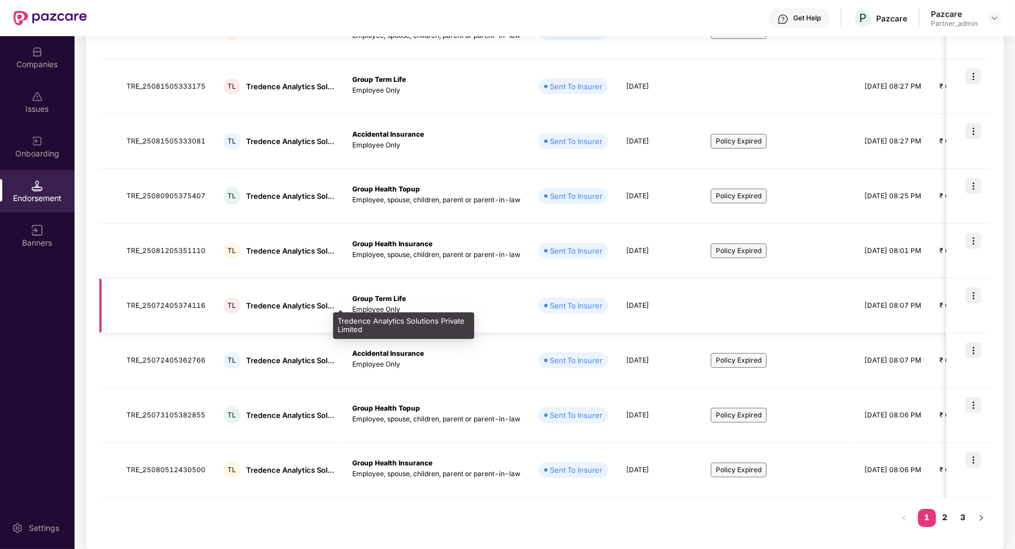
scroll to position [93, 0]
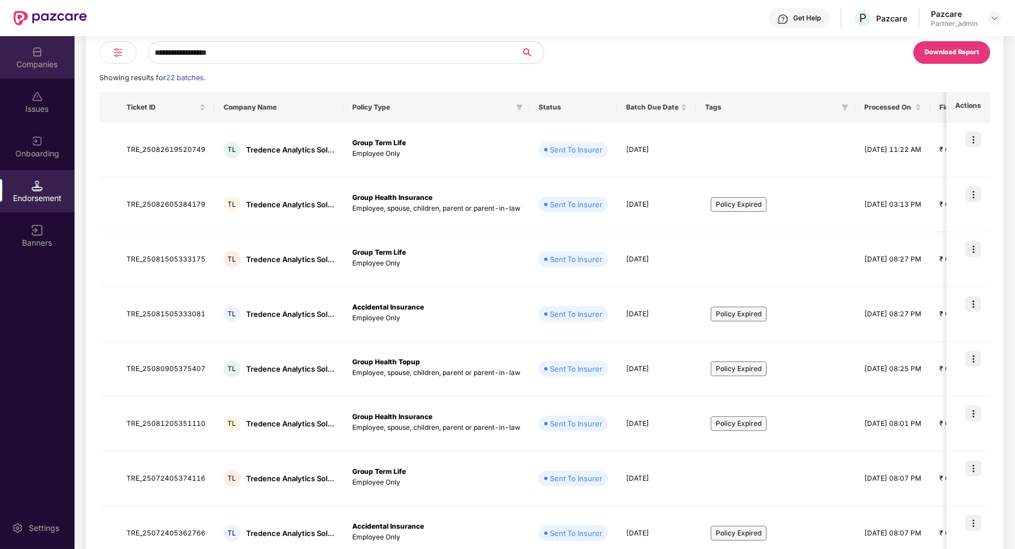
click at [43, 54] on div "Companies" at bounding box center [37, 57] width 75 height 42
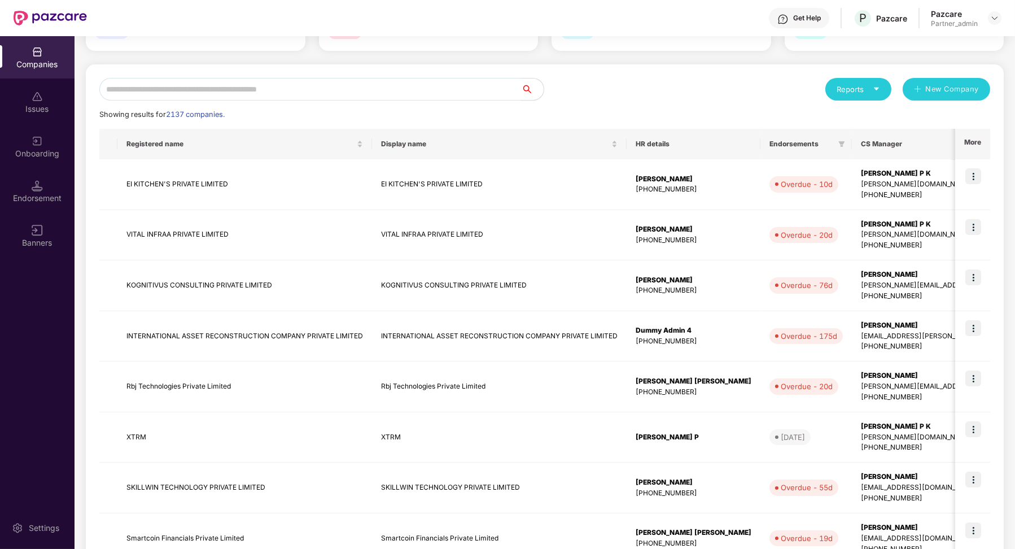
scroll to position [0, 0]
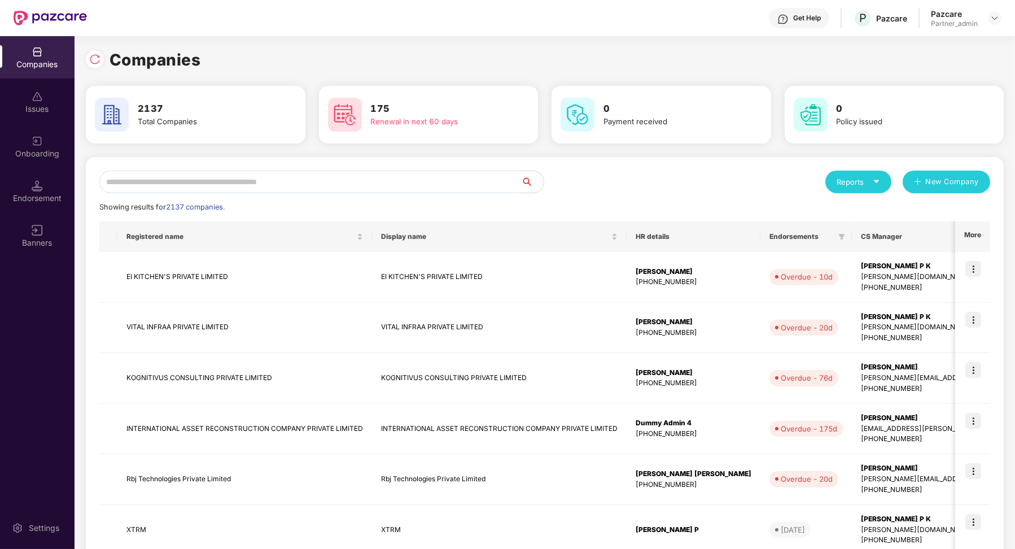
click at [176, 191] on input "text" at bounding box center [310, 181] width 422 height 23
paste input "**********"
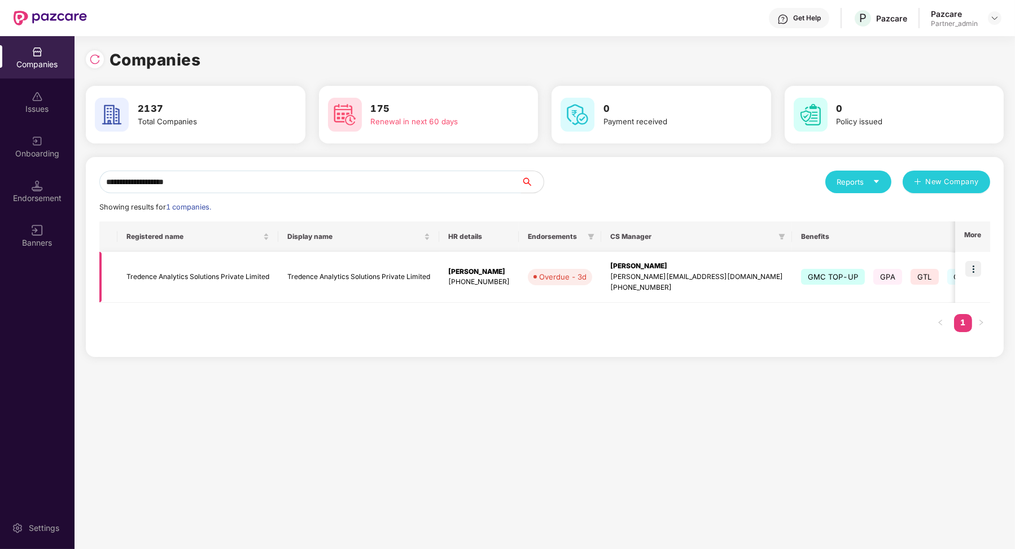
type input "**********"
click at [975, 272] on img at bounding box center [973, 269] width 16 height 16
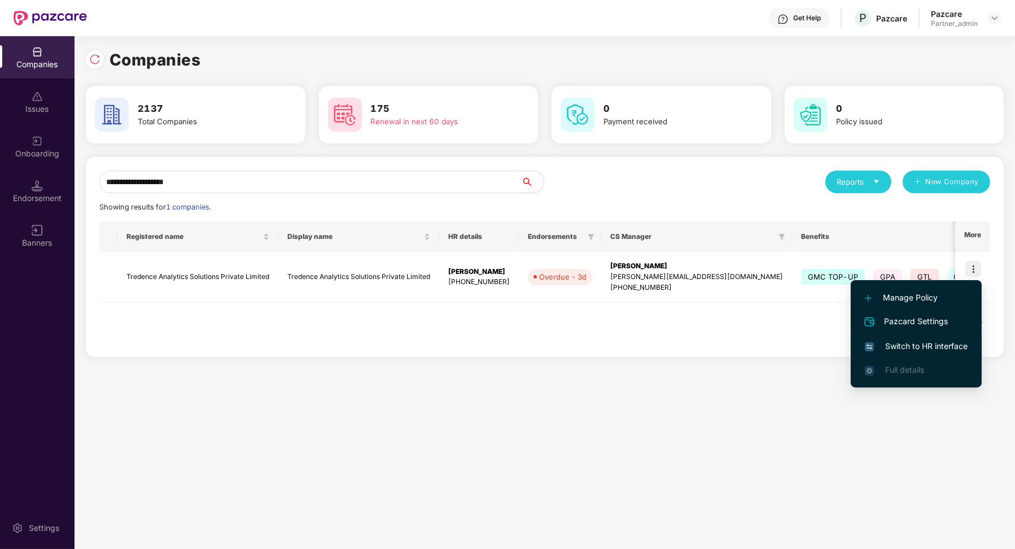
click at [936, 341] on span "Switch to HR interface" at bounding box center [916, 346] width 103 height 12
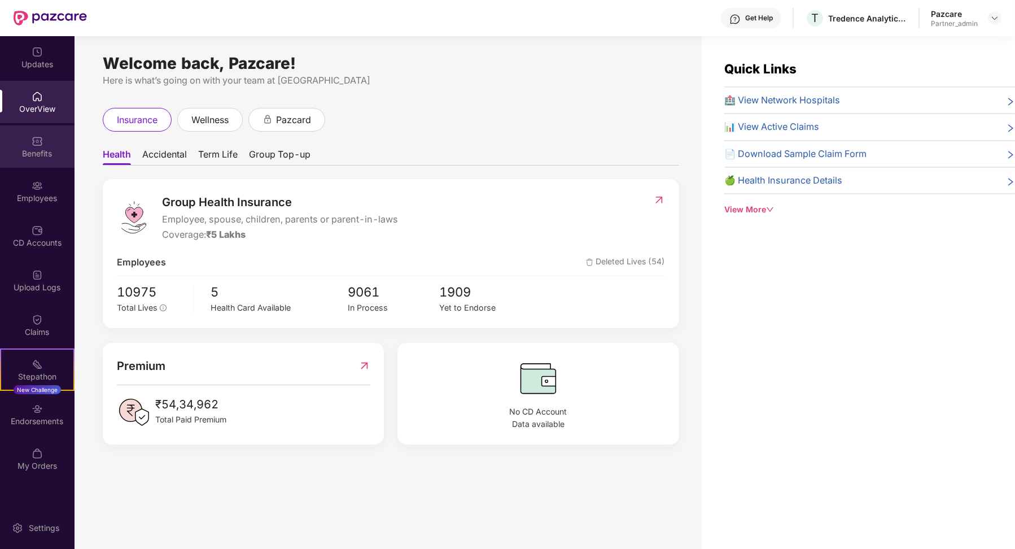
click at [42, 148] on div "Benefits" at bounding box center [37, 153] width 75 height 11
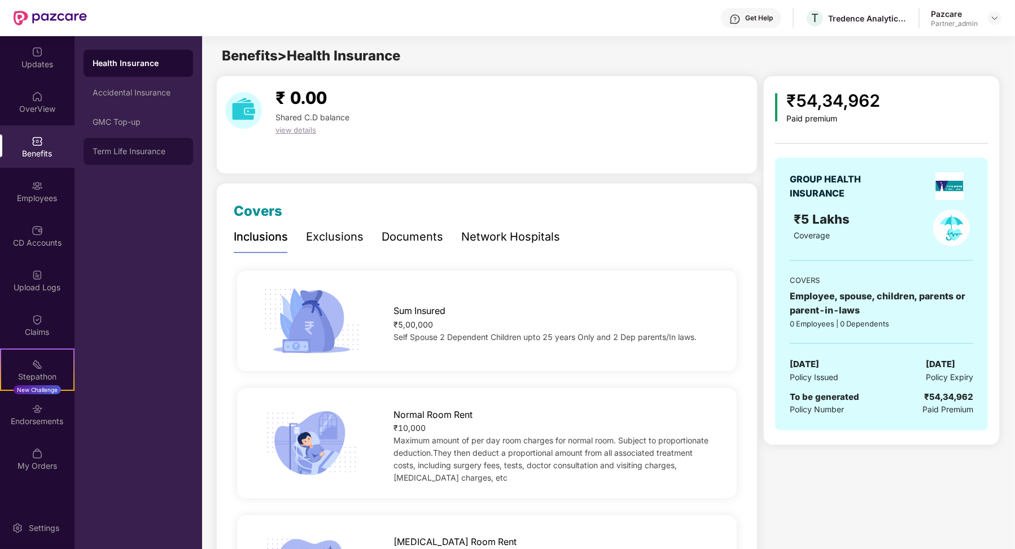
click at [164, 151] on div "Term Life Insurance" at bounding box center [138, 151] width 91 height 9
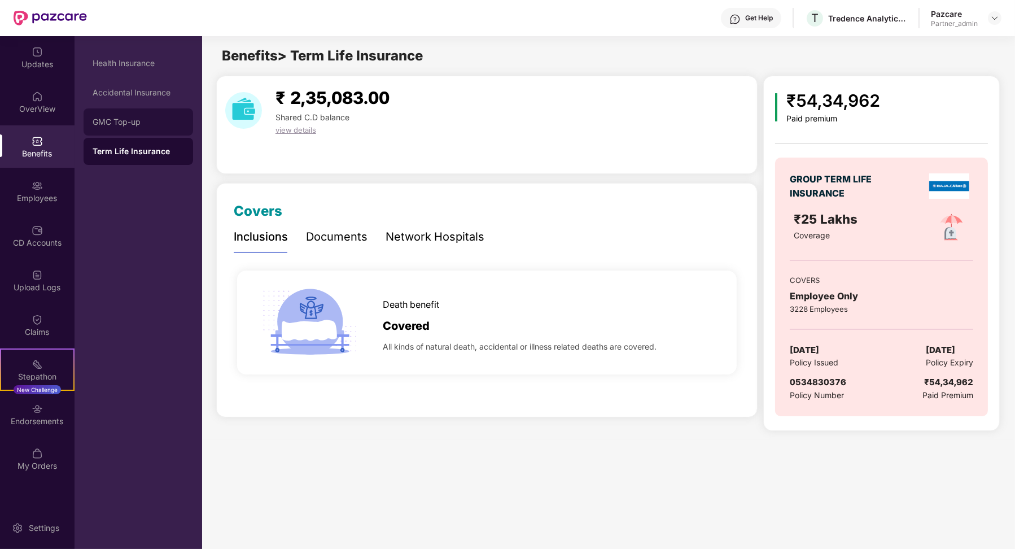
click at [139, 129] on div "GMC Top-up" at bounding box center [138, 121] width 109 height 27
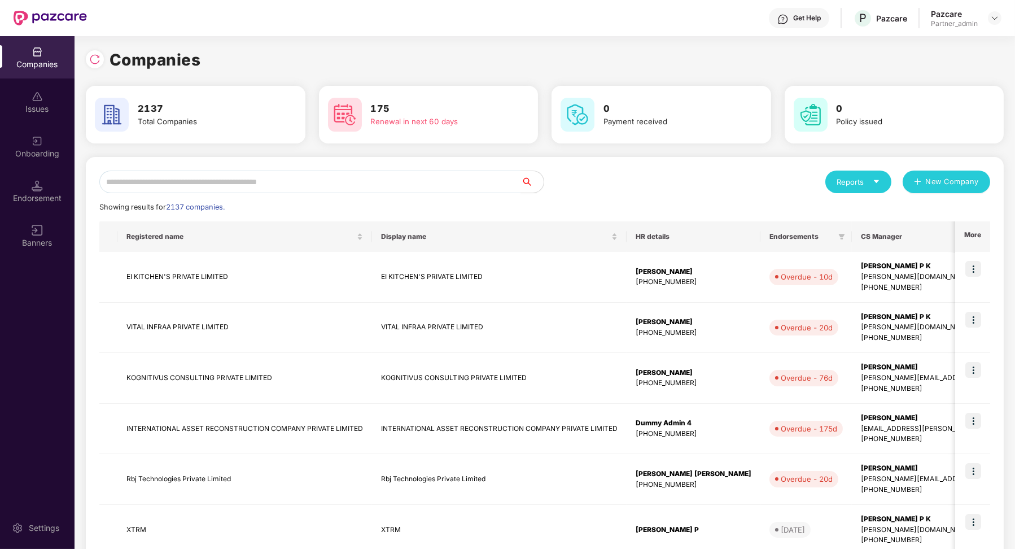
click at [52, 199] on div "Endorsement" at bounding box center [37, 197] width 75 height 11
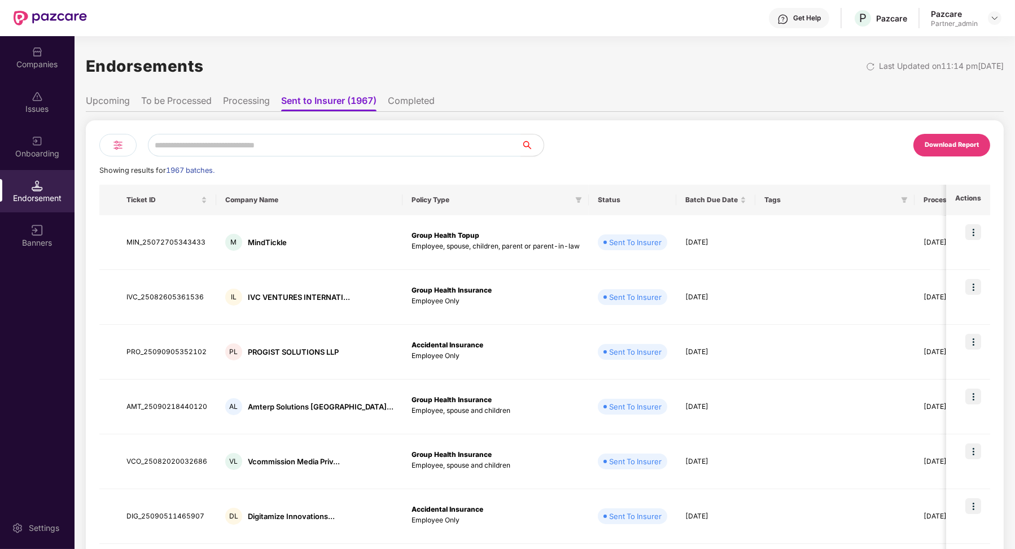
click at [241, 107] on li "Processing" at bounding box center [246, 103] width 47 height 16
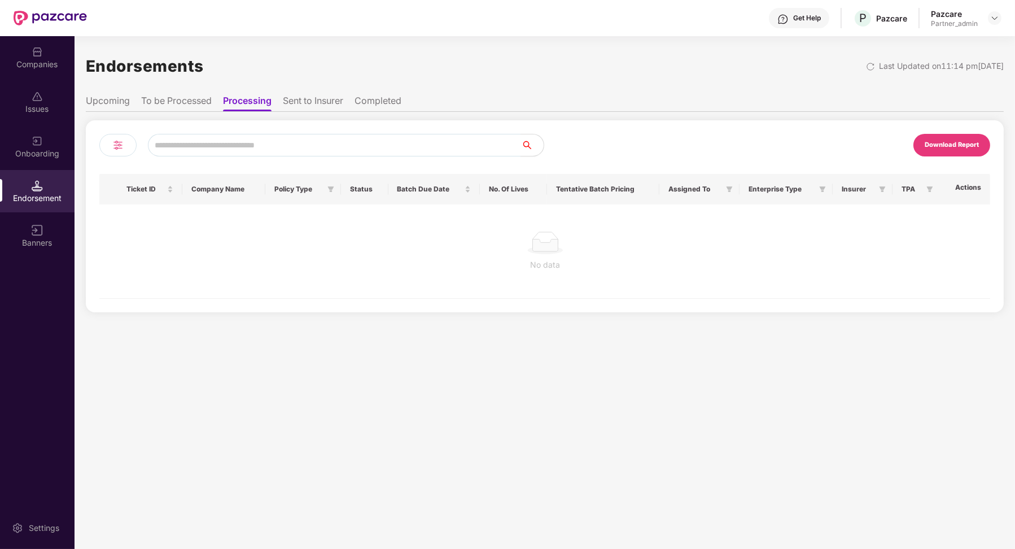
click at [187, 104] on li "To be Processed" at bounding box center [176, 103] width 71 height 16
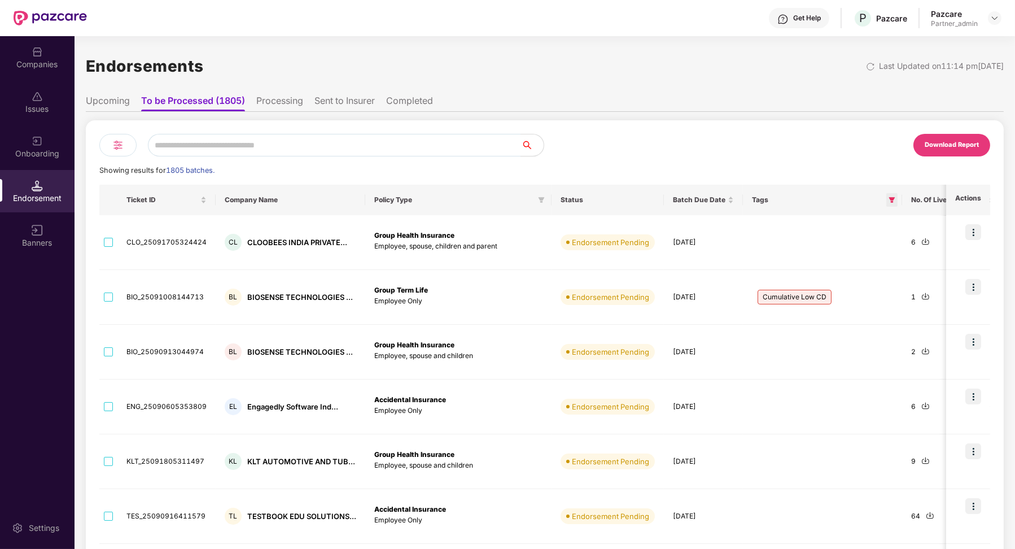
click at [886, 202] on span at bounding box center [891, 200] width 11 height 14
click at [834, 240] on span "Policy Expired" at bounding box center [833, 246] width 64 height 13
click at [864, 266] on span "OK" at bounding box center [868, 271] width 11 height 12
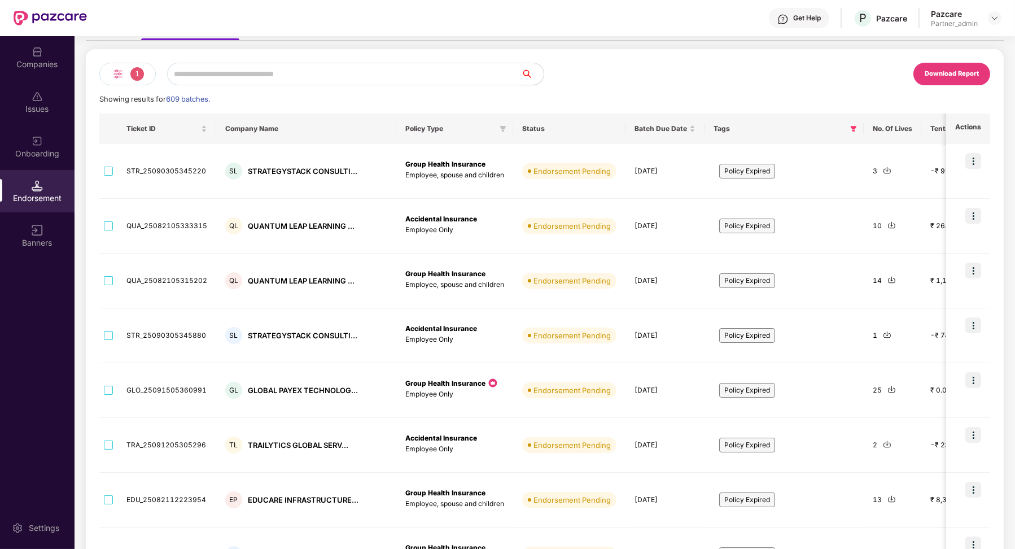
scroll to position [90, 0]
